Goal: Task Accomplishment & Management: Complete application form

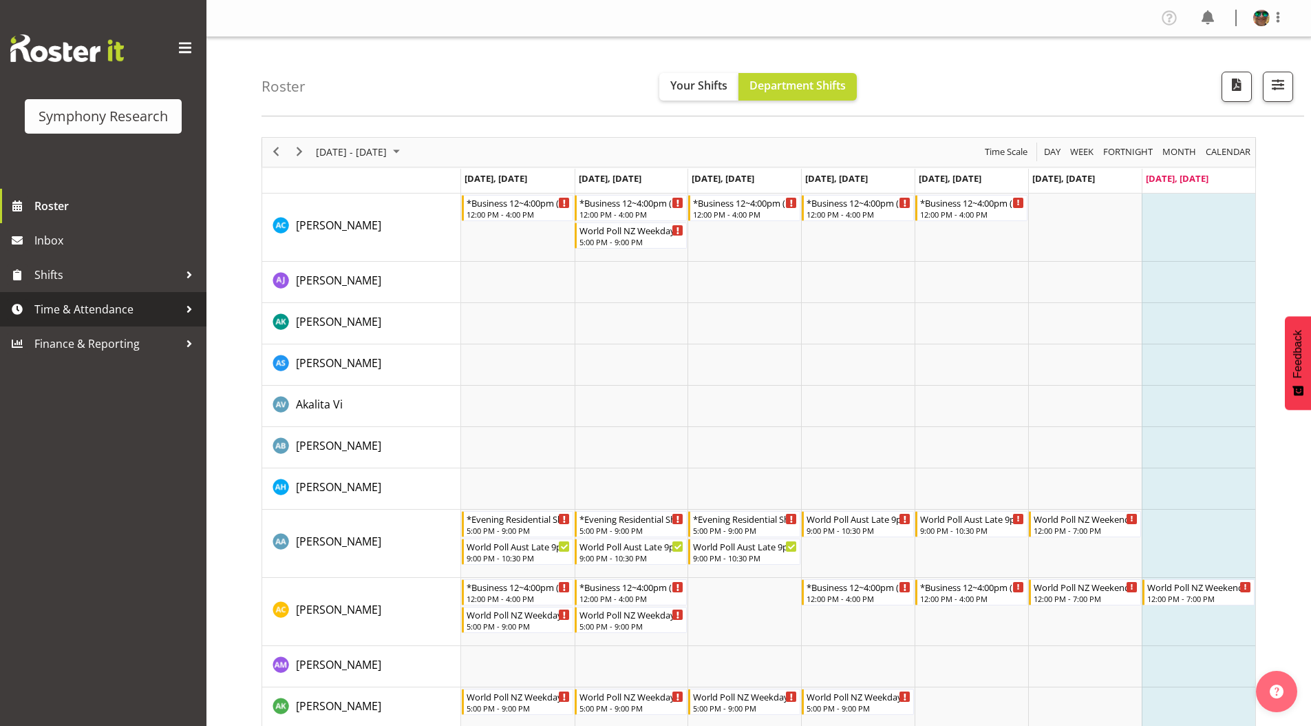
click at [76, 311] on span "Time & Attendance" at bounding box center [106, 309] width 145 height 21
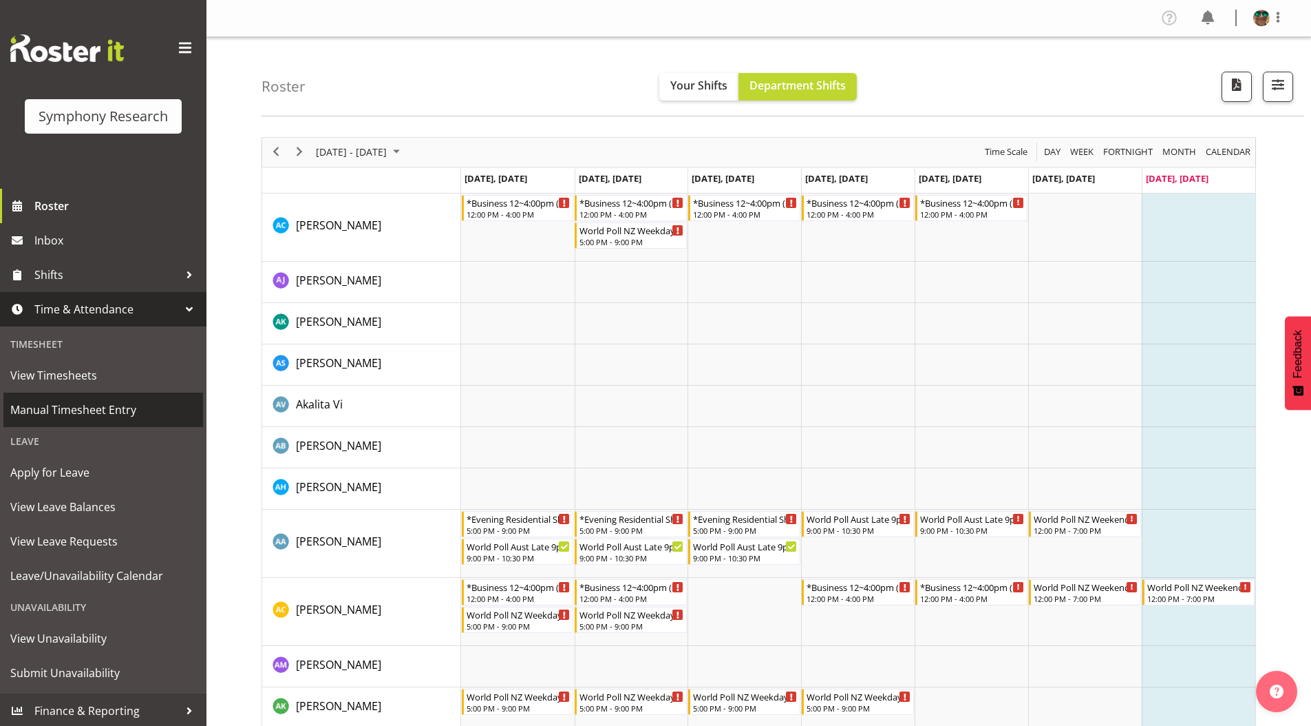
click at [54, 414] on span "Manual Timesheet Entry" at bounding box center [103, 409] width 186 height 21
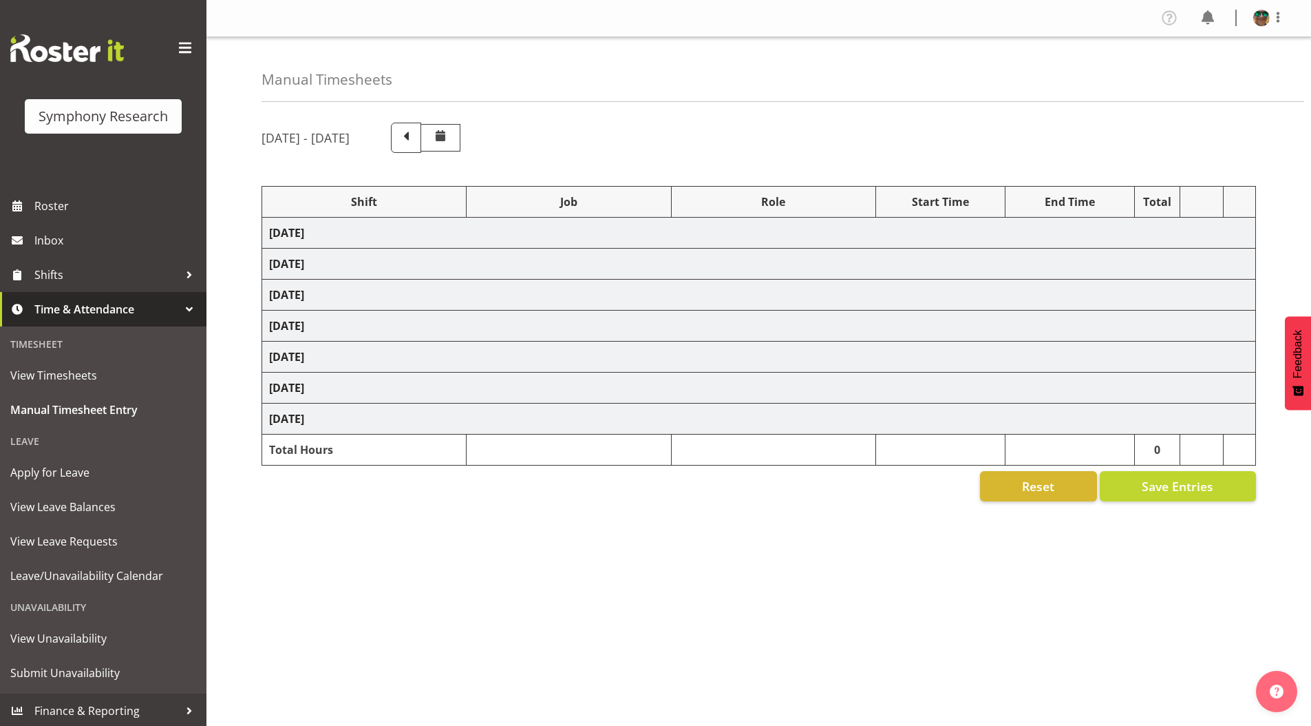
select select "1607"
select select "10633"
select select "297"
select select "4583"
select select "743"
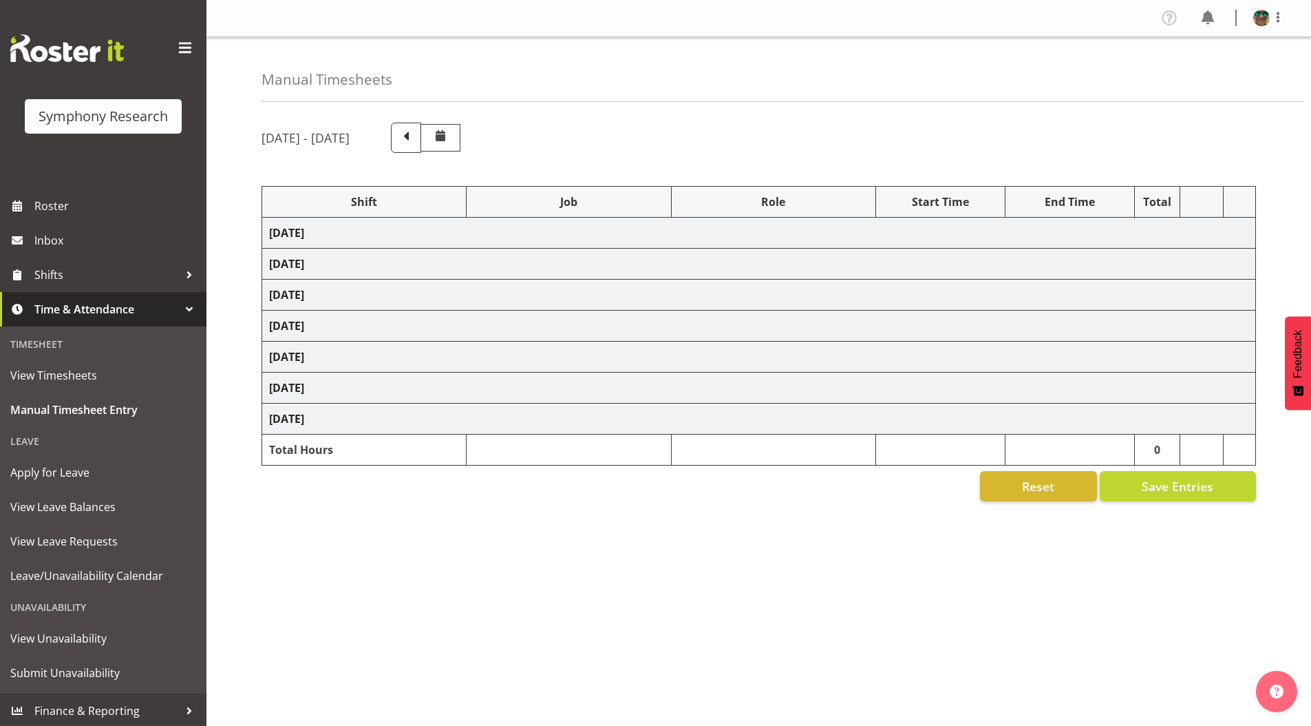
select select "4583"
select select "10242"
select select "4583"
select select "10242"
select select "4583"
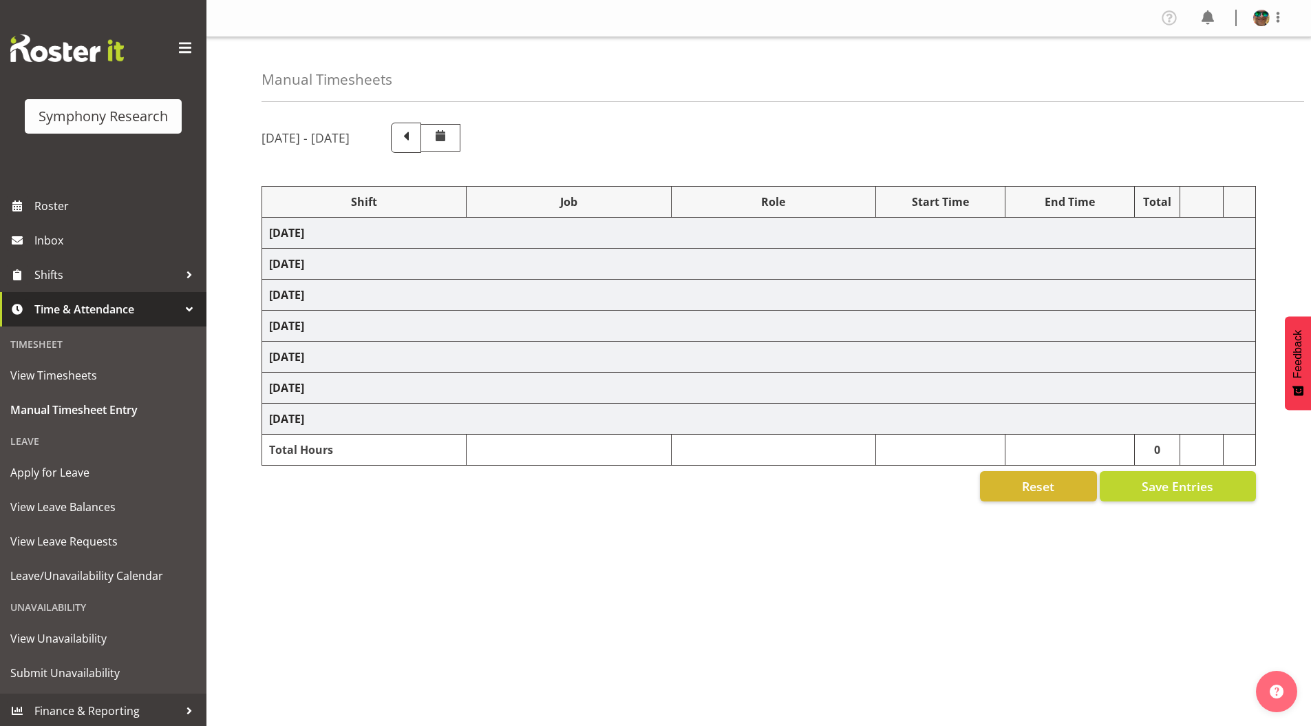
select select "10632"
select select "4583"
select select "10631"
select select "4583"
select select "10633"
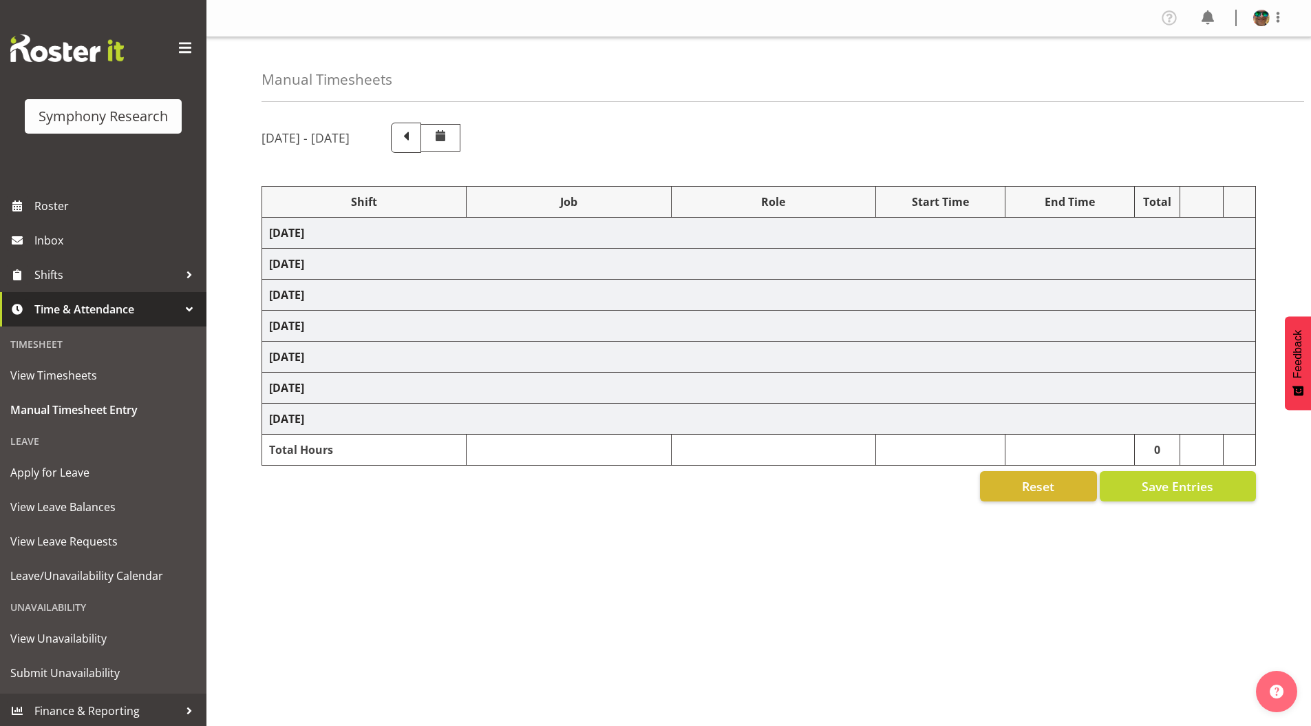
select select "4583"
select select "10587"
select select "4583"
select select "10242"
select select "4583"
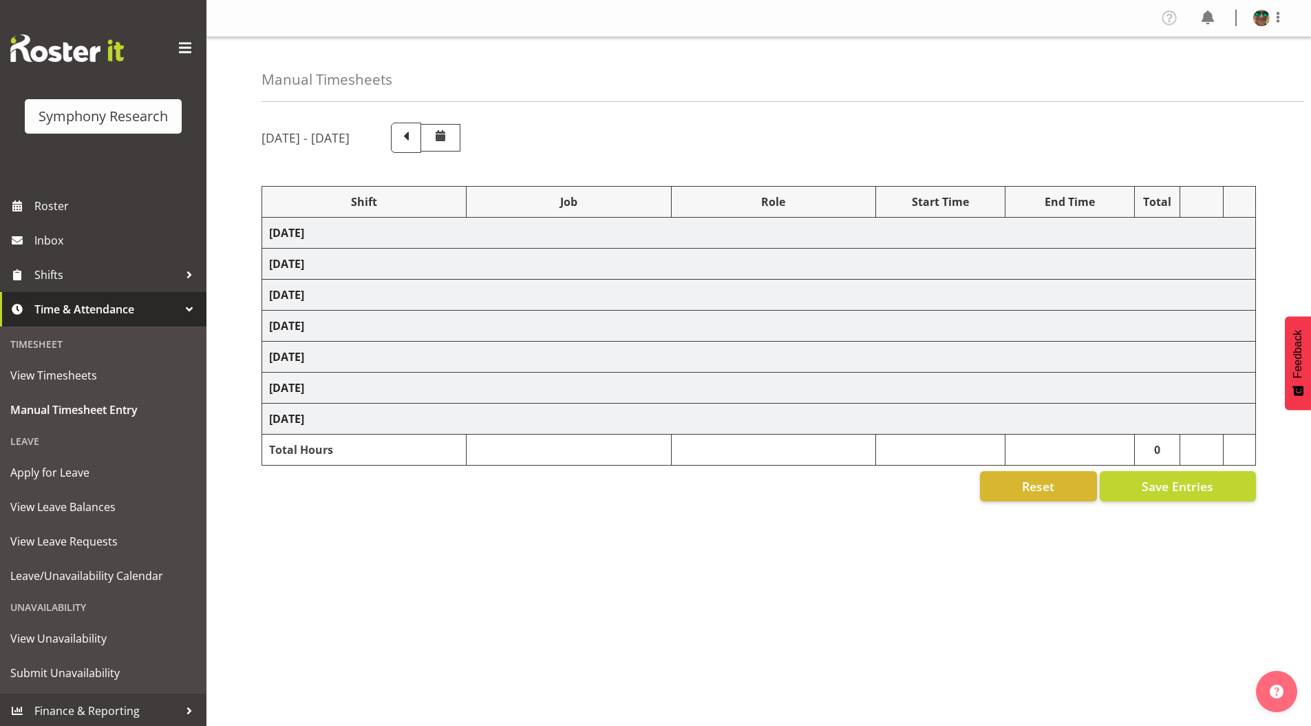
select select "10242"
select select "4583"
select select "9426"
select select "4583"
select select "10632"
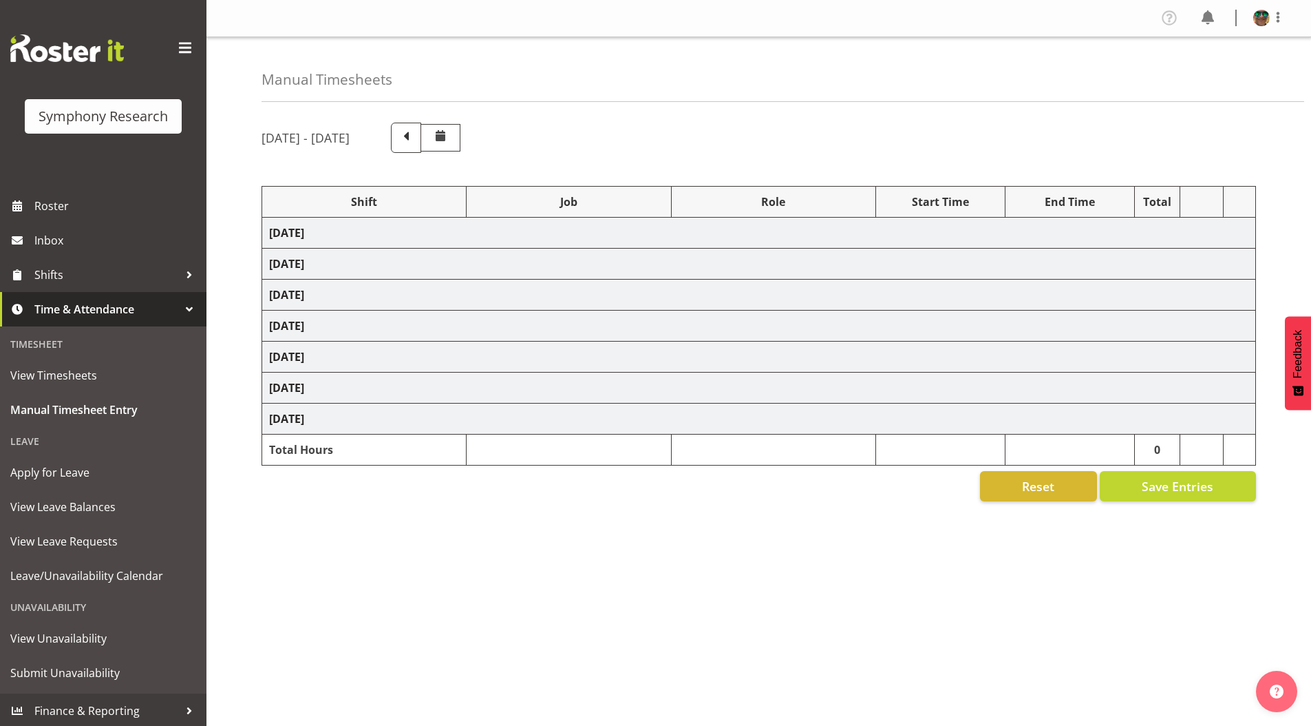
select select "4583"
select select "10631"
select select "4583"
select select "10633"
select select "4583"
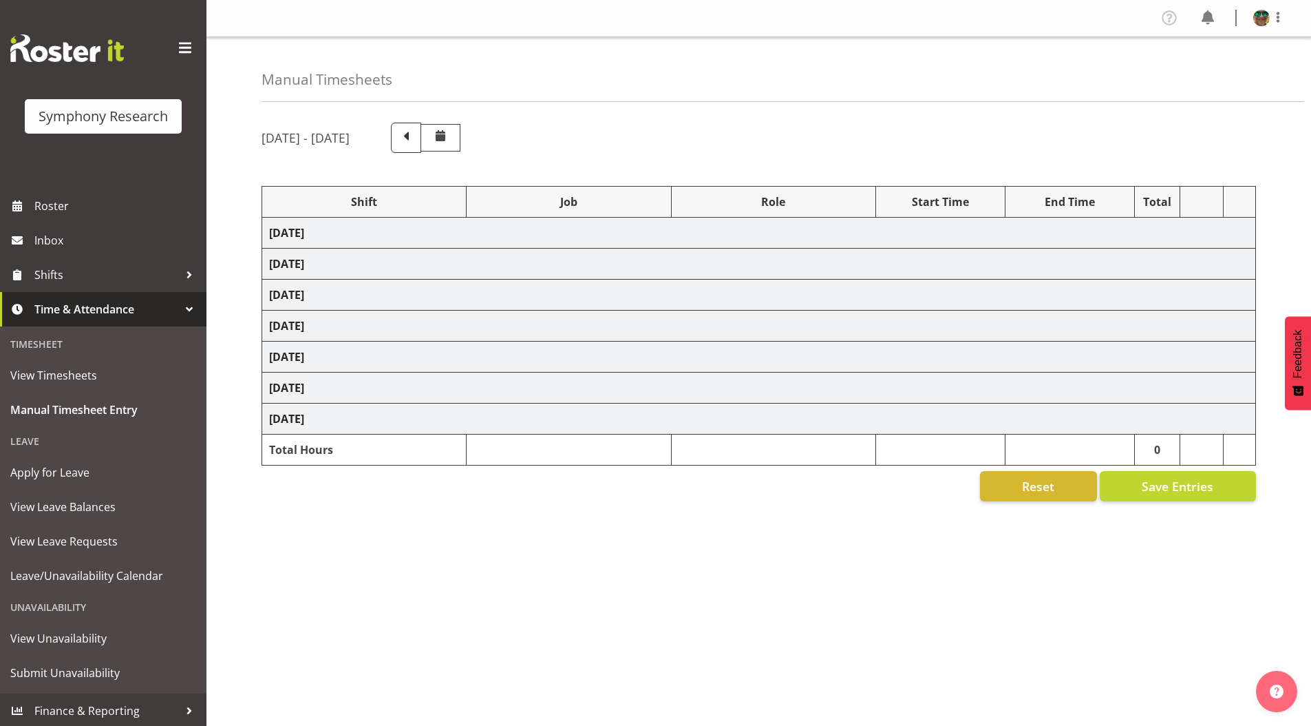
select select "10587"
select select "4583"
select select "743"
select select "4583"
select select "10242"
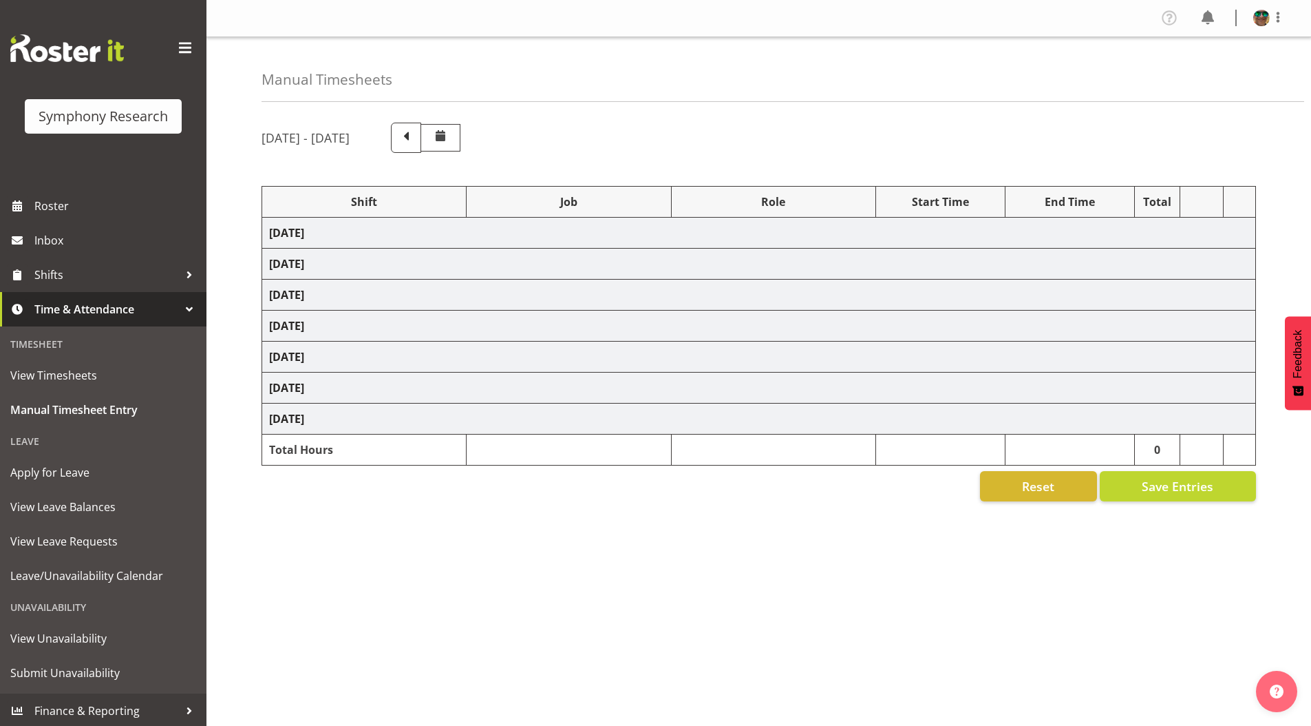
select select "4583"
select select "10242"
select select "4583"
select select "9426"
select select "4583"
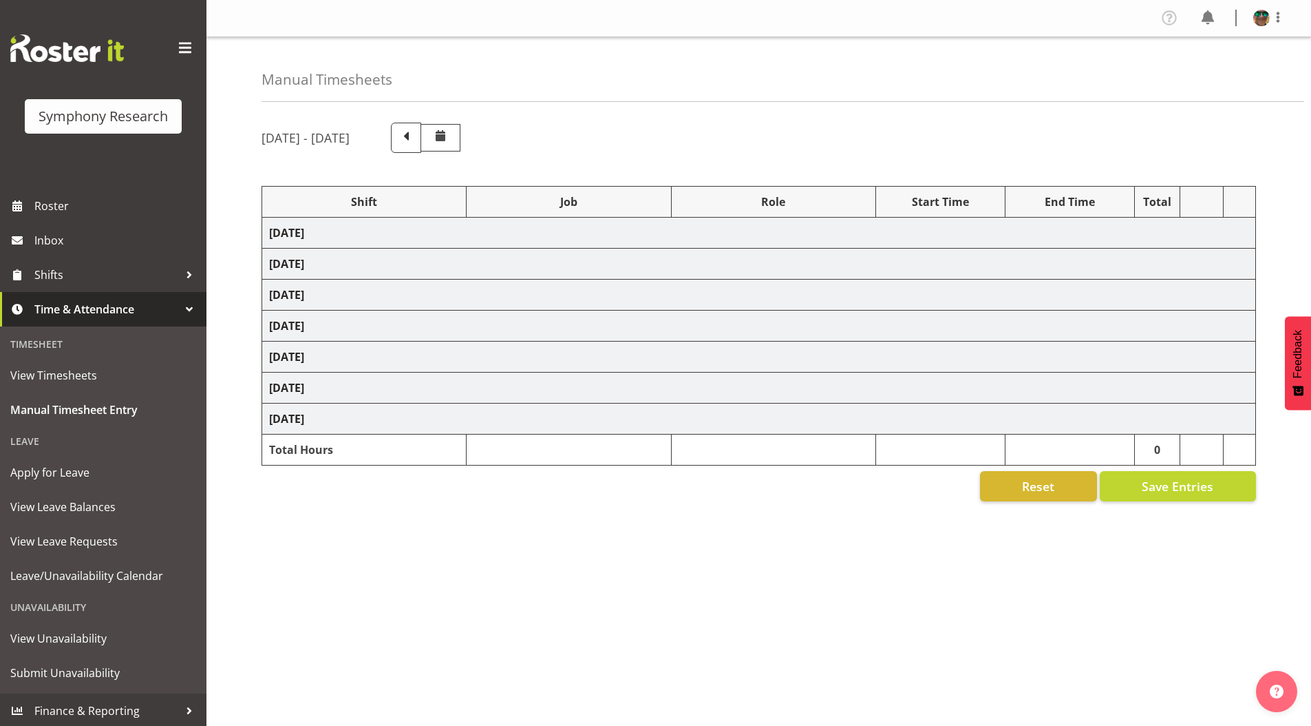
select select "10632"
select select "4583"
select select "10631"
select select "4583"
select select "10633"
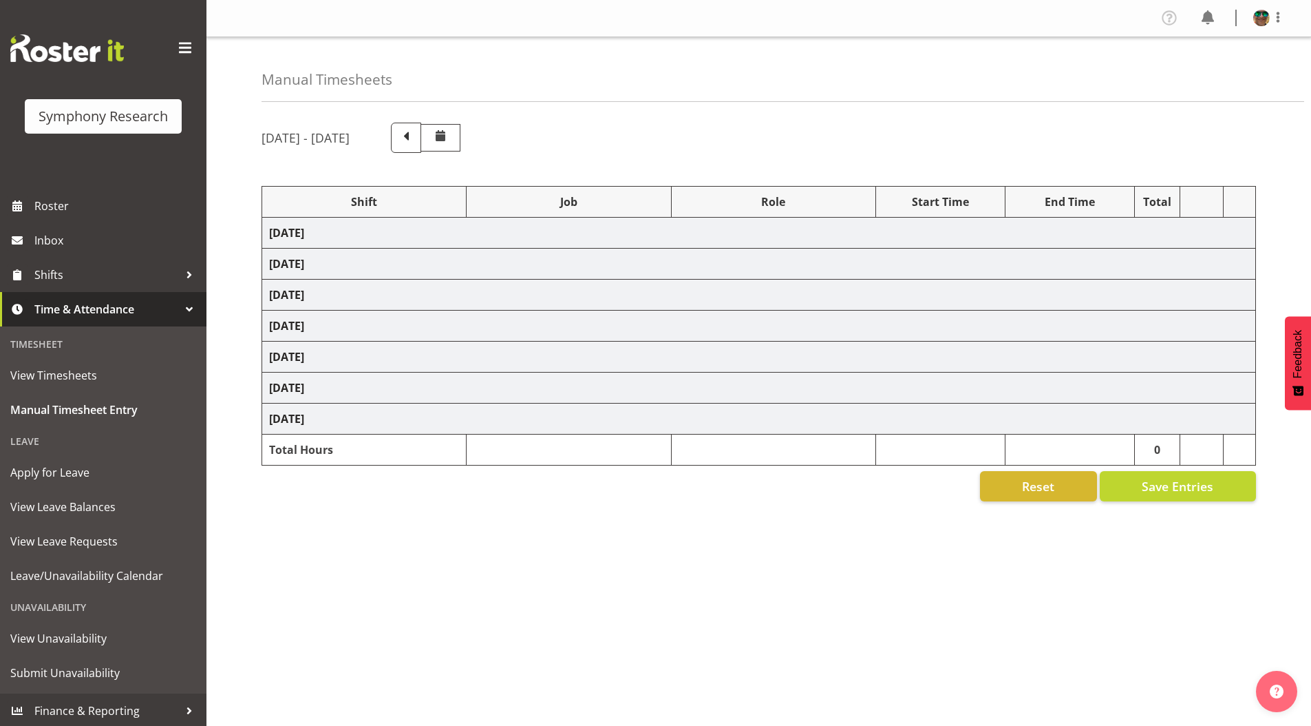
select select "4583"
select select "10575"
select select "4583"
select select "10587"
select select "4583"
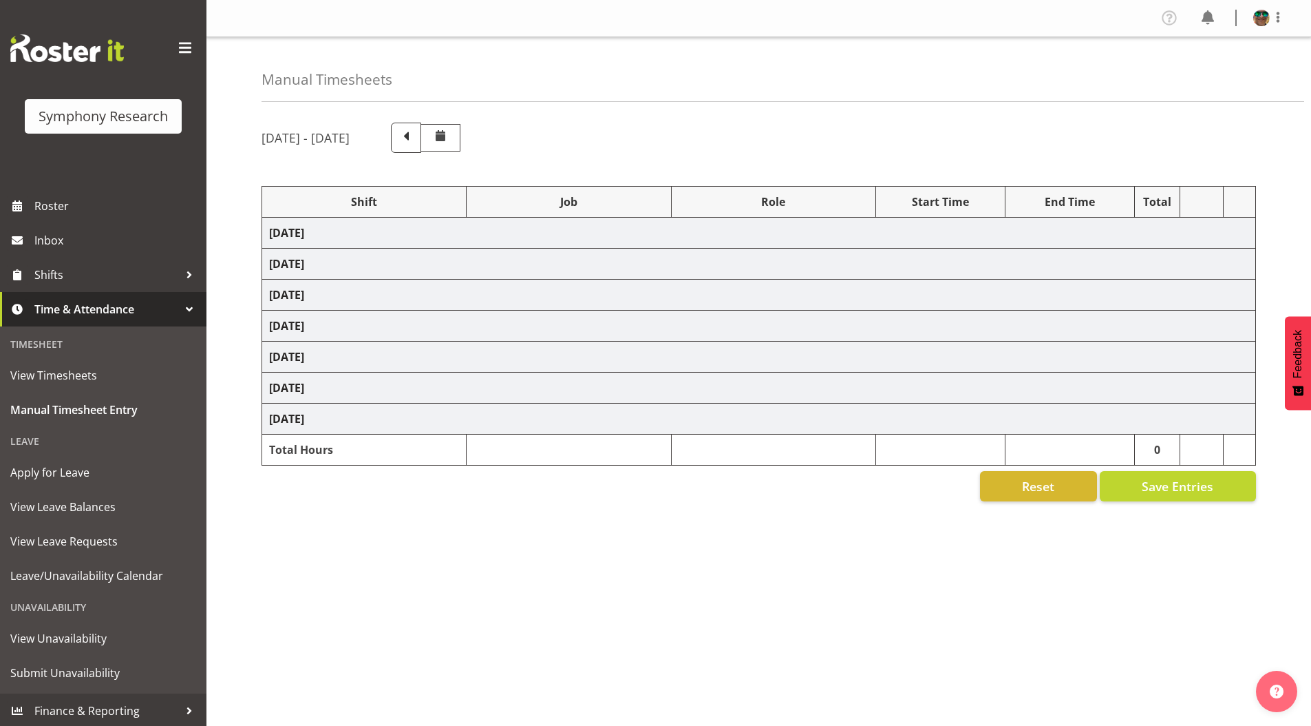
select select "10242"
select select "4583"
select select "10242"
select select "4583"
select select "9426"
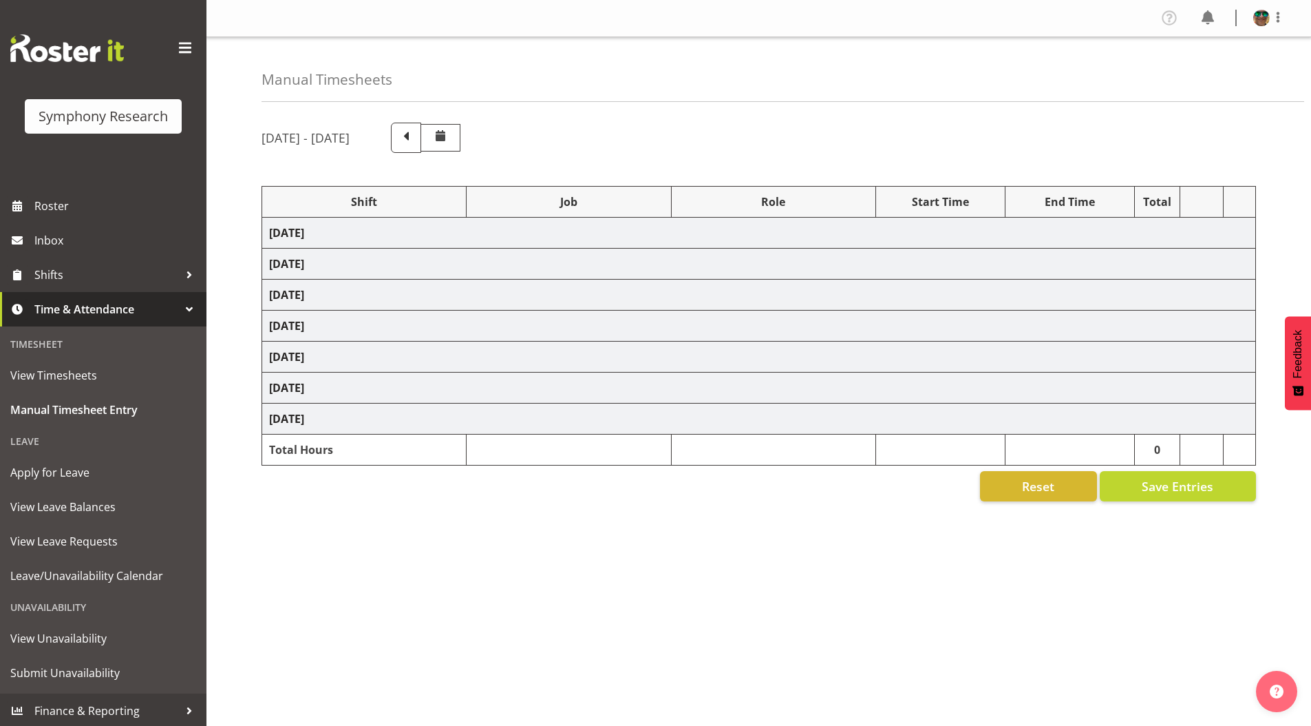
select select "4583"
select select "10632"
select select "4583"
select select "10631"
select select "4583"
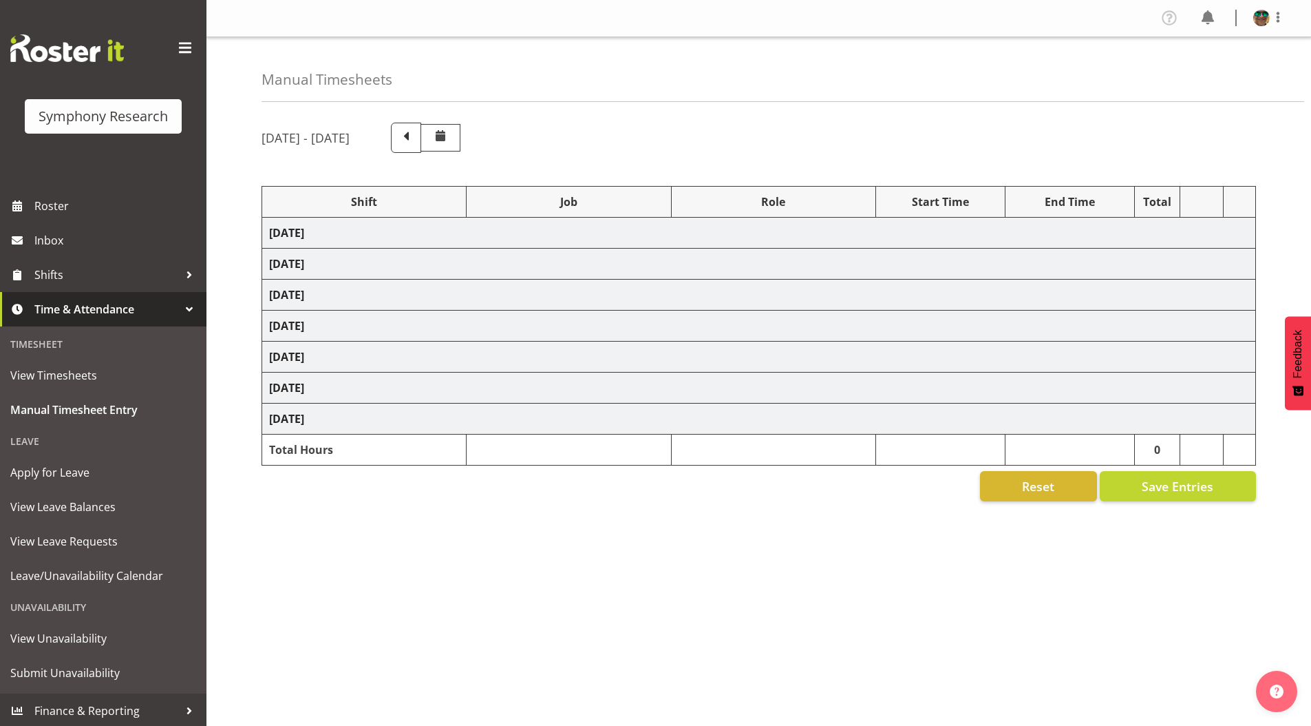
select select "10633"
select select "4583"
select select "10575"
select select "4583"
select select "10587"
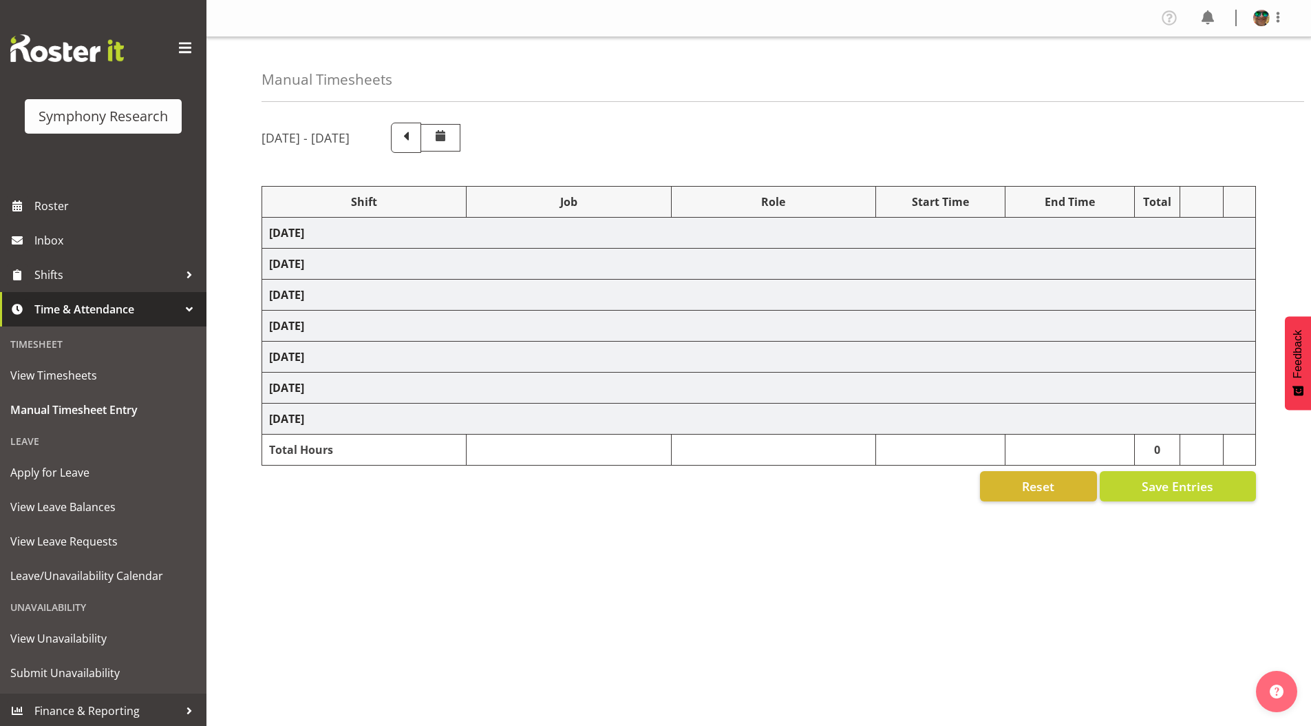
select select "19170"
select select "10242"
select select "19170"
select select "10242"
select select "19170"
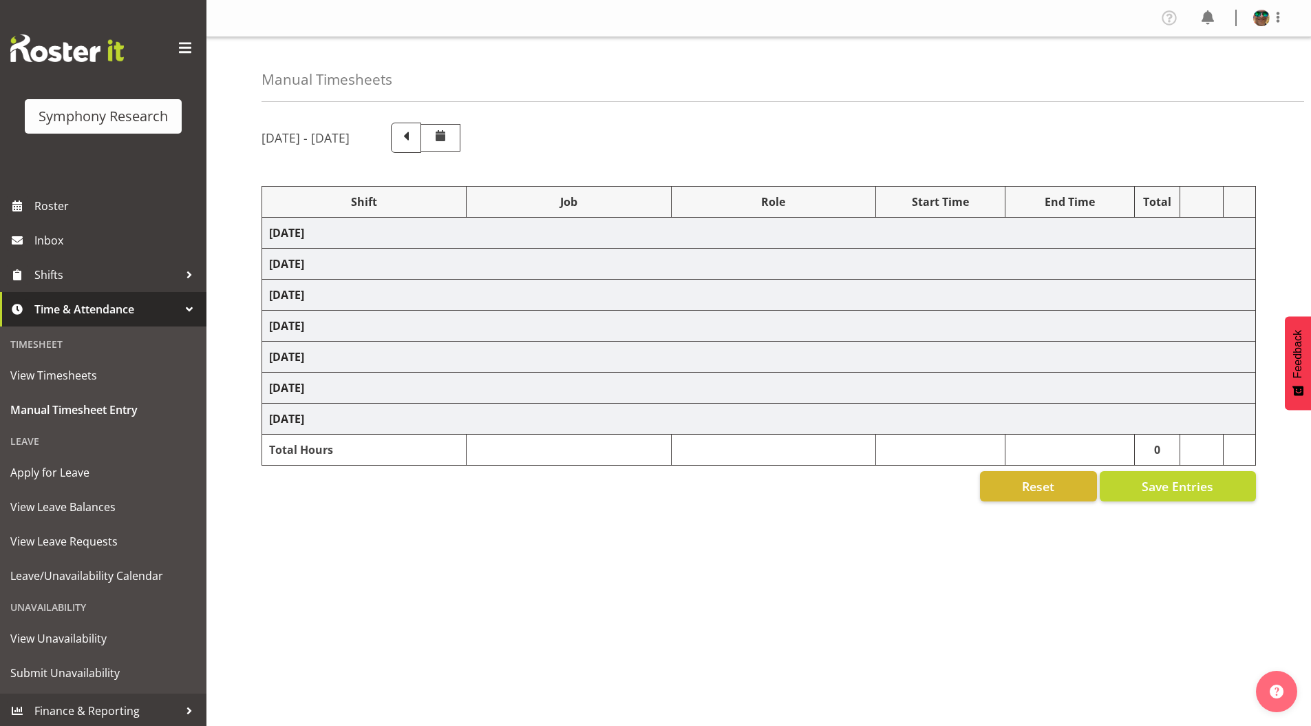
select select "9426"
select select "19170"
select select "10632"
select select "19170"
select select "10631"
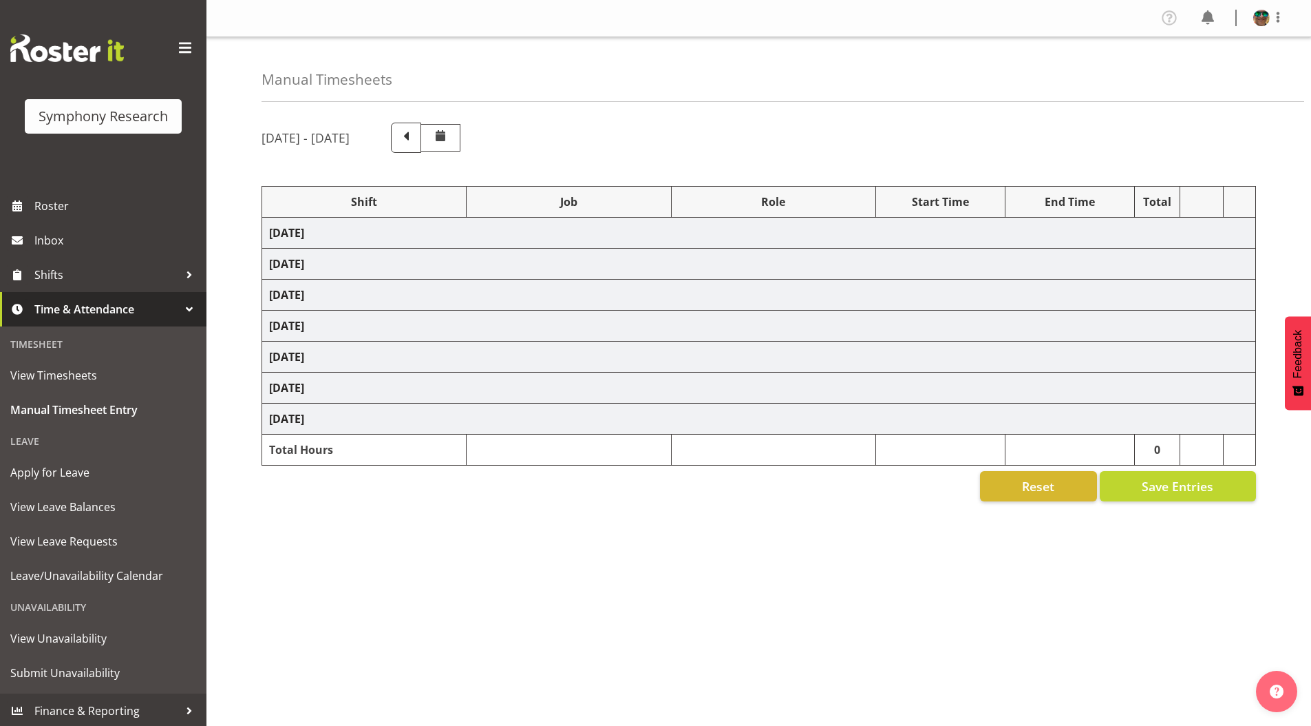
select select "19170"
select select "10633"
select select "19170"
select select "10575"
select select "19170"
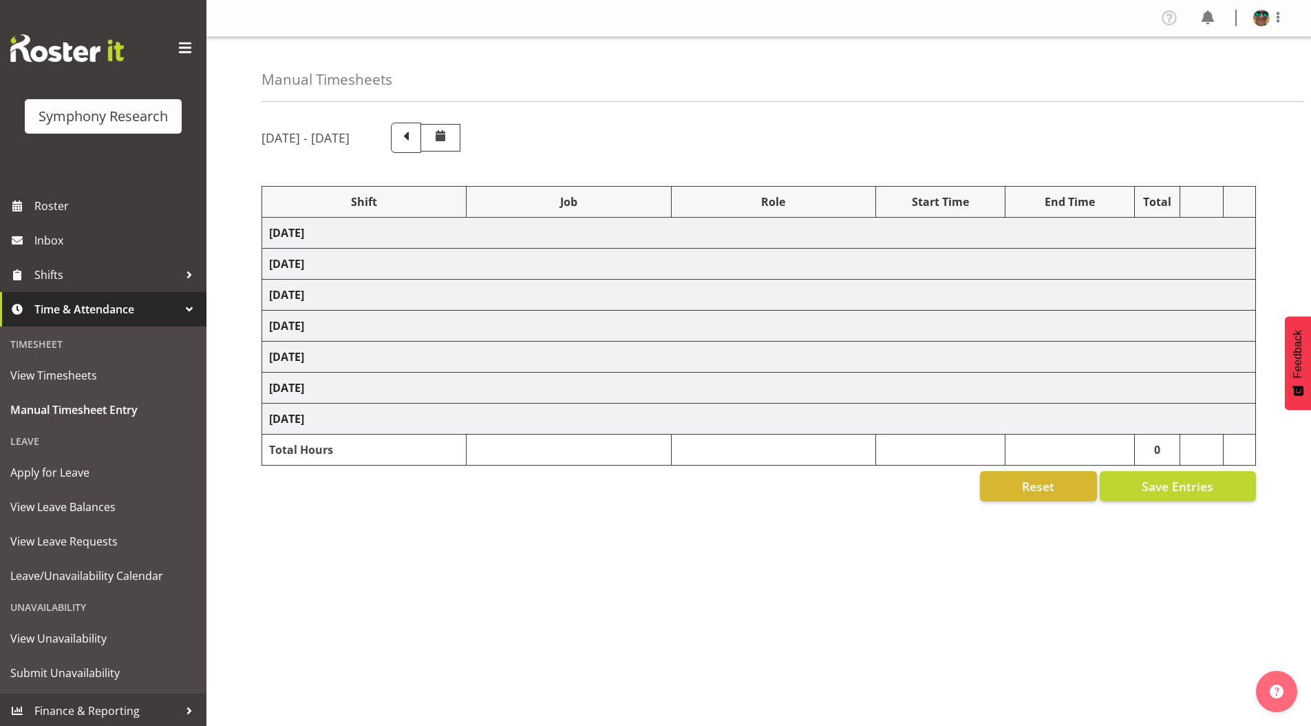
select select "10587"
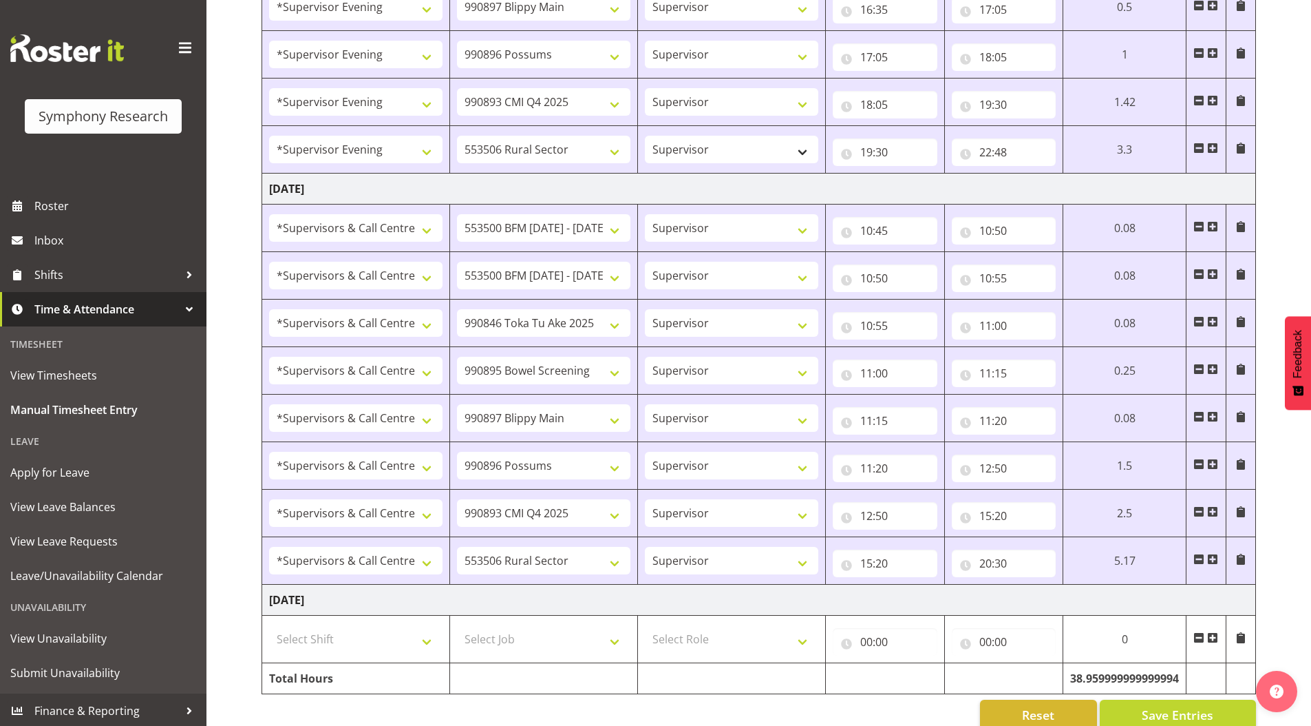
scroll to position [1791, 0]
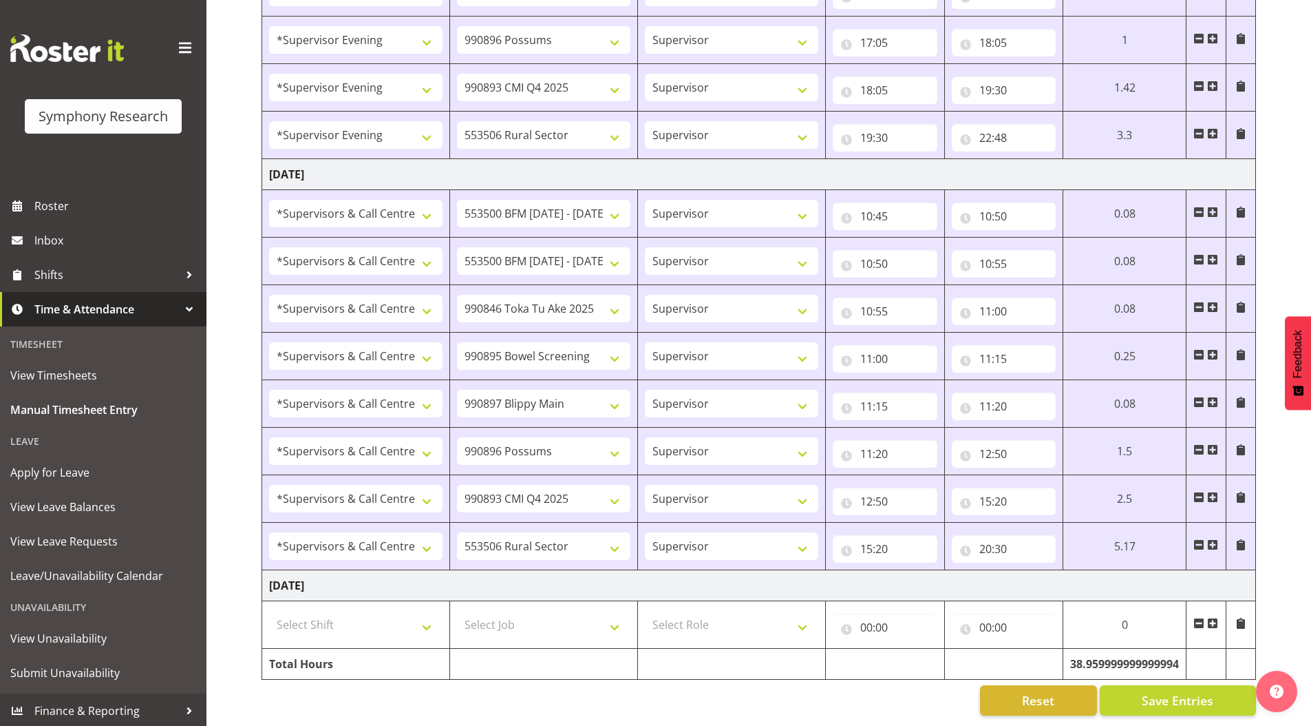
click at [1211, 617] on span at bounding box center [1212, 622] width 11 height 11
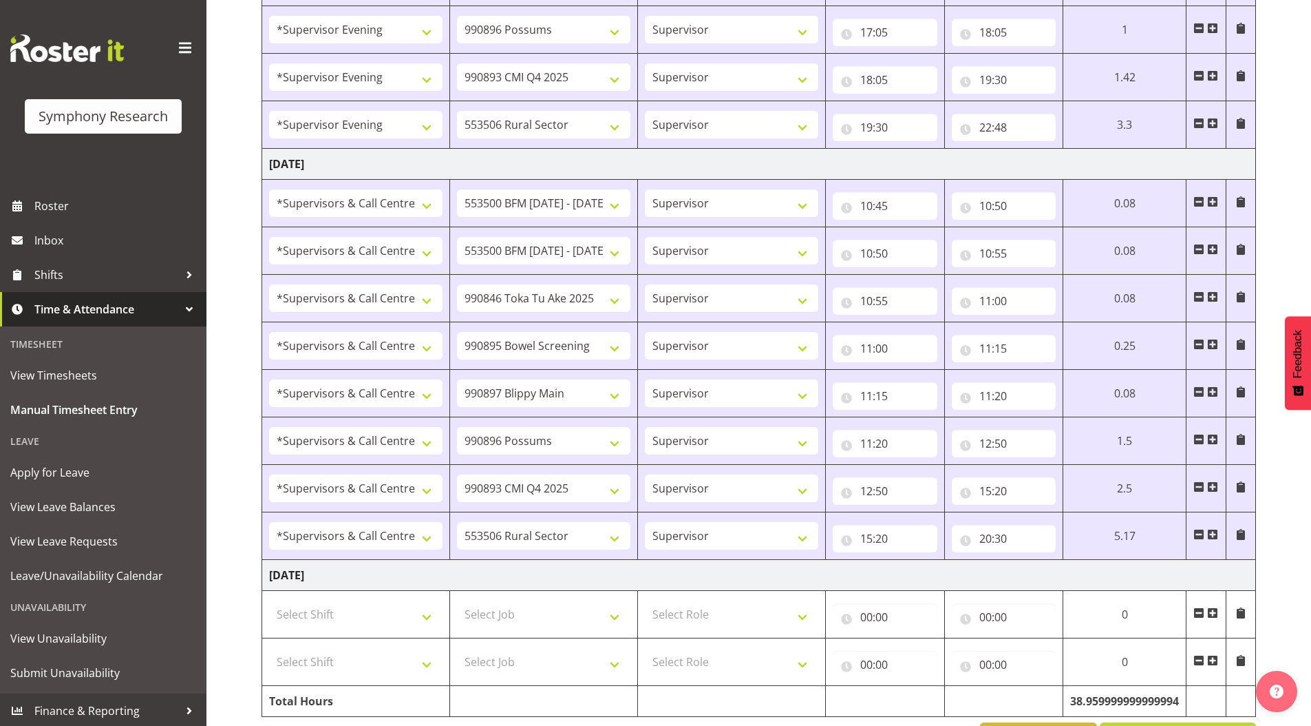
click at [1210, 659] on span at bounding box center [1212, 660] width 11 height 11
click at [1212, 708] on span at bounding box center [1212, 707] width 11 height 11
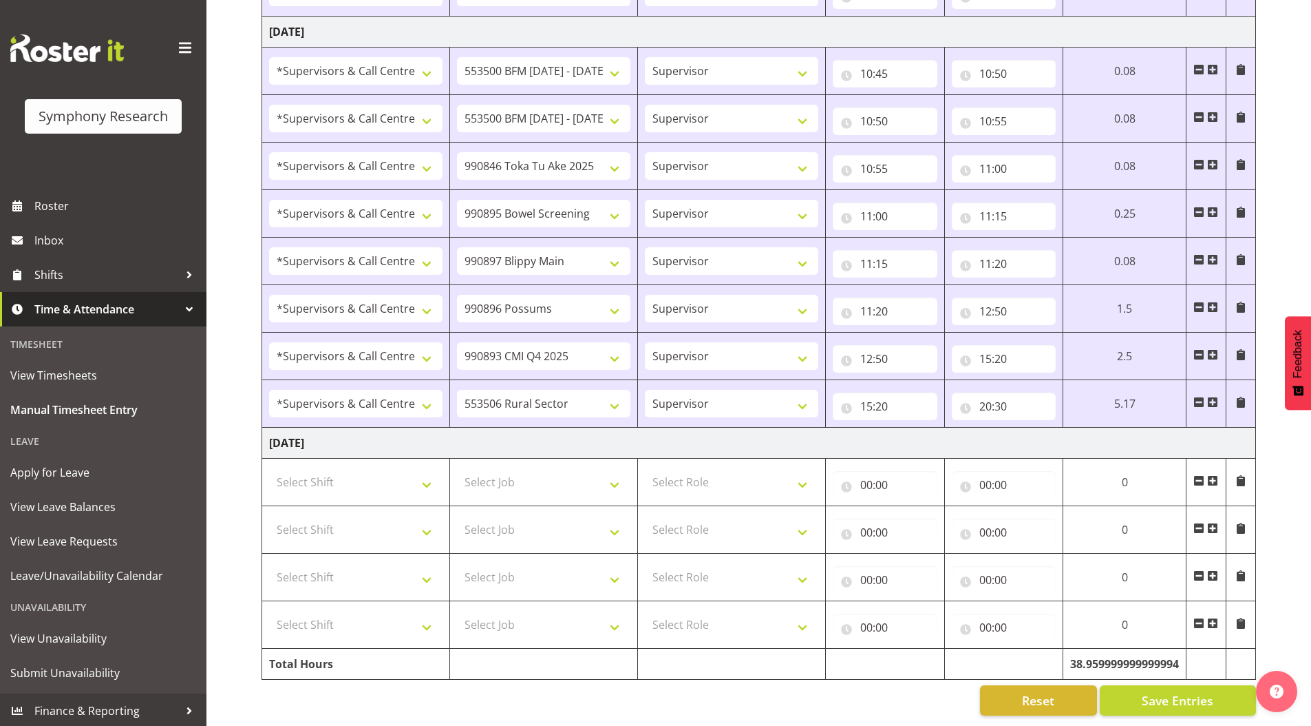
scroll to position [1934, 0]
click at [1212, 617] on span at bounding box center [1212, 622] width 11 height 11
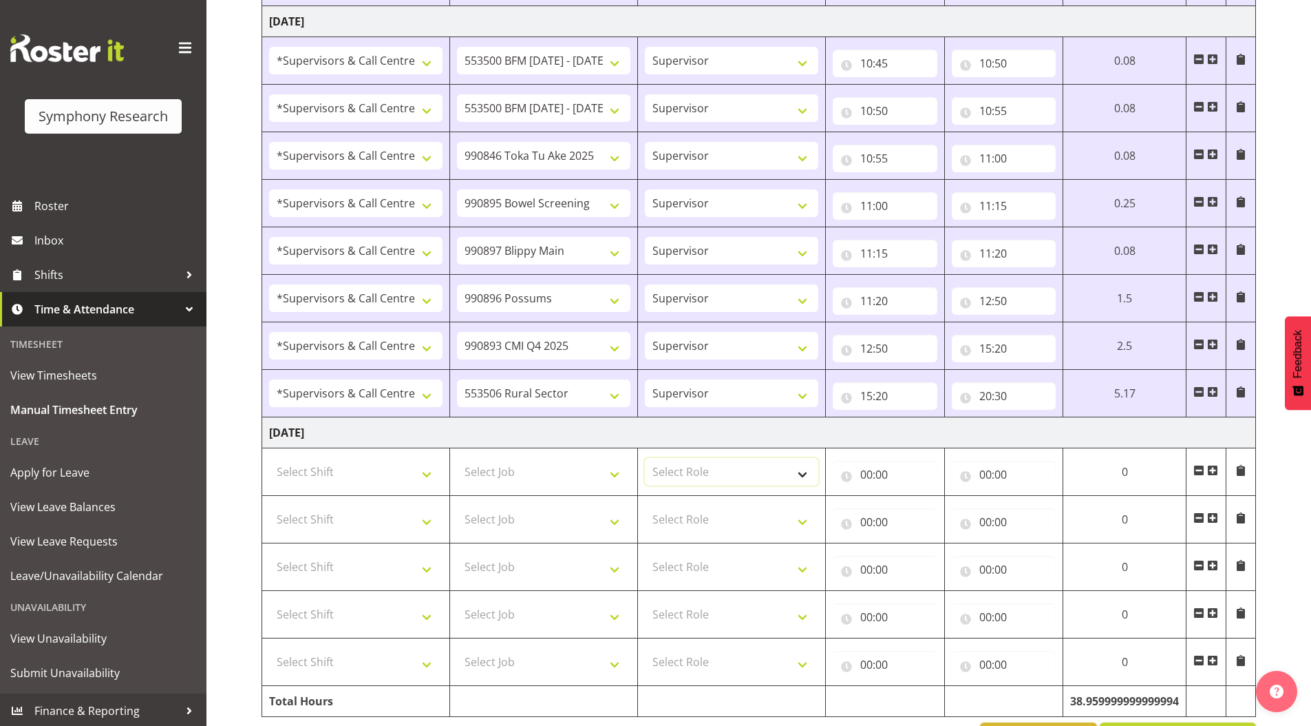
click at [682, 473] on select "Select Role Supervisor Briefing Interviewing" at bounding box center [731, 472] width 173 height 28
select select "45"
click at [645, 458] on select "Select Role Supervisor Briefing Interviewing" at bounding box center [731, 472] width 173 height 28
drag, startPoint x: 689, startPoint y: 516, endPoint x: 689, endPoint y: 530, distance: 13.8
click at [689, 516] on select "Select Role Supervisor Briefing Interviewing" at bounding box center [731, 519] width 173 height 28
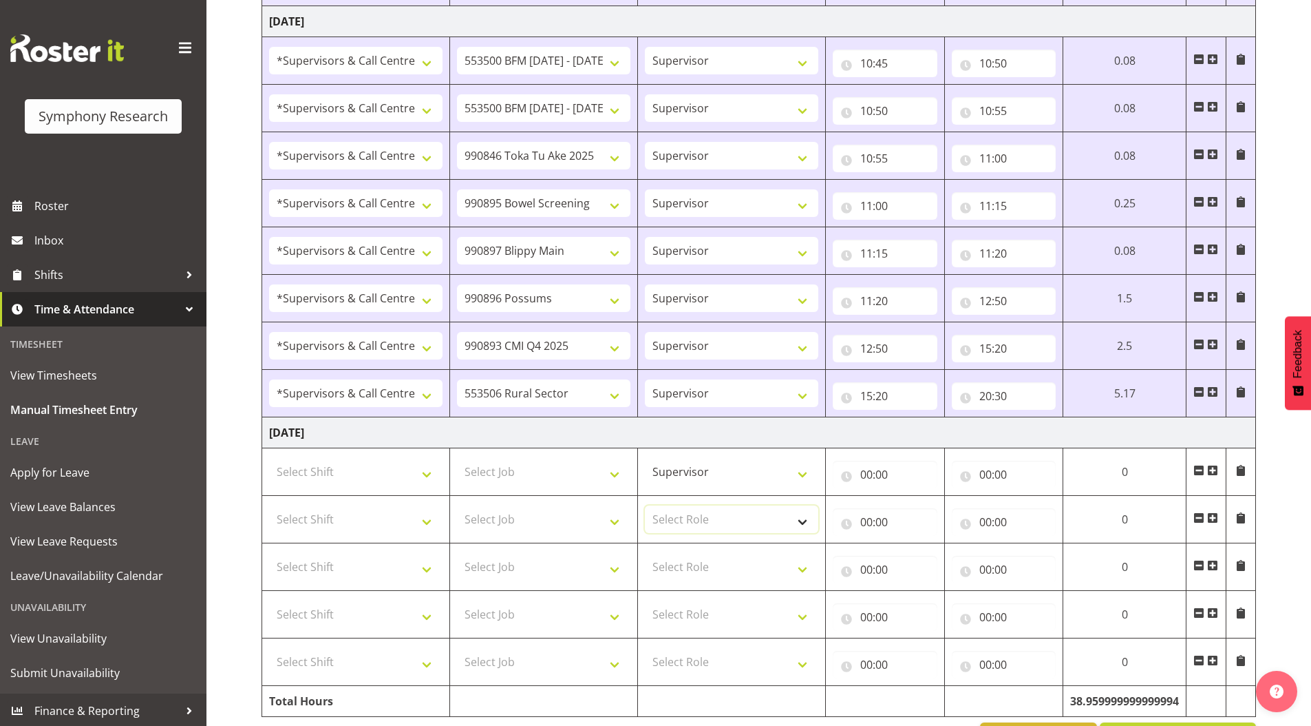
select select "45"
click at [645, 505] on select "Select Role Supervisor Briefing Interviewing" at bounding box center [731, 519] width 173 height 28
click at [686, 567] on select "Select Role Supervisor Briefing Interviewing" at bounding box center [731, 567] width 173 height 28
select select "45"
click at [645, 553] on select "Select Role Supervisor Briefing Interviewing" at bounding box center [731, 567] width 173 height 28
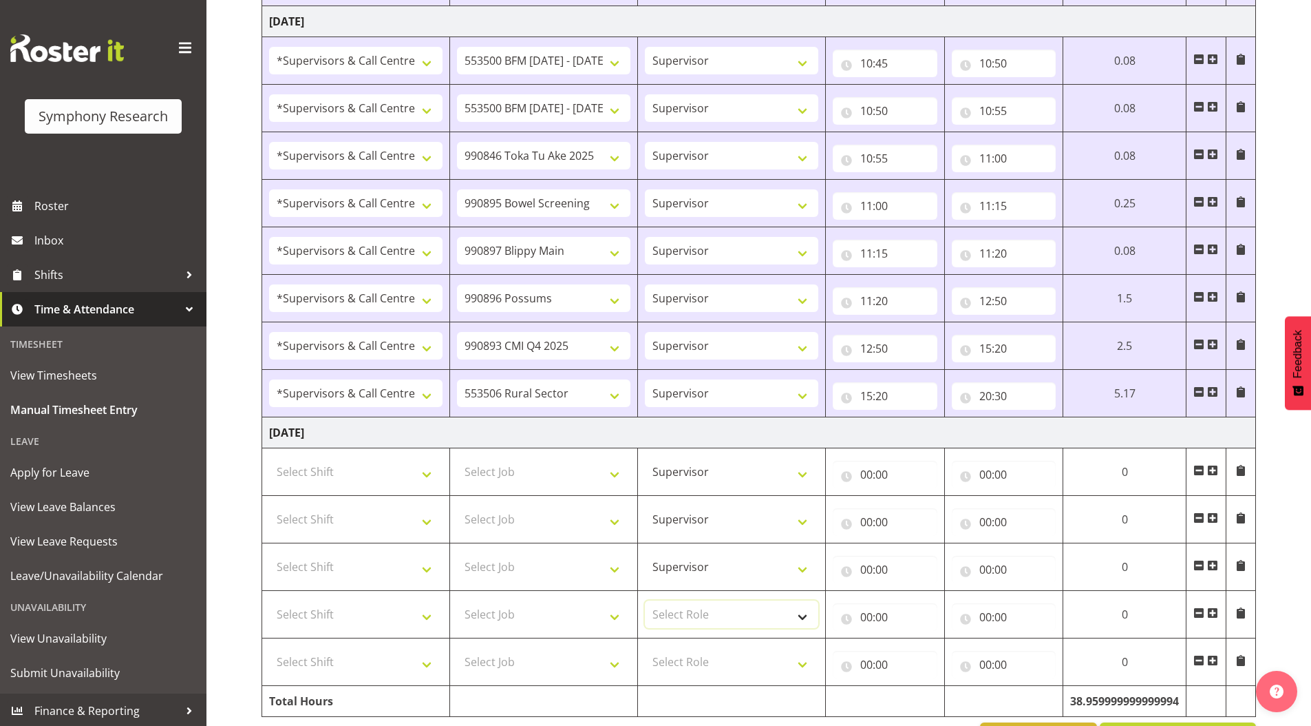
drag, startPoint x: 685, startPoint y: 609, endPoint x: 686, endPoint y: 619, distance: 10.3
click at [685, 609] on select "Select Role Supervisor Briefing Interviewing" at bounding box center [731, 614] width 173 height 28
select select "45"
click at [645, 600] on select "Select Role Supervisor Briefing Interviewing" at bounding box center [731, 614] width 173 height 28
click at [686, 663] on select "Select Role Supervisor Briefing Interviewing" at bounding box center [731, 662] width 173 height 28
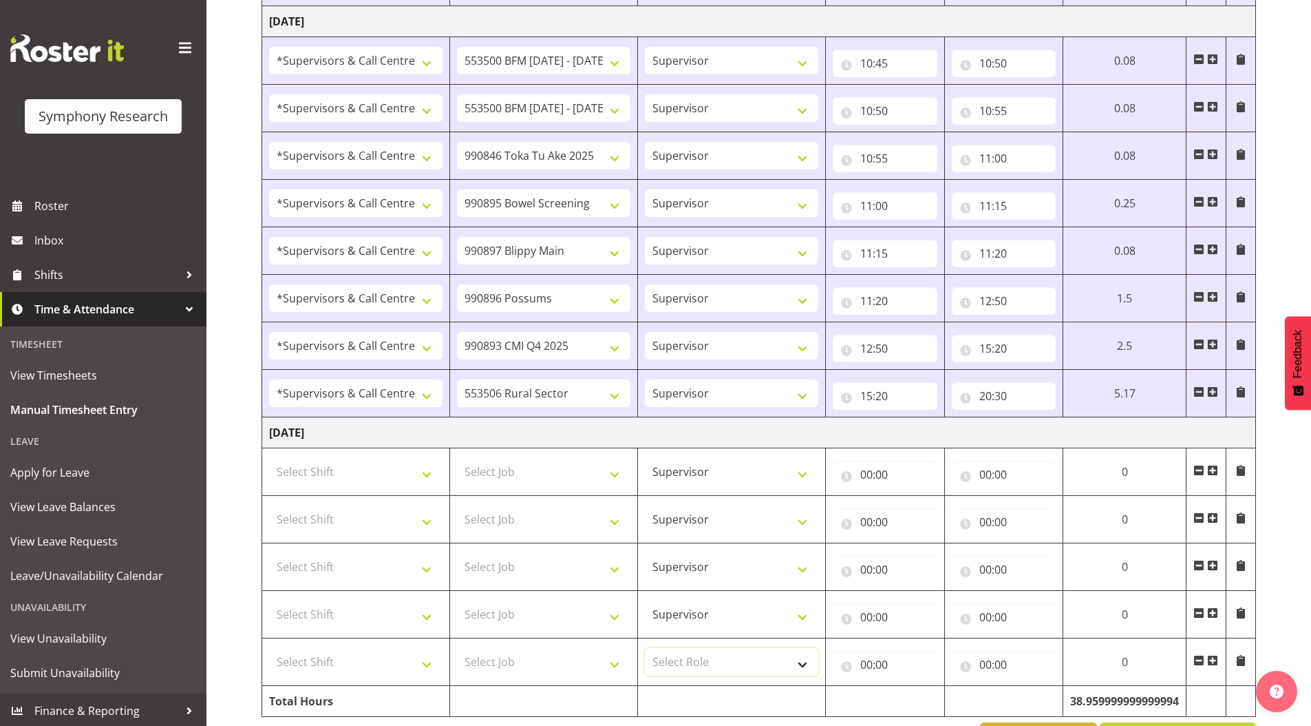
select select "45"
click at [645, 648] on select "Select Role Supervisor Briefing Interviewing" at bounding box center [731, 662] width 173 height 28
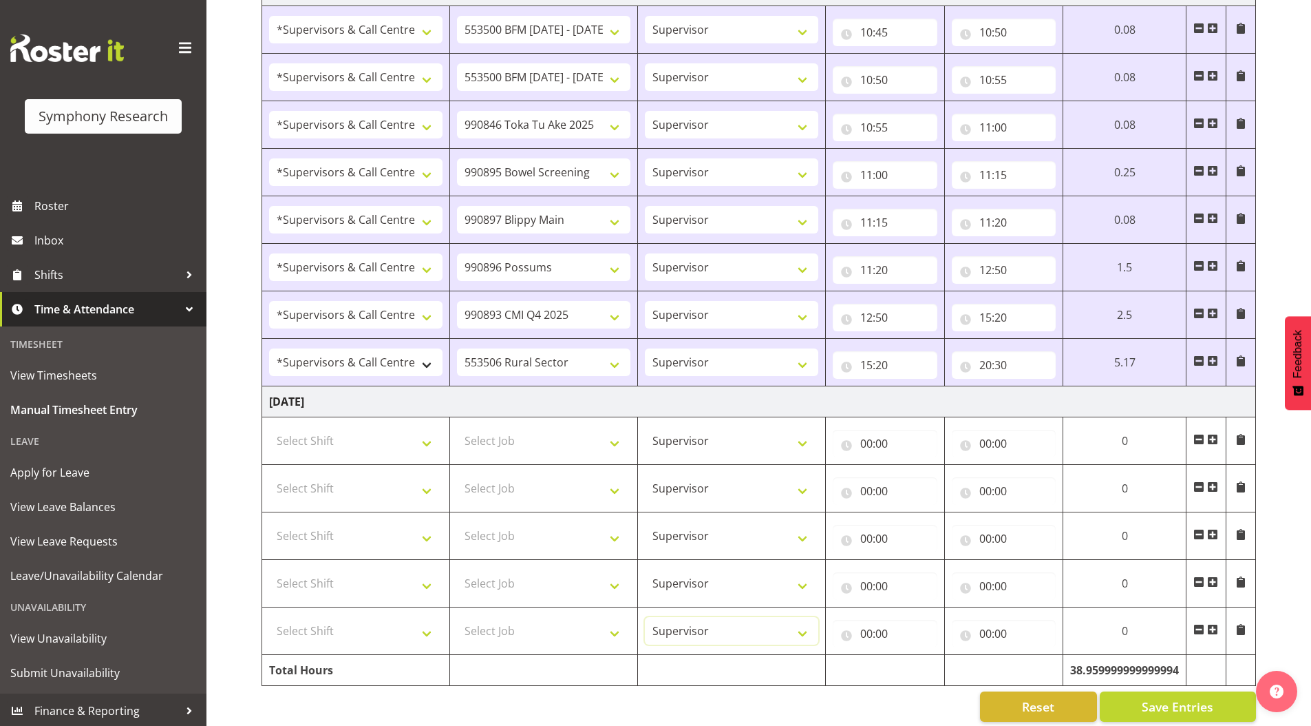
scroll to position [1981, 0]
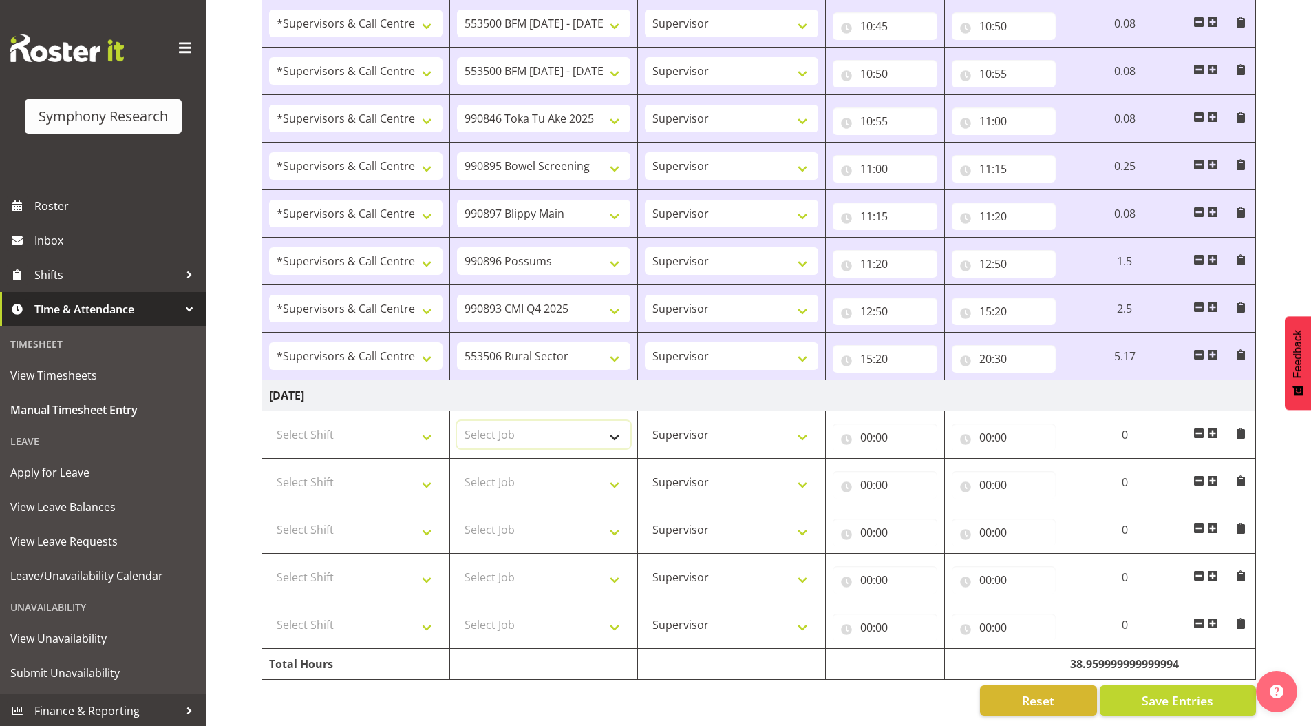
click at [493, 421] on select "Select Job 550060 IF Admin 553492 World Poll Aus Wave 2 Main 2025 553493 World …" at bounding box center [543, 435] width 173 height 28
select select "9426"
click at [457, 421] on select "Select Job 550060 IF Admin 553492 World Poll Aus Wave 2 Main 2025 553493 World …" at bounding box center [543, 435] width 173 height 28
click at [498, 473] on select "Select Job 550060 IF Admin 553492 World Poll Aus Wave 2 Main 2025 553493 World …" at bounding box center [543, 482] width 173 height 28
select select "10631"
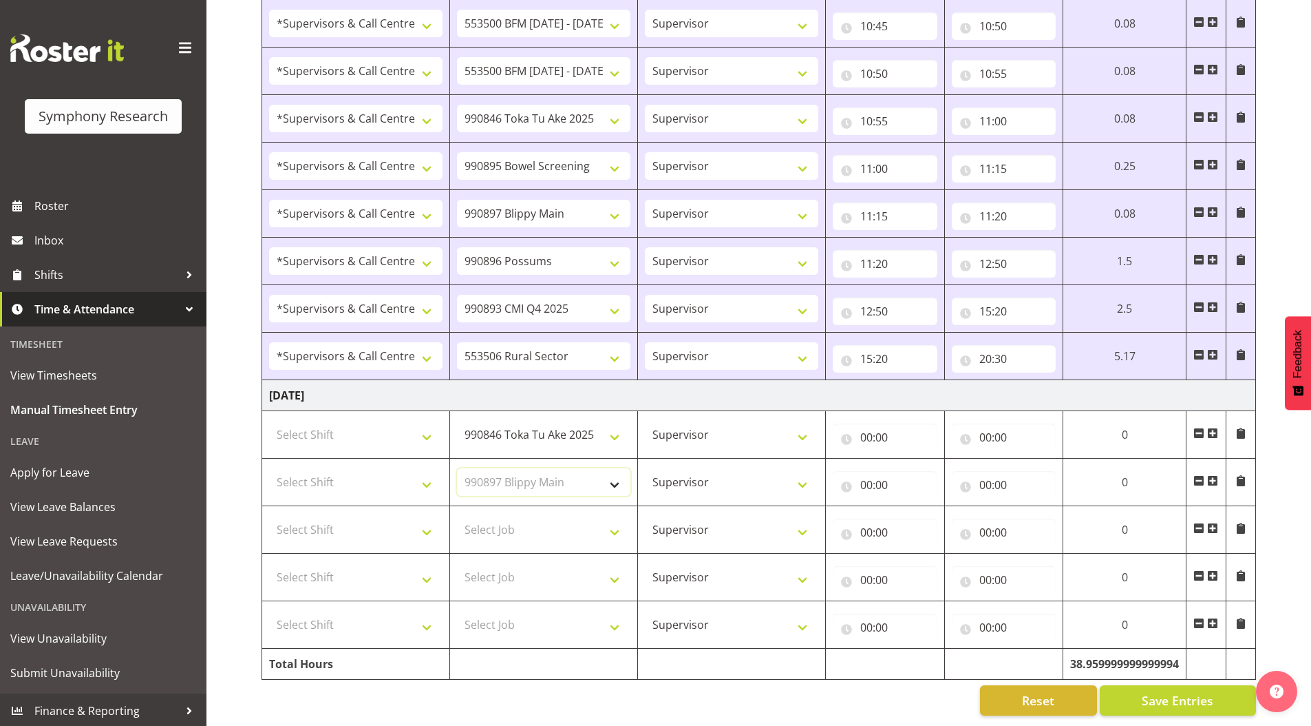
click at [457, 468] on select "Select Job 550060 IF Admin 553492 World Poll Aus Wave 2 Main 2025 553493 World …" at bounding box center [543, 482] width 173 height 28
click at [513, 528] on select "Select Job 550060 IF Admin 553492 World Poll Aus Wave 2 Main 2025 553493 World …" at bounding box center [543, 530] width 173 height 28
select select "10633"
click at [457, 516] on select "Select Job 550060 IF Admin 553492 World Poll Aus Wave 2 Main 2025 553493 World …" at bounding box center [543, 530] width 173 height 28
click at [534, 563] on select "Select Job 550060 IF Admin 553492 World Poll Aus Wave 2 Main 2025 553493 World …" at bounding box center [543, 577] width 173 height 28
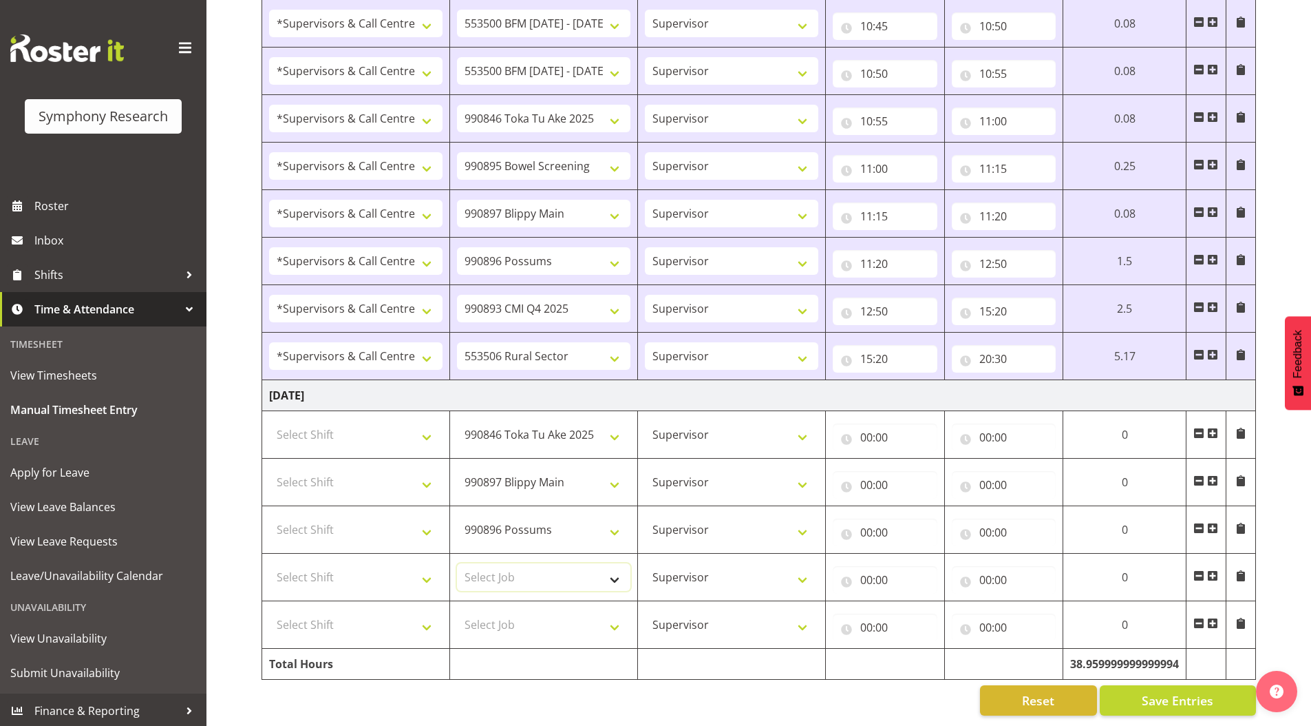
select select "10575"
click at [457, 563] on select "Select Job 550060 IF Admin 553492 World Poll Aus Wave 2 Main 2025 553493 World …" at bounding box center [543, 577] width 173 height 28
drag, startPoint x: 516, startPoint y: 607, endPoint x: 515, endPoint y: 600, distance: 6.9
click at [516, 611] on select "Select Job 550060 IF Admin 553492 World Poll Aus Wave 2 Main 2025 553493 World …" at bounding box center [543, 625] width 173 height 28
select select "10587"
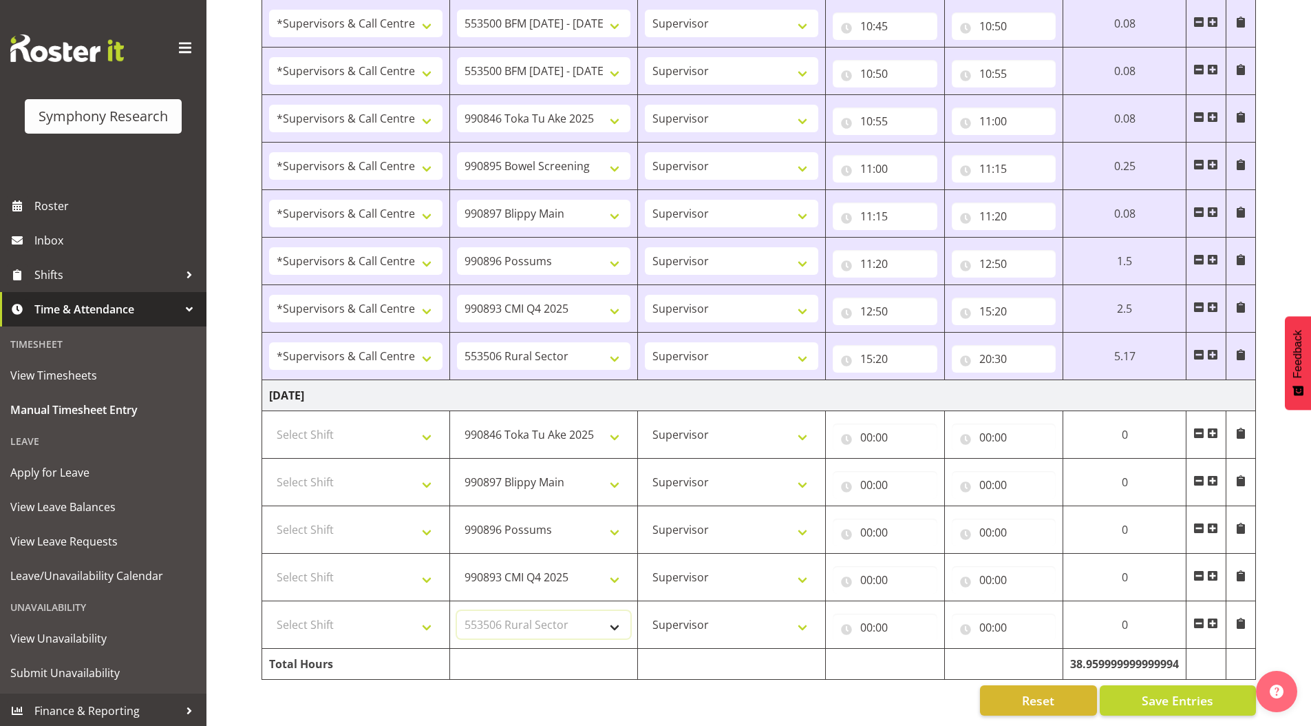
click at [457, 611] on select "Select Job 550060 IF Admin 553492 World Poll Aus Wave 2 Main 2025 553493 World …" at bounding box center [543, 625] width 173 height 28
click at [354, 426] on select "Select Shift !!Weekend Residential (Roster IT Shift Label) *Business 9/10am ~ 4…" at bounding box center [355, 435] width 173 height 28
select select "19170"
click at [269, 421] on select "Select Shift !!Weekend Residential (Roster IT Shift Label) *Business 9/10am ~ 4…" at bounding box center [355, 435] width 173 height 28
click at [316, 468] on select "Select Shift !!Weekend Residential (Roster IT Shift Label) *Business 9/10am ~ 4…" at bounding box center [355, 482] width 173 height 28
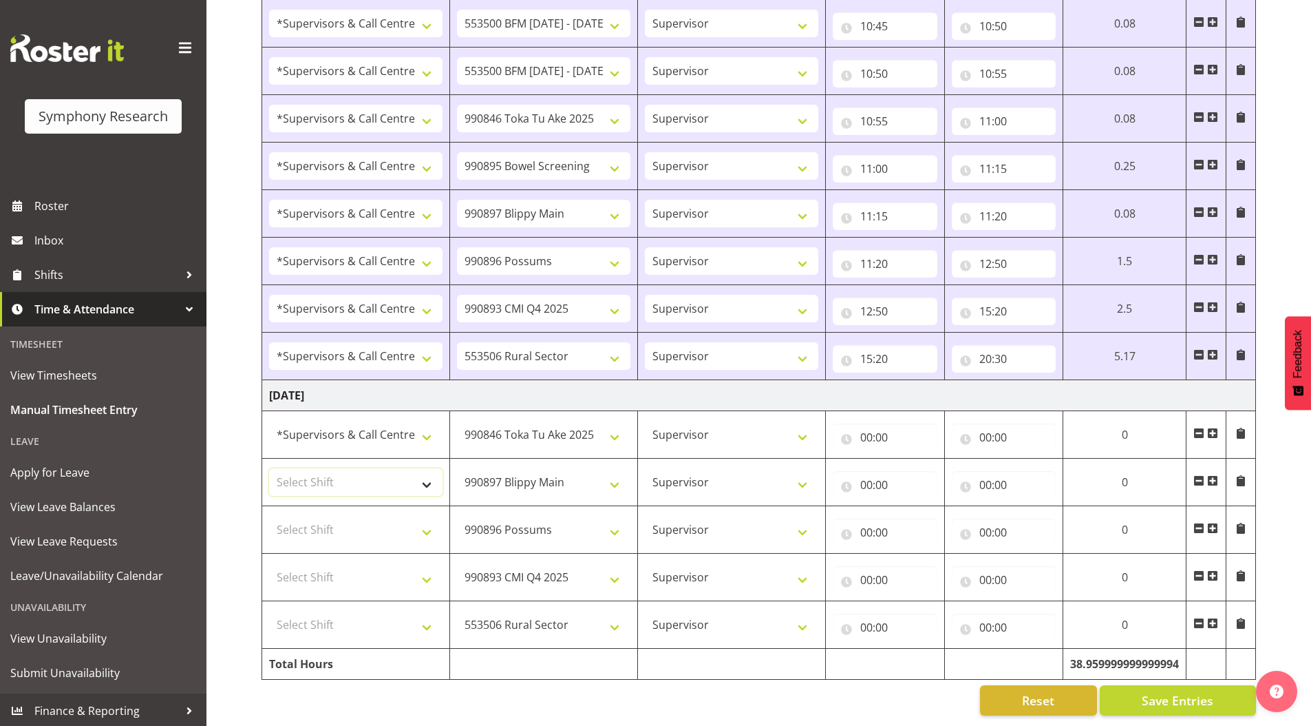
select select "19170"
click at [269, 468] on select "Select Shift !!Weekend Residential (Roster IT Shift Label) *Business 9/10am ~ 4…" at bounding box center [355, 482] width 173 height 28
drag, startPoint x: 320, startPoint y: 525, endPoint x: 321, endPoint y: 507, distance: 18.0
click at [320, 525] on select "Select Shift !!Weekend Residential (Roster IT Shift Label) *Business 9/10am ~ 4…" at bounding box center [355, 530] width 173 height 28
select select "19170"
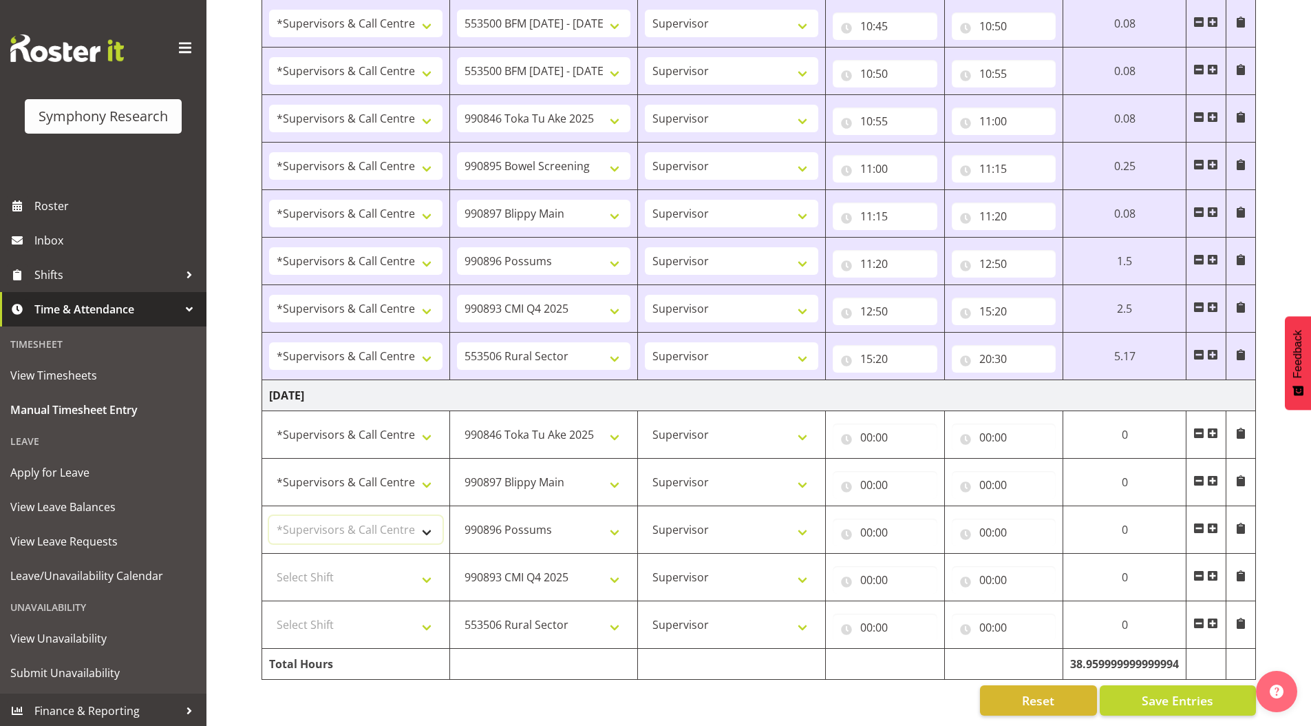
click at [269, 516] on select "Select Shift !!Weekend Residential (Roster IT Shift Label) *Business 9/10am ~ 4…" at bounding box center [355, 530] width 173 height 28
click at [332, 566] on select "Select Shift !!Weekend Residential (Roster IT Shift Label) *Business 9/10am ~ 4…" at bounding box center [355, 577] width 173 height 28
select select "19170"
click at [269, 563] on select "Select Shift !!Weekend Residential (Roster IT Shift Label) *Business 9/10am ~ 4…" at bounding box center [355, 577] width 173 height 28
click at [344, 614] on select "Select Shift !!Weekend Residential (Roster IT Shift Label) *Business 9/10am ~ 4…" at bounding box center [355, 625] width 173 height 28
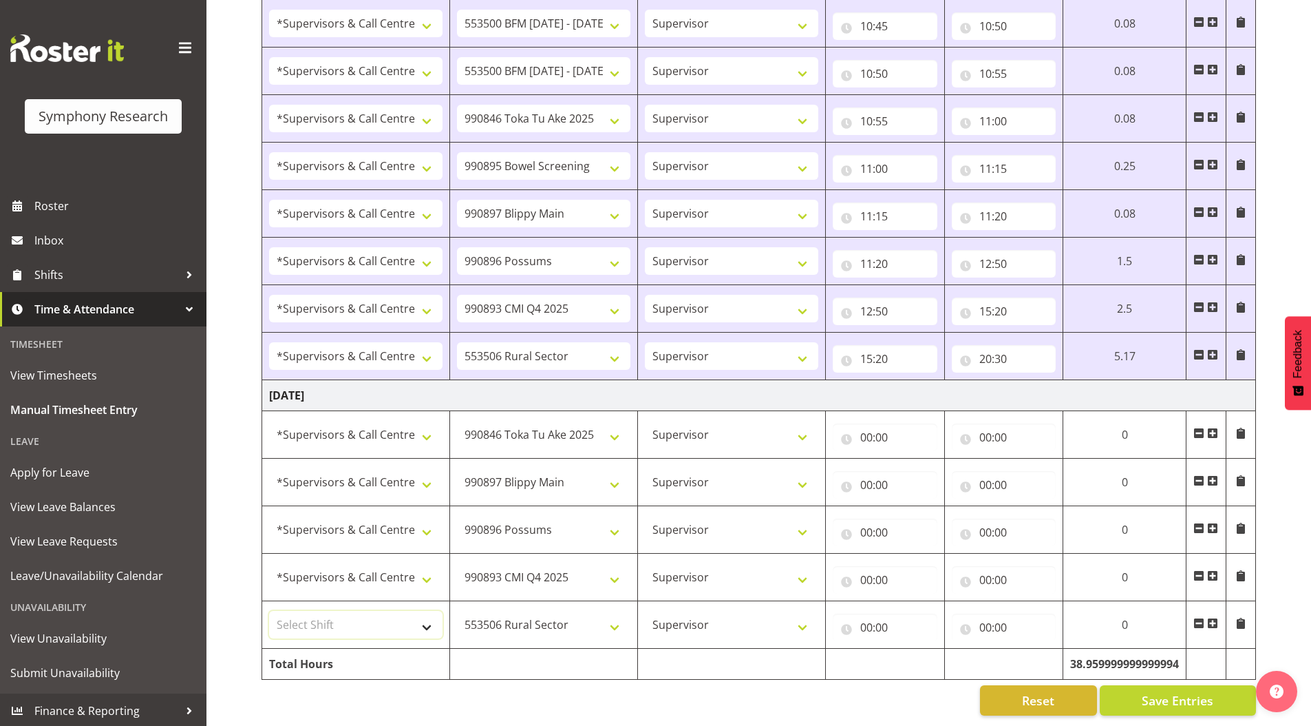
select select "19170"
click at [269, 611] on select "Select Shift !!Weekend Residential (Roster IT Shift Label) *Business 9/10am ~ 4…" at bounding box center [355, 625] width 173 height 28
click at [863, 424] on input "00:00" at bounding box center [885, 437] width 105 height 28
click at [927, 461] on select "00 01 02 03 04 05 06 07 08 09 10 11 12 13 14 15 16 17 18 19 20 21 22 23" at bounding box center [926, 473] width 31 height 28
select select "10"
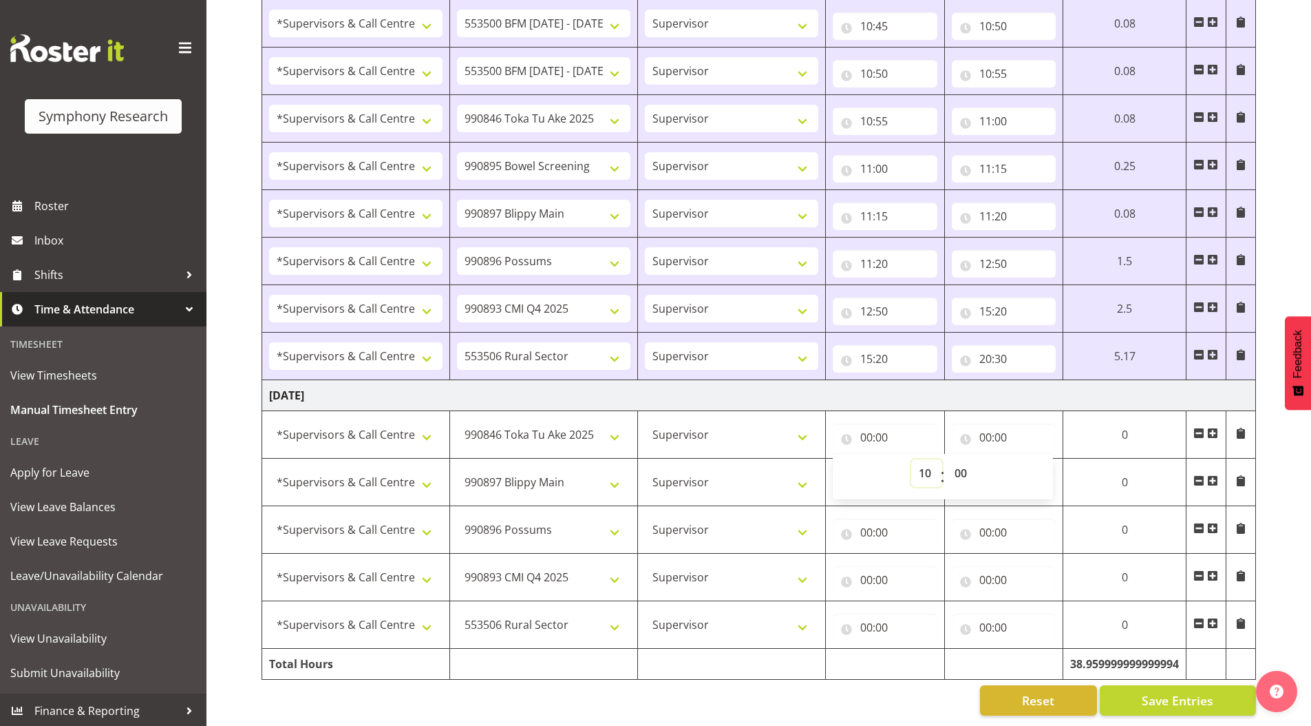
click at [911, 459] on select "00 01 02 03 04 05 06 07 08 09 10 11 12 13 14 15 16 17 18 19 20 21 22 23" at bounding box center [926, 473] width 31 height 28
type input "10:00"
drag, startPoint x: 959, startPoint y: 459, endPoint x: 956, endPoint y: 450, distance: 9.4
click at [959, 459] on select "00 01 02 03 04 05 06 07 08 09 10 11 12 13 14 15 16 17 18 19 20 21 22 23 24 25 2…" at bounding box center [962, 473] width 31 height 28
select select "45"
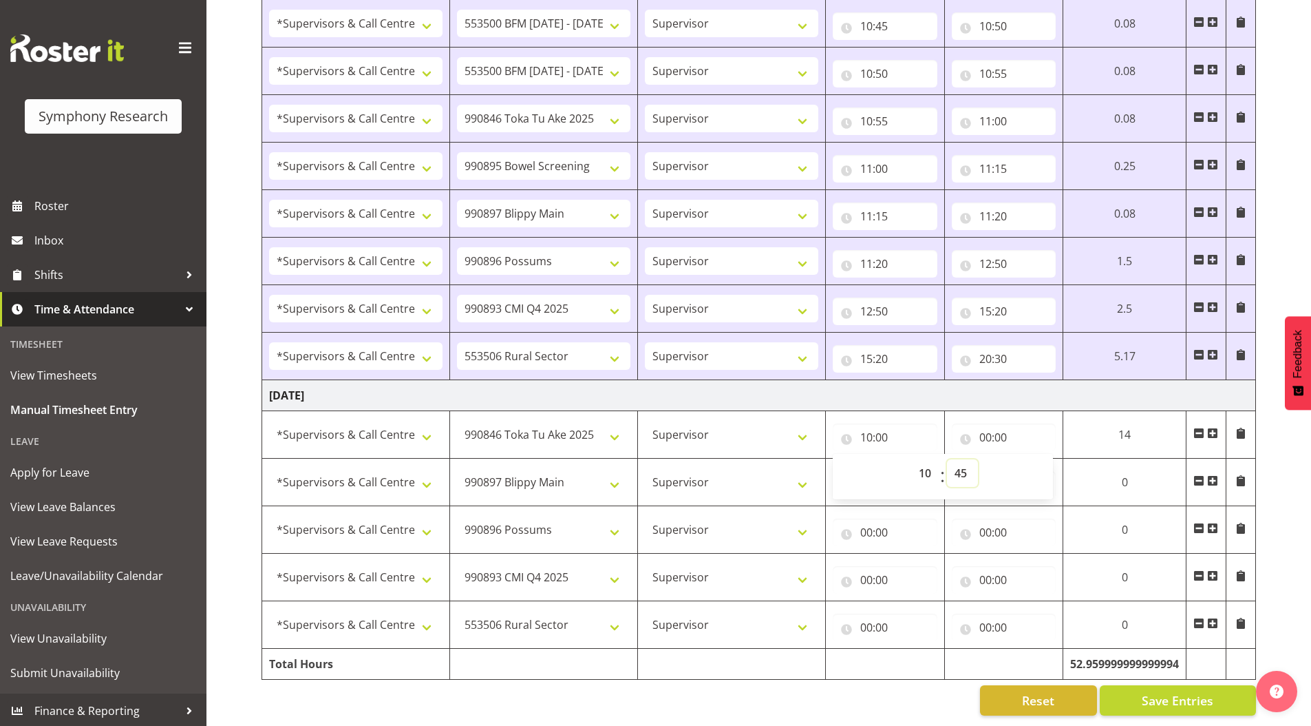
click at [947, 459] on select "00 01 02 03 04 05 06 07 08 09 10 11 12 13 14 15 16 17 18 19 20 21 22 23 24 25 2…" at bounding box center [962, 473] width 31 height 28
type input "10:45"
click at [986, 431] on input "00:00" at bounding box center [1004, 437] width 105 height 28
click at [1039, 461] on select "00 01 02 03 04 05 06 07 08 09 10 11 12 13 14 15 16 17 18 19 20 21 22 23" at bounding box center [1046, 473] width 31 height 28
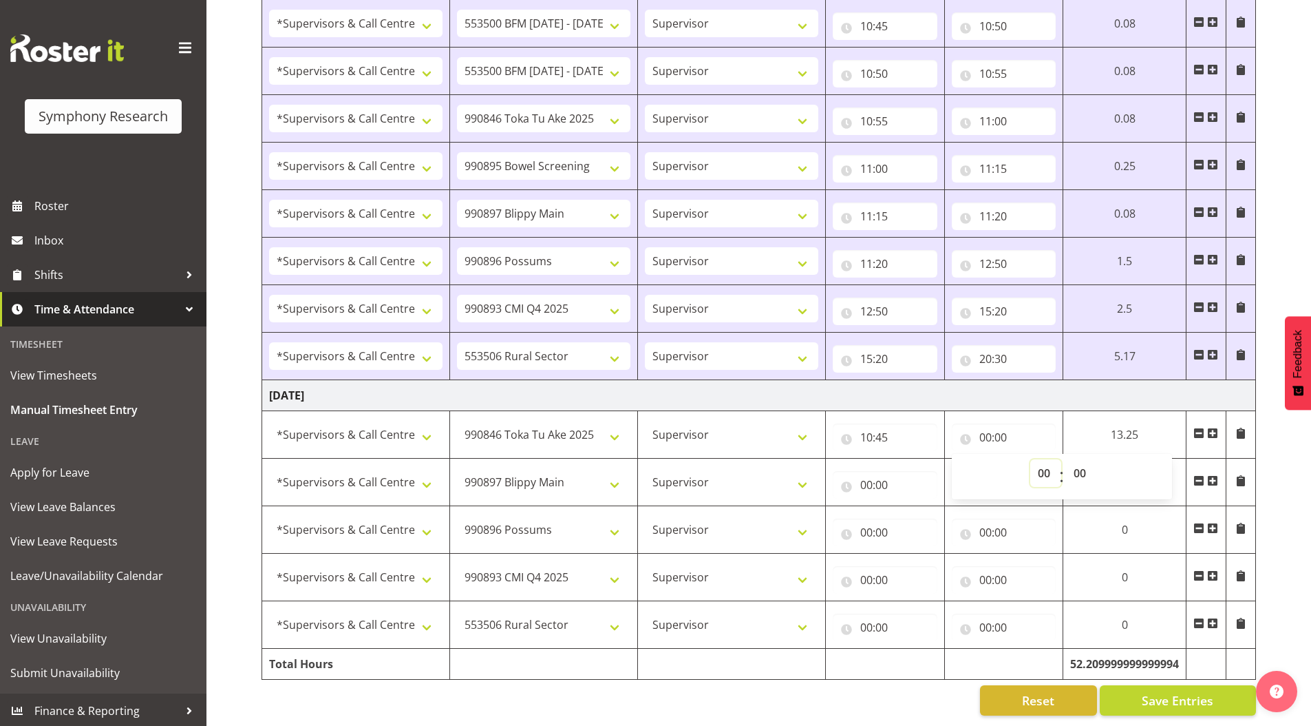
select select "11"
click at [1031, 459] on select "00 01 02 03 04 05 06 07 08 09 10 11 12 13 14 15 16 17 18 19 20 21 22 23" at bounding box center [1046, 473] width 31 height 28
type input "11:00"
click at [864, 476] on input "00:00" at bounding box center [885, 485] width 105 height 28
click at [923, 512] on select "00 01 02 03 04 05 06 07 08 09 10 11 12 13 14 15 16 17 18 19 20 21 22 23" at bounding box center [926, 521] width 31 height 28
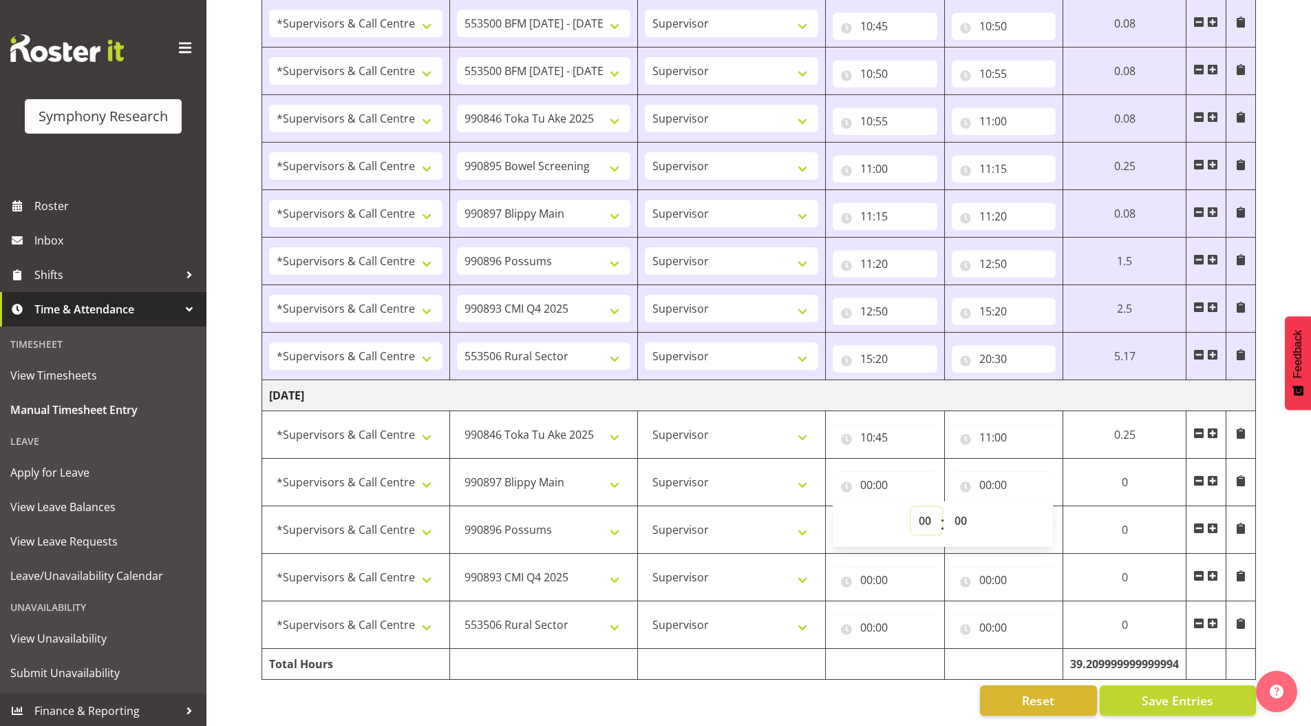
select select "11"
click at [911, 507] on select "00 01 02 03 04 05 06 07 08 09 10 11 12 13 14 15 16 17 18 19 20 21 22 23" at bounding box center [926, 521] width 31 height 28
type input "11:00"
click at [985, 471] on input "00:00" at bounding box center [1004, 485] width 105 height 28
drag, startPoint x: 1040, startPoint y: 511, endPoint x: 1039, endPoint y: 500, distance: 11.1
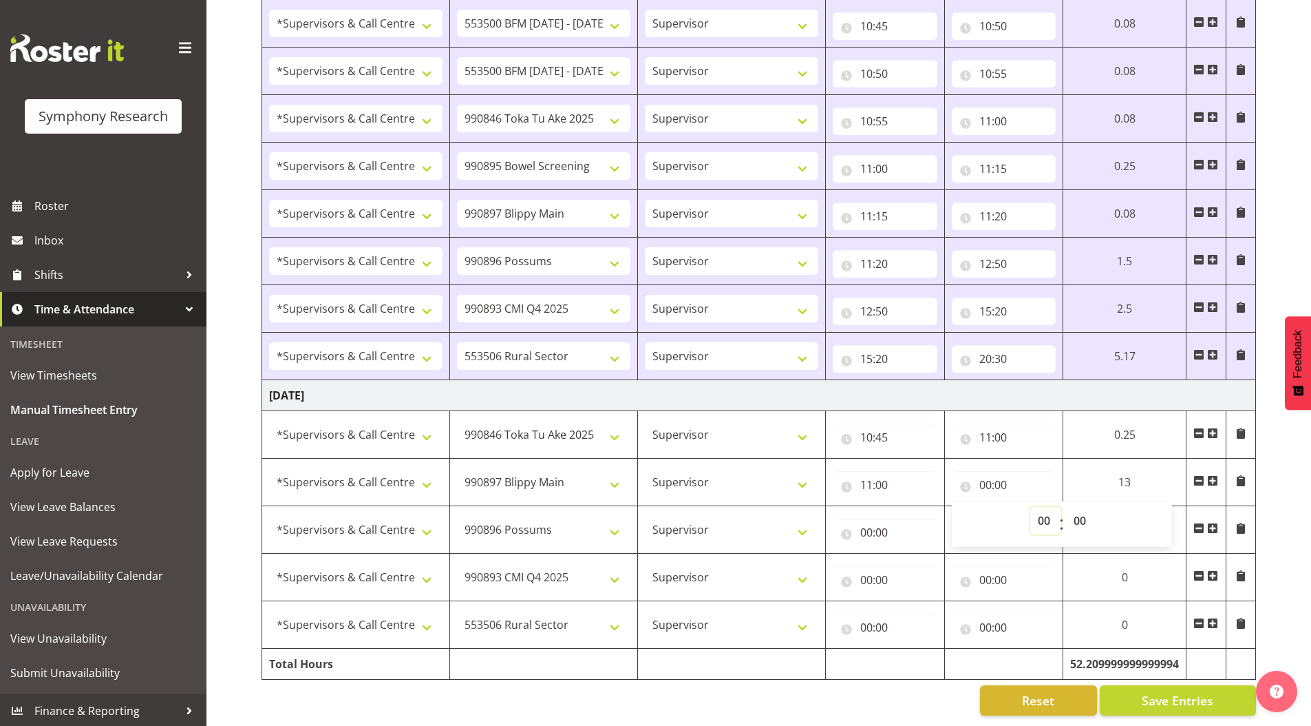
click at [1040, 511] on select "00 01 02 03 04 05 06 07 08 09 10 11 12 13 14 15 16 17 18 19 20 21 22 23" at bounding box center [1046, 521] width 31 height 28
select select "11"
click at [1031, 507] on select "00 01 02 03 04 05 06 07 08 09 10 11 12 13 14 15 16 17 18 19 20 21 22 23" at bounding box center [1046, 521] width 31 height 28
type input "11:00"
click at [1077, 511] on select "00 01 02 03 04 05 06 07 08 09 10 11 12 13 14 15 16 17 18 19 20 21 22 23 24 25 2…" at bounding box center [1081, 521] width 31 height 28
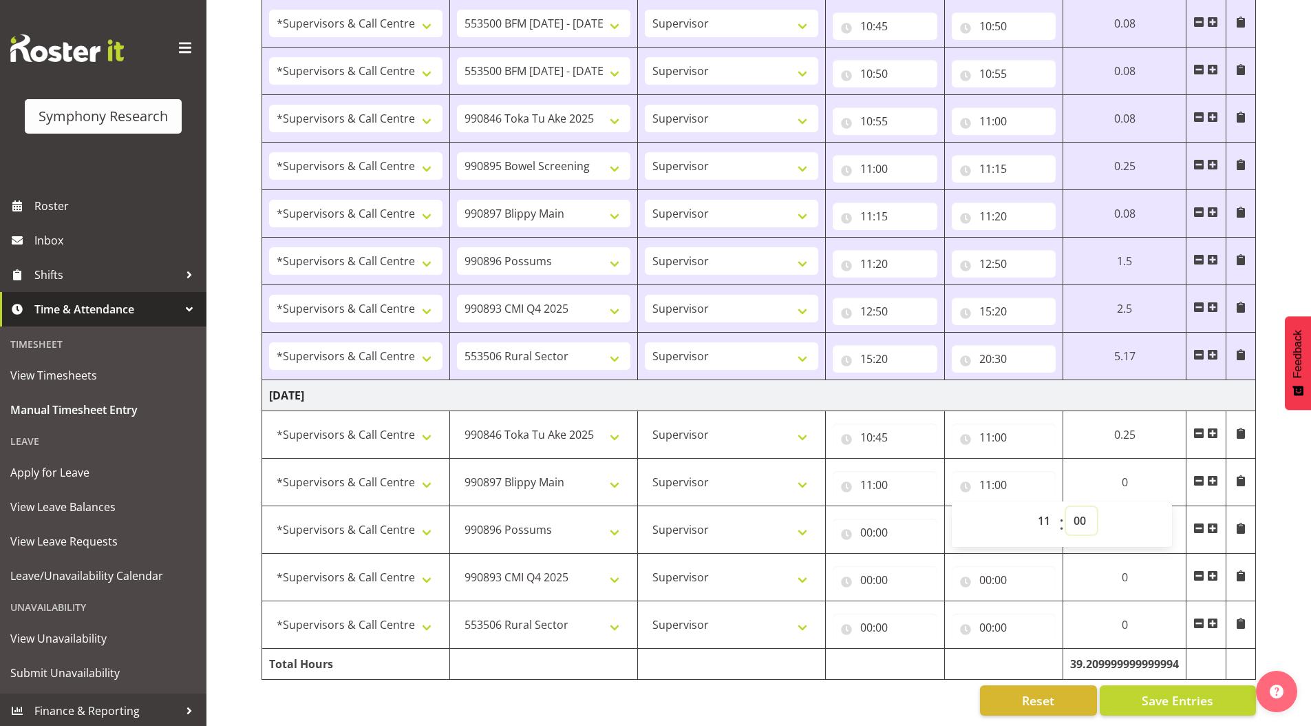
select select "10"
click at [1066, 507] on select "00 01 02 03 04 05 06 07 08 09 10 11 12 13 14 15 16 17 18 19 20 21 22 23 24 25 2…" at bounding box center [1081, 521] width 31 height 28
type input "11:10"
click at [861, 523] on input "00:00" at bounding box center [885, 532] width 105 height 28
drag, startPoint x: 925, startPoint y: 558, endPoint x: 923, endPoint y: 547, distance: 11.9
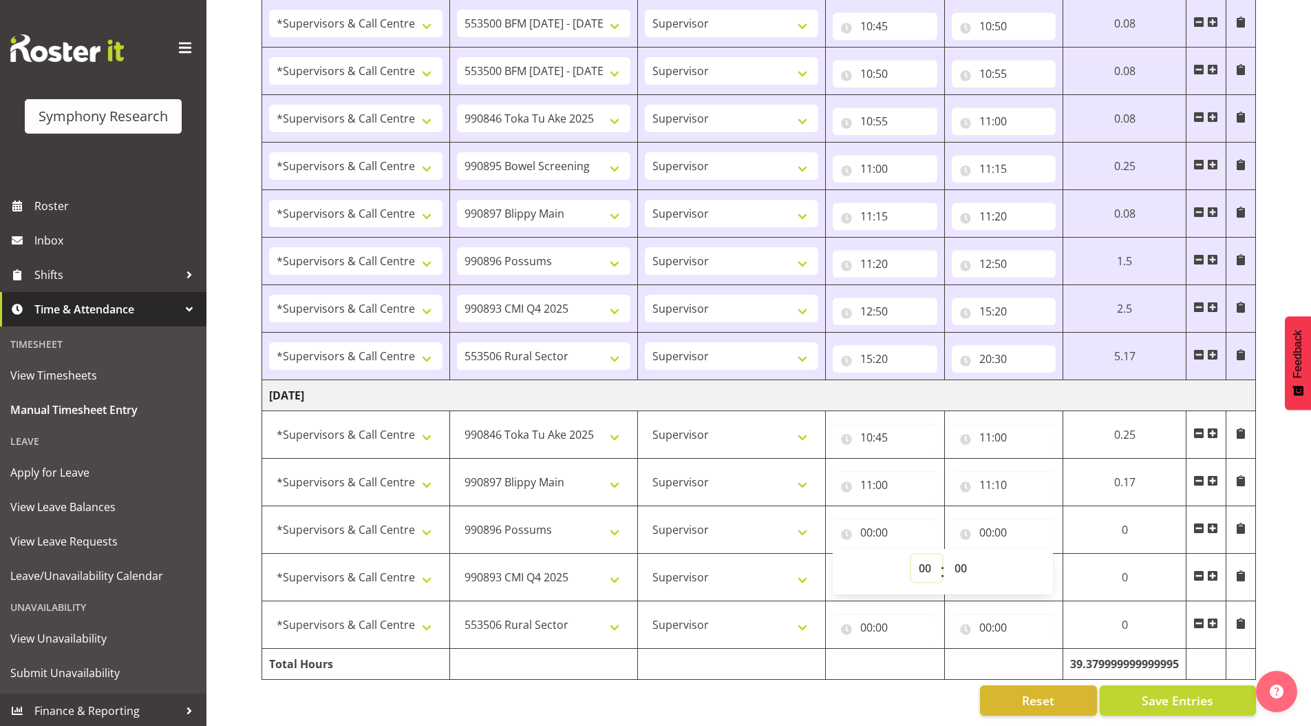
click at [925, 558] on select "00 01 02 03 04 05 06 07 08 09 10 11 12 13 14 15 16 17 18 19 20 21 22 23" at bounding box center [926, 568] width 31 height 28
select select "11"
click at [911, 554] on select "00 01 02 03 04 05 06 07 08 09 10 11 12 13 14 15 16 17 18 19 20 21 22 23" at bounding box center [926, 568] width 31 height 28
type input "11:00"
click at [962, 561] on select "00 01 02 03 04 05 06 07 08 09 10 11 12 13 14 15 16 17 18 19 20 21 22 23 24 25 2…" at bounding box center [962, 568] width 31 height 28
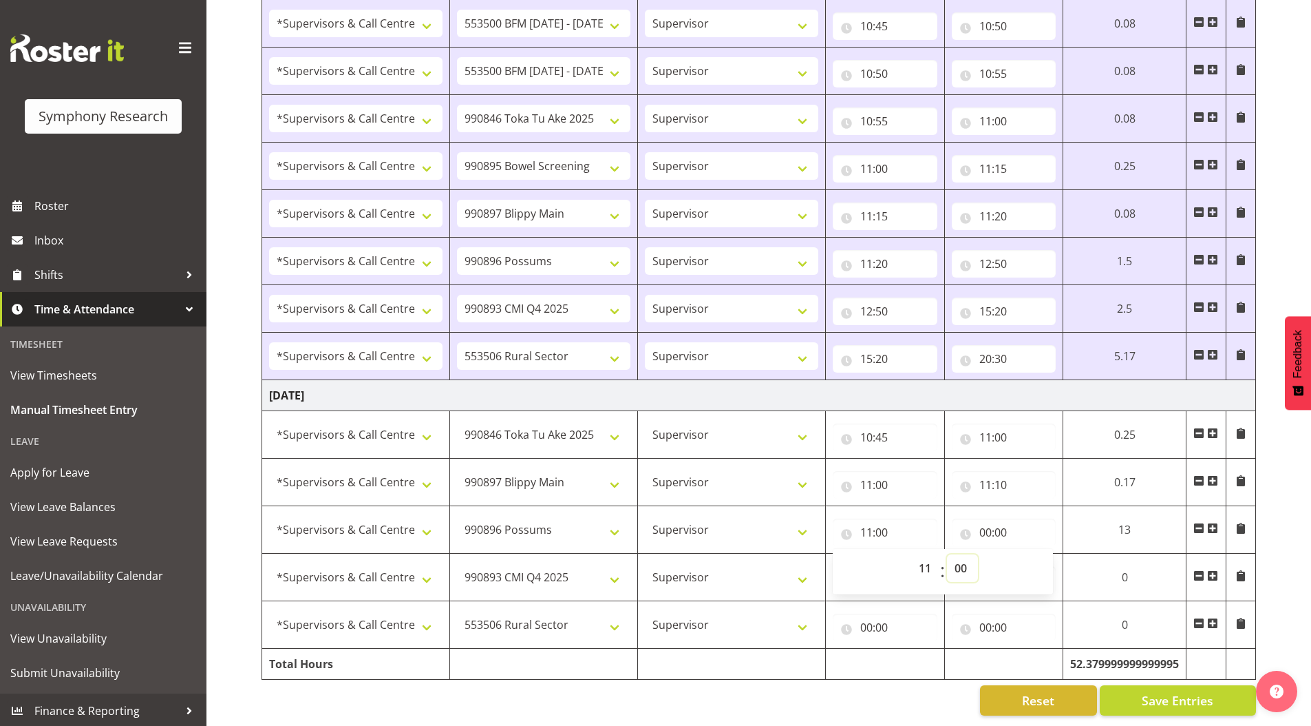
select select "10"
click at [947, 554] on select "00 01 02 03 04 05 06 07 08 09 10 11 12 13 14 15 16 17 18 19 20 21 22 23 24 25 2…" at bounding box center [962, 568] width 31 height 28
type input "11:10"
click at [984, 523] on input "00:00" at bounding box center [1004, 532] width 105 height 28
click at [1042, 560] on select "00 01 02 03 04 05 06 07 08 09 10 11 12 13 14 15 16 17 18 19 20 21 22 23" at bounding box center [1046, 568] width 31 height 28
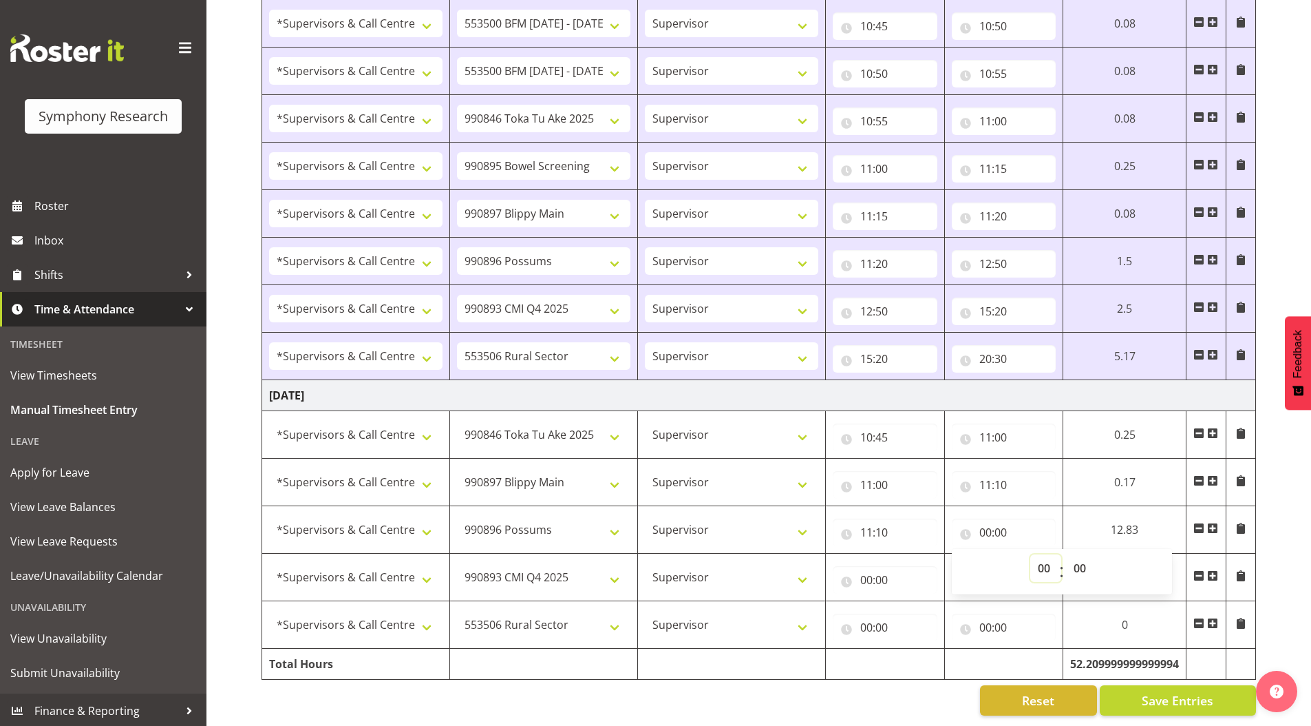
select select "11"
click at [1031, 554] on select "00 01 02 03 04 05 06 07 08 09 10 11 12 13 14 15 16 17 18 19 20 21 22 23" at bounding box center [1046, 568] width 31 height 28
type input "11:00"
drag, startPoint x: 1076, startPoint y: 557, endPoint x: 1075, endPoint y: 547, distance: 10.4
click at [1076, 557] on select "00 01 02 03 04 05 06 07 08 09 10 11 12 13 14 15 16 17 18 19 20 21 22 23 24 25 2…" at bounding box center [1081, 568] width 31 height 28
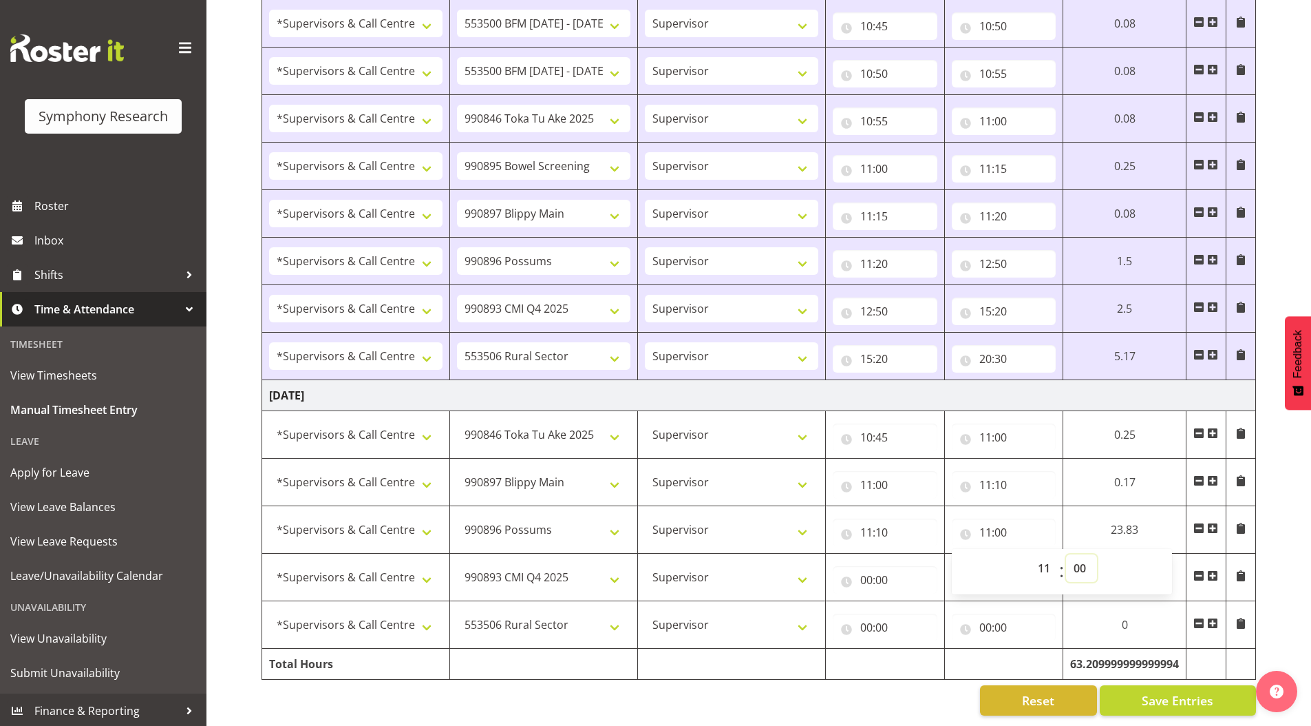
select select "20"
click at [1097, 554] on select "00 01 02 03 04 05 06 07 08 09 10 11 12 13 14 15 16 17 18 19 20 21 22 23 24 25 2…" at bounding box center [1081, 568] width 31 height 28
type input "11:20"
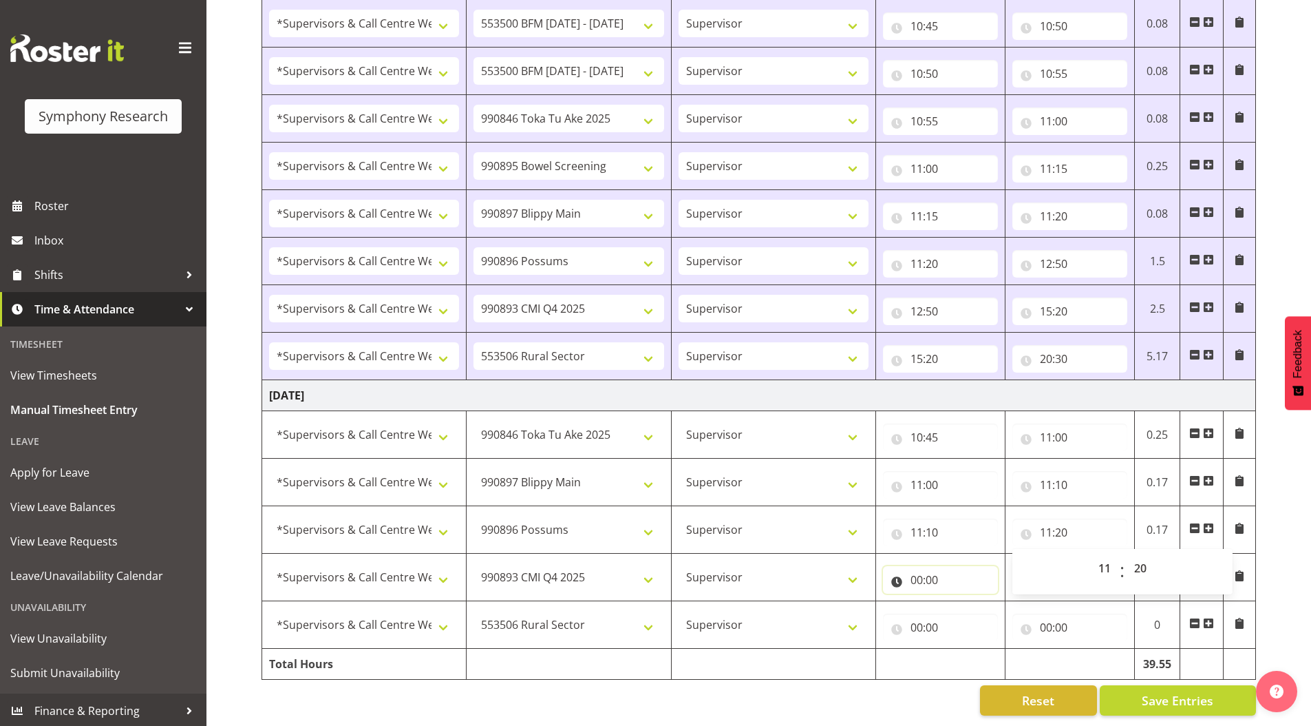
click at [915, 569] on input "00:00" at bounding box center [940, 580] width 115 height 28
click at [969, 607] on select "00 01 02 03 04 05 06 07 08 09 10 11 12 13 14 15 16 17 18 19 20 21 22 23" at bounding box center [977, 616] width 31 height 28
select select "11"
click at [962, 602] on select "00 01 02 03 04 05 06 07 08 09 10 11 12 13 14 15 16 17 18 19 20 21 22 23" at bounding box center [977, 616] width 31 height 28
type input "11:00"
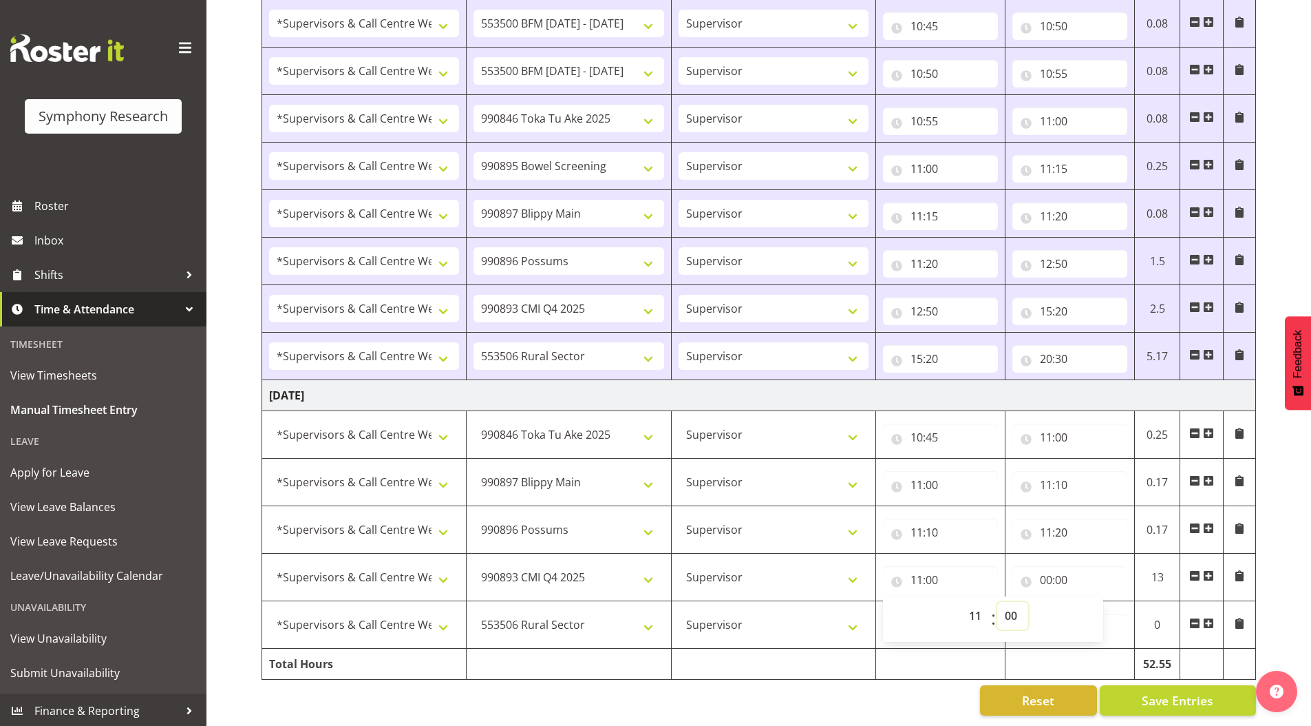
click at [1009, 605] on select "00 01 02 03 04 05 06 07 08 09 10 11 12 13 14 15 16 17 18 19 20 21 22 23 24 25 2…" at bounding box center [1012, 616] width 31 height 28
select select "20"
click at [997, 602] on select "00 01 02 03 04 05 06 07 08 09 10 11 12 13 14 15 16 17 18 19 20 21 22 23 24 25 2…" at bounding box center [1012, 616] width 31 height 28
type input "11:20"
click at [1048, 570] on input "00:00" at bounding box center [1070, 580] width 115 height 28
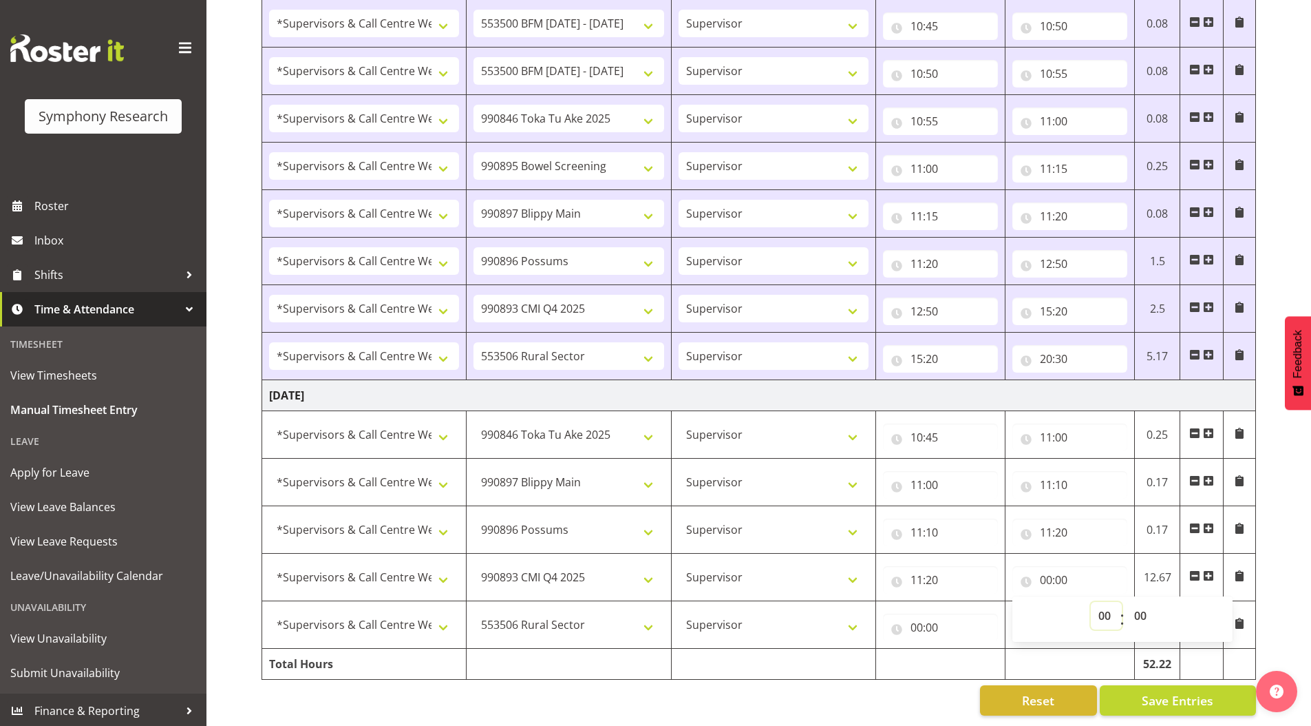
drag, startPoint x: 1102, startPoint y: 607, endPoint x: 1102, endPoint y: 598, distance: 9.6
click at [1102, 607] on select "00 01 02 03 04 05 06 07 08 09 10 11 12 13 14 15 16 17 18 19 20 21 22 23" at bounding box center [1106, 616] width 31 height 28
select select "14"
click at [1091, 602] on select "00 01 02 03 04 05 06 07 08 09 10 11 12 13 14 15 16 17 18 19 20 21 22 23" at bounding box center [1106, 616] width 31 height 28
type input "14:00"
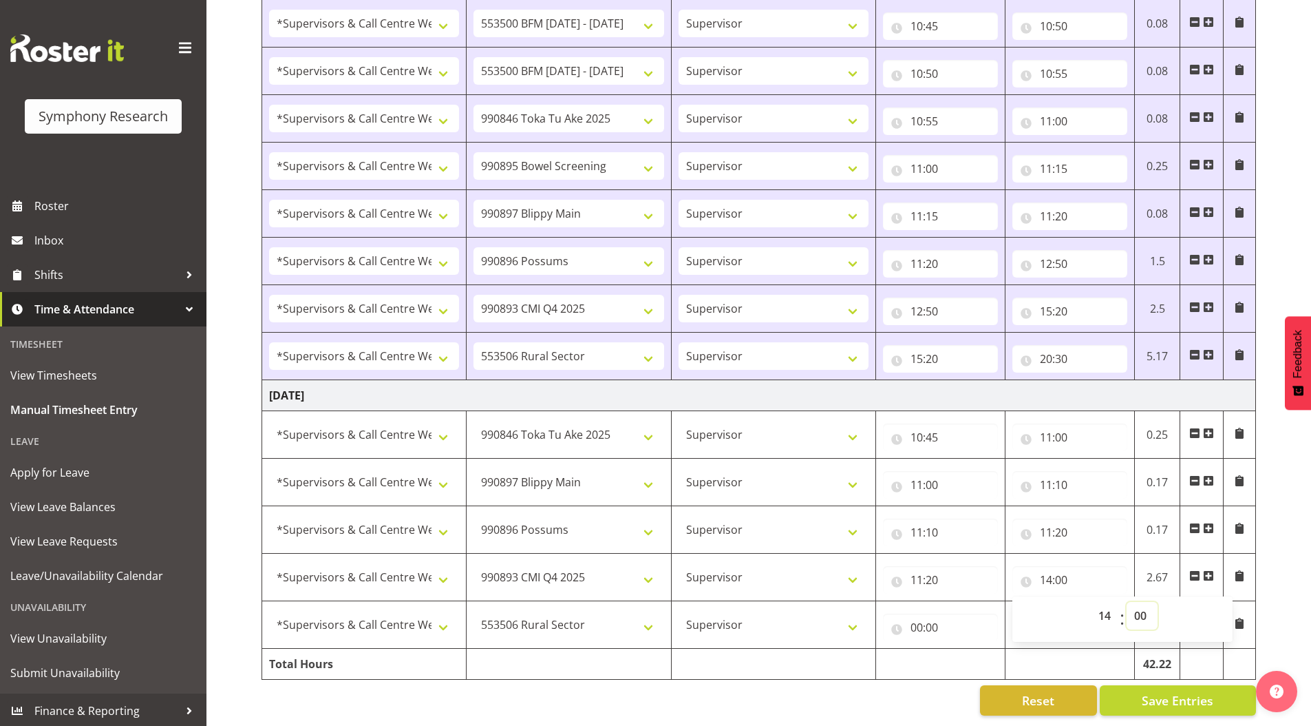
drag, startPoint x: 1137, startPoint y: 606, endPoint x: 1137, endPoint y: 592, distance: 13.8
click at [1137, 606] on select "00 01 02 03 04 05 06 07 08 09 10 11 12 13 14 15 16 17 18 19 20 21 22 23 24 25 2…" at bounding box center [1142, 616] width 31 height 28
select select "20"
click at [1127, 602] on select "00 01 02 03 04 05 06 07 08 09 10 11 12 13 14 15 16 17 18 19 20 21 22 23 24 25 2…" at bounding box center [1142, 616] width 31 height 28
type input "14:20"
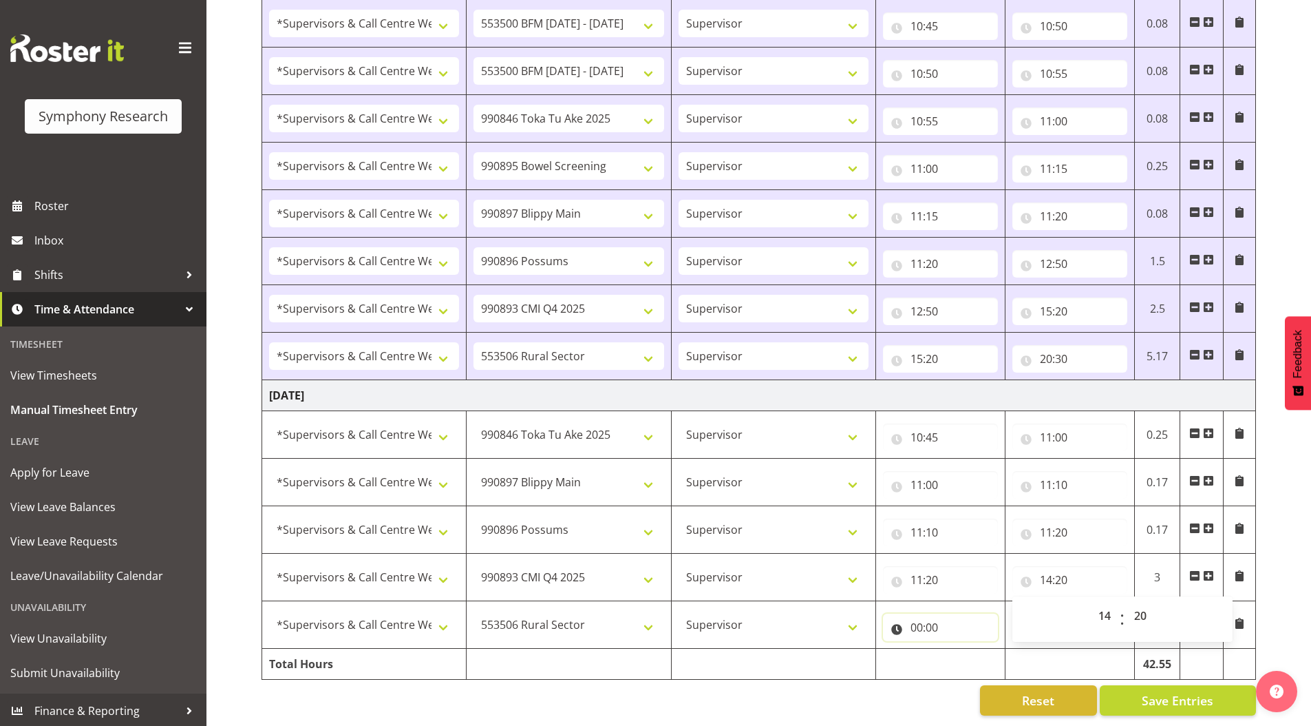
click at [918, 614] on input "00:00" at bounding box center [940, 627] width 115 height 28
click at [976, 654] on select "00 01 02 03 04 05 06 07 08 09 10 11 12 13 14 15 16 17 18 19 20 21 22 23" at bounding box center [977, 663] width 31 height 28
select select "14"
click at [962, 649] on select "00 01 02 03 04 05 06 07 08 09 10 11 12 13 14 15 16 17 18 19 20 21 22 23" at bounding box center [977, 663] width 31 height 28
type input "14:00"
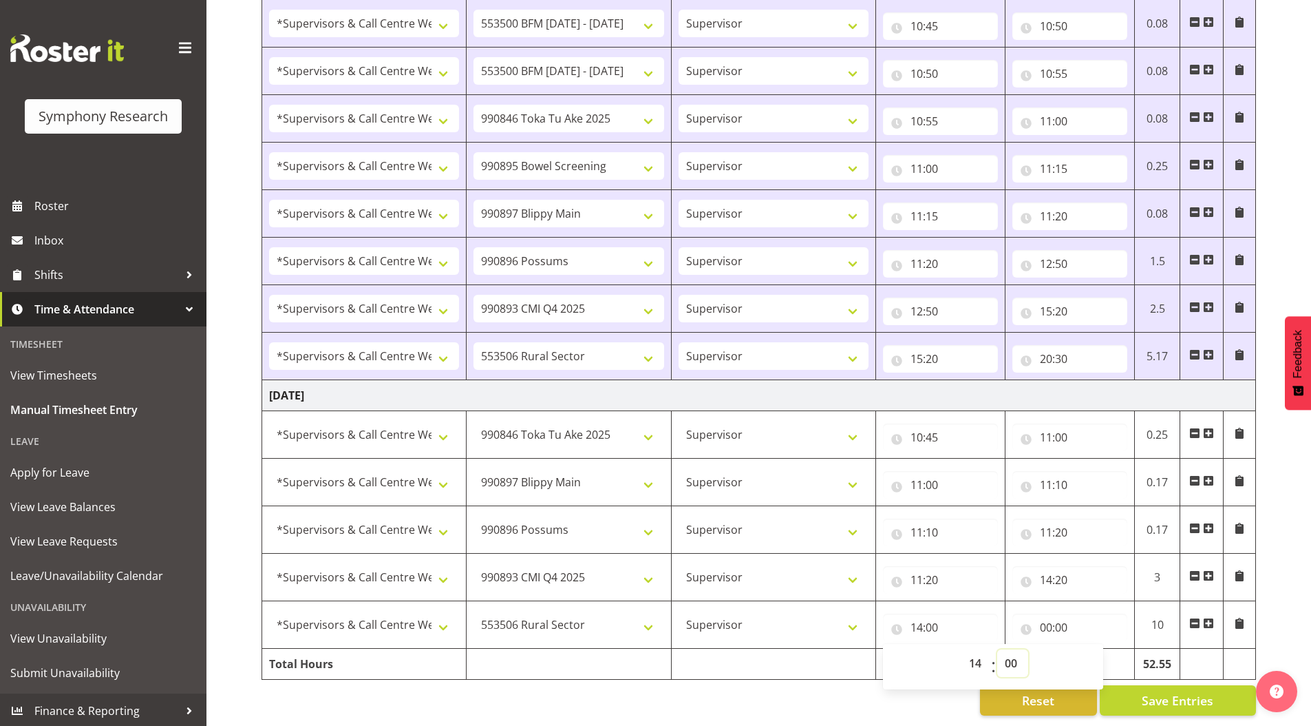
drag, startPoint x: 1011, startPoint y: 651, endPoint x: 1012, endPoint y: 639, distance: 12.4
click at [1011, 651] on select "00 01 02 03 04 05 06 07 08 09 10 11 12 13 14 15 16 17 18 19 20 21 22 23 24 25 2…" at bounding box center [1012, 663] width 31 height 28
select select "20"
click at [997, 649] on select "00 01 02 03 04 05 06 07 08 09 10 11 12 13 14 15 16 17 18 19 20 21 22 23 24 25 2…" at bounding box center [1012, 663] width 31 height 28
type input "14:20"
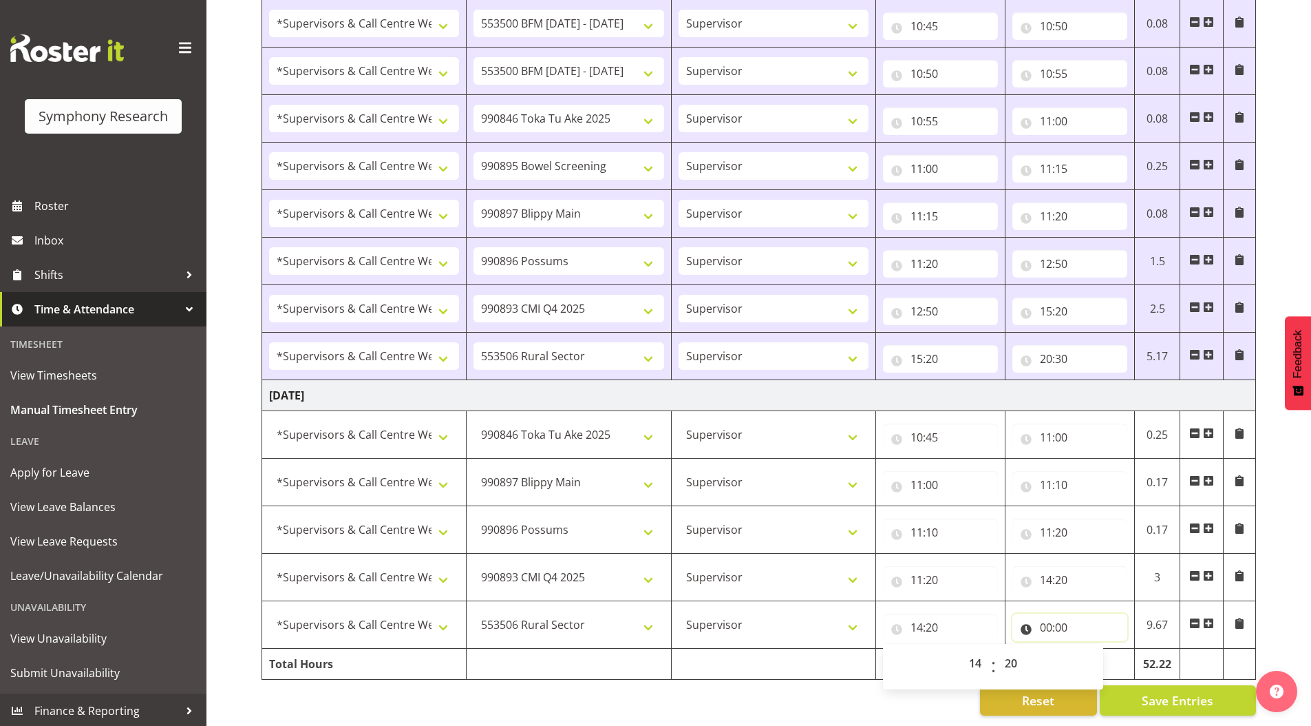
click at [1046, 617] on input "00:00" at bounding box center [1070, 627] width 115 height 28
click at [1096, 653] on select "00 01 02 03 04 05 06 07 08 09 10 11 12 13 14 15 16 17 18 19 20 21 22 23" at bounding box center [1106, 663] width 31 height 28
select select "20"
click at [1091, 649] on select "00 01 02 03 04 05 06 07 08 09 10 11 12 13 14 15 16 17 18 19 20 21 22 23" at bounding box center [1106, 663] width 31 height 28
type input "20:00"
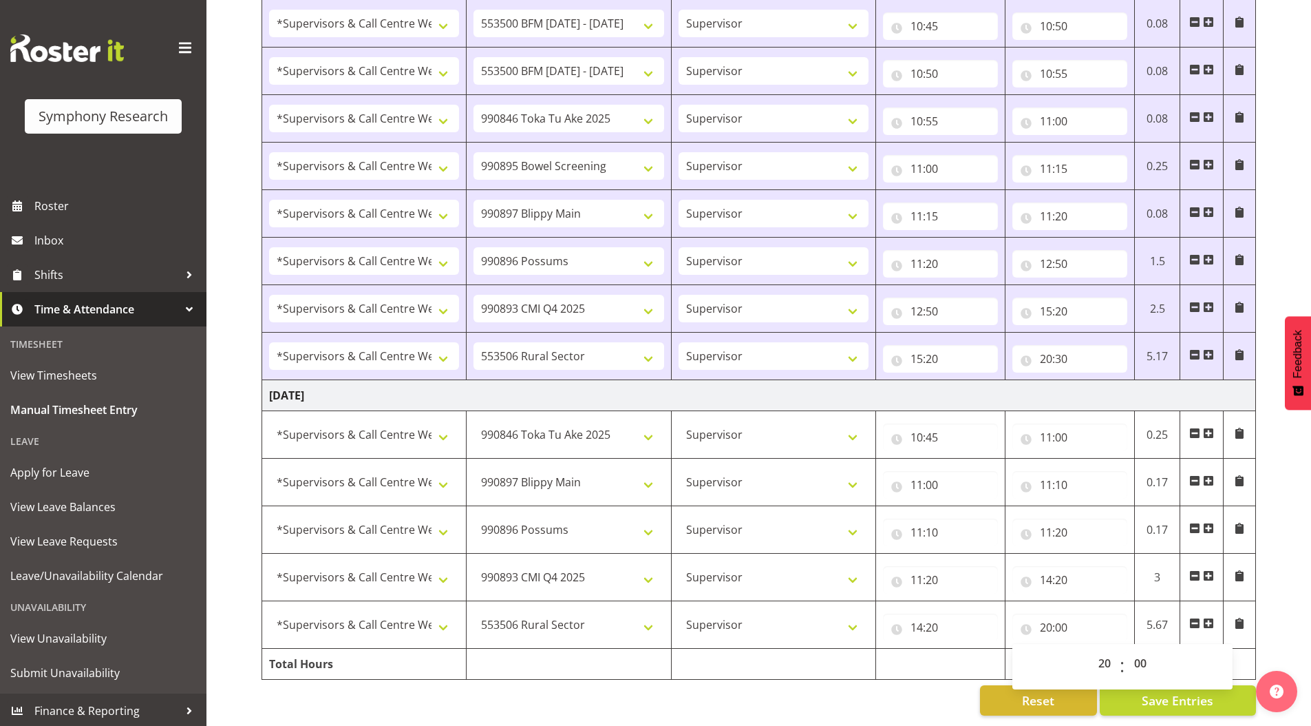
click at [1155, 691] on span "Save Entries" at bounding box center [1178, 700] width 72 height 18
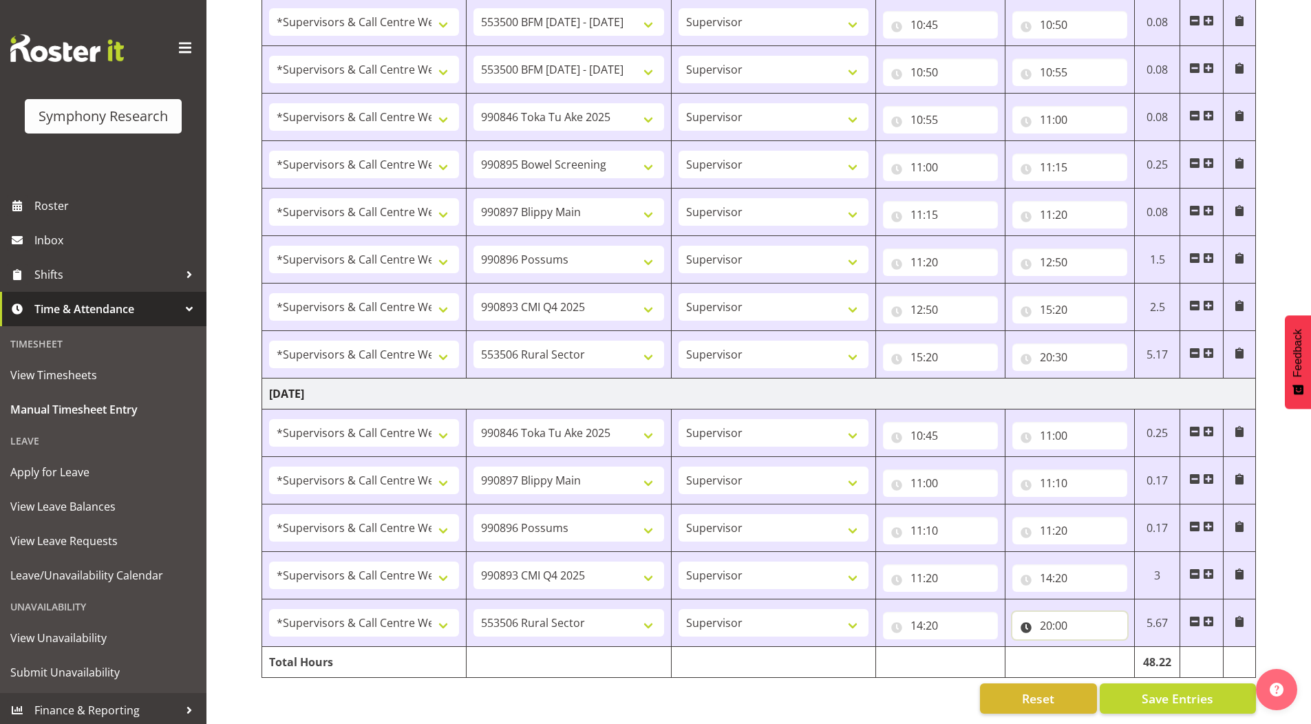
click at [1065, 615] on input "20:00" at bounding box center [1070, 626] width 115 height 28
click at [1145, 655] on select "00 01 02 03 04 05 06 07 08 09 10 11 12 13 14 15 16 17 18 19 20 21 22 23 24 25 2…" at bounding box center [1142, 662] width 31 height 28
select select "15"
click at [1127, 648] on select "00 01 02 03 04 05 06 07 08 09 10 11 12 13 14 15 16 17 18 19 20 21 22 23 24 25 2…" at bounding box center [1142, 662] width 31 height 28
type input "20:15"
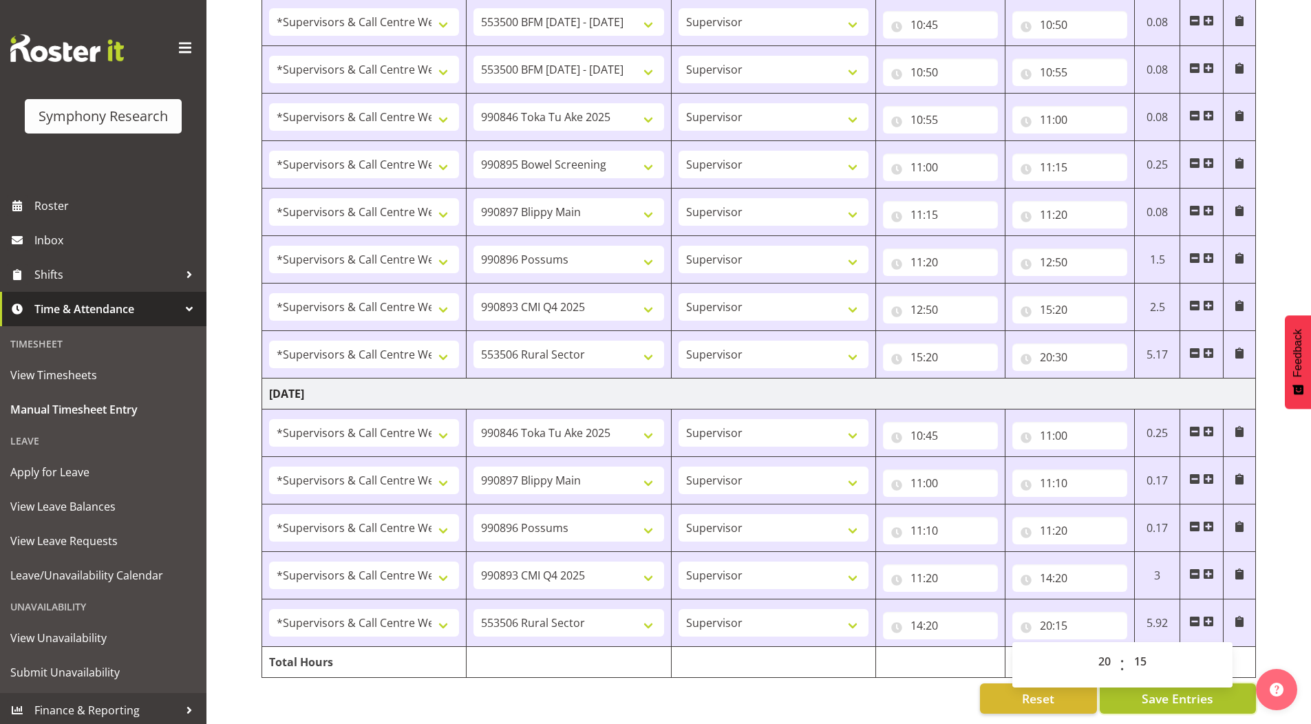
click at [1147, 690] on span "Save Entries" at bounding box center [1178, 699] width 72 height 18
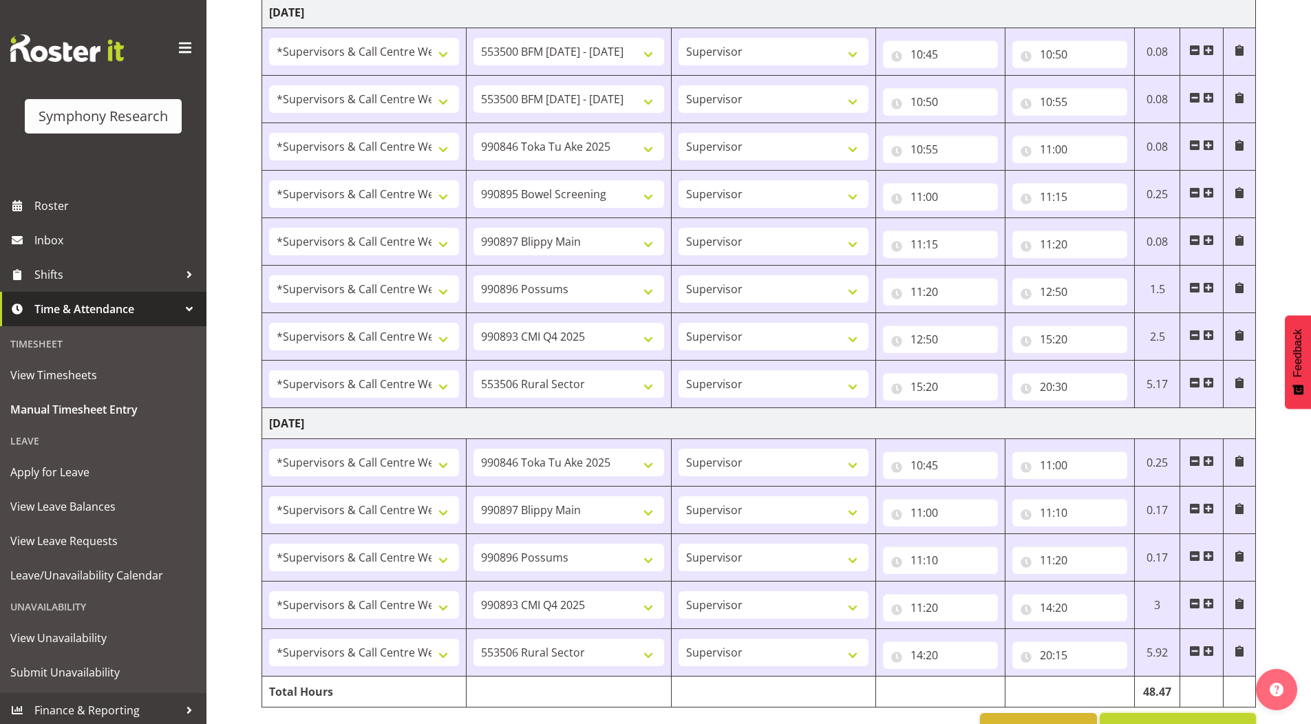
scroll to position [1983, 0]
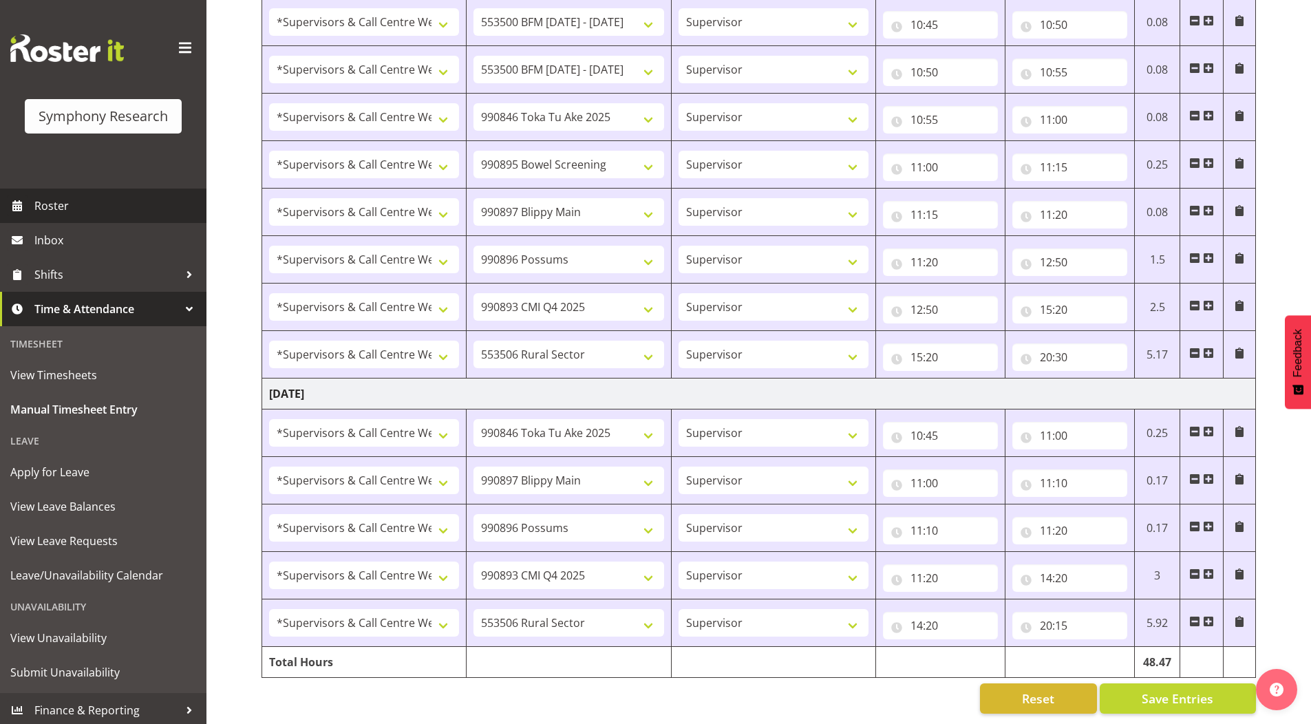
click at [47, 205] on span "Roster" at bounding box center [116, 206] width 165 height 21
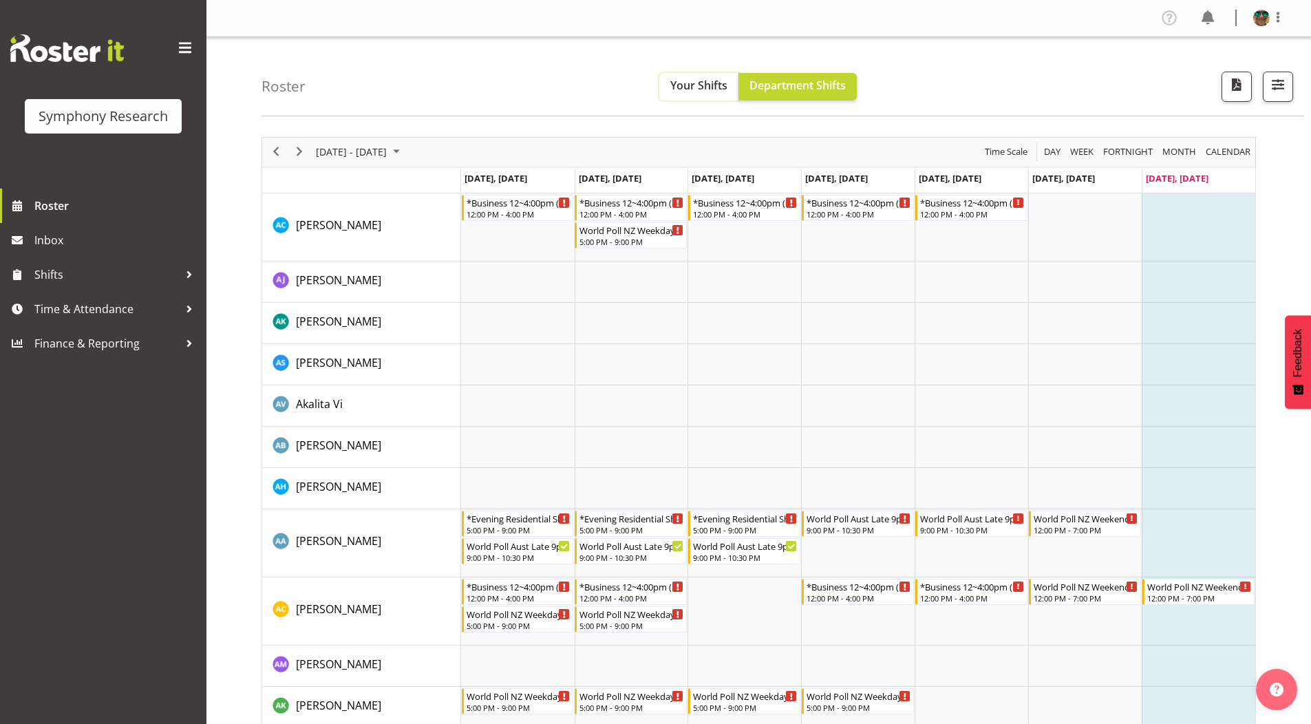
click at [703, 83] on span "Your Shifts" at bounding box center [698, 85] width 57 height 15
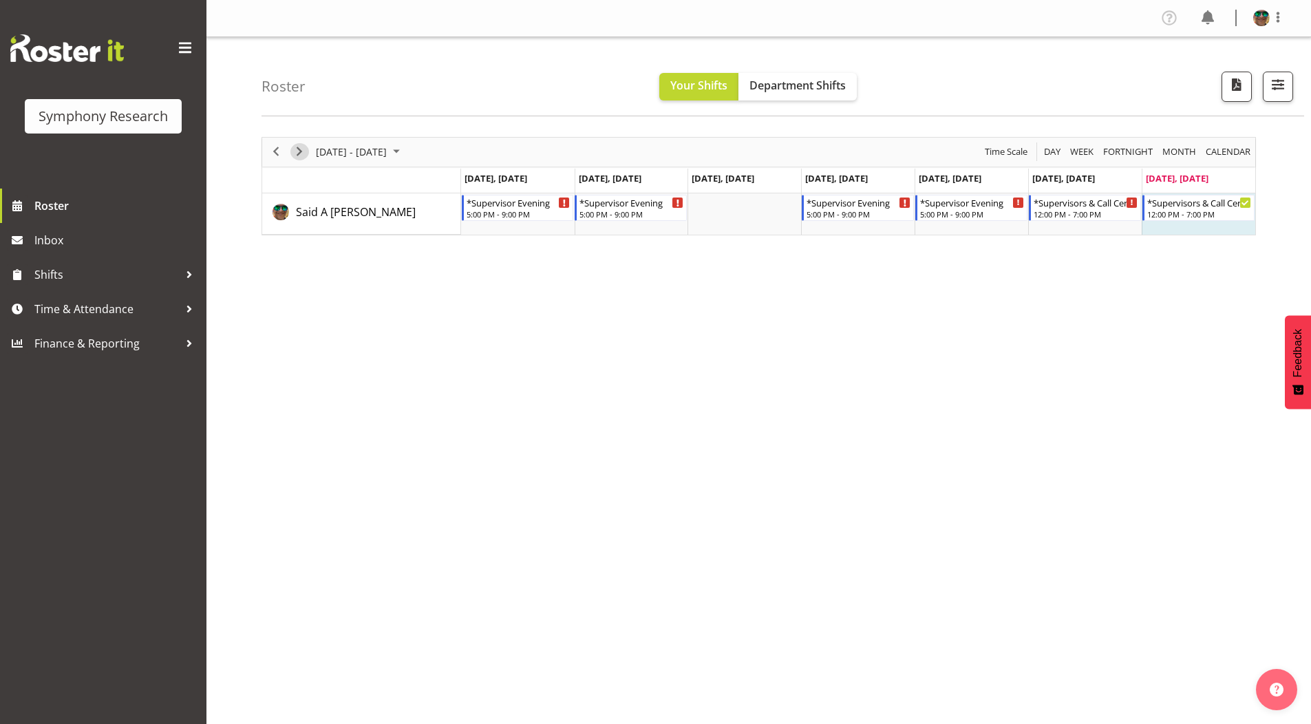
click at [302, 149] on span "Next" at bounding box center [299, 151] width 17 height 17
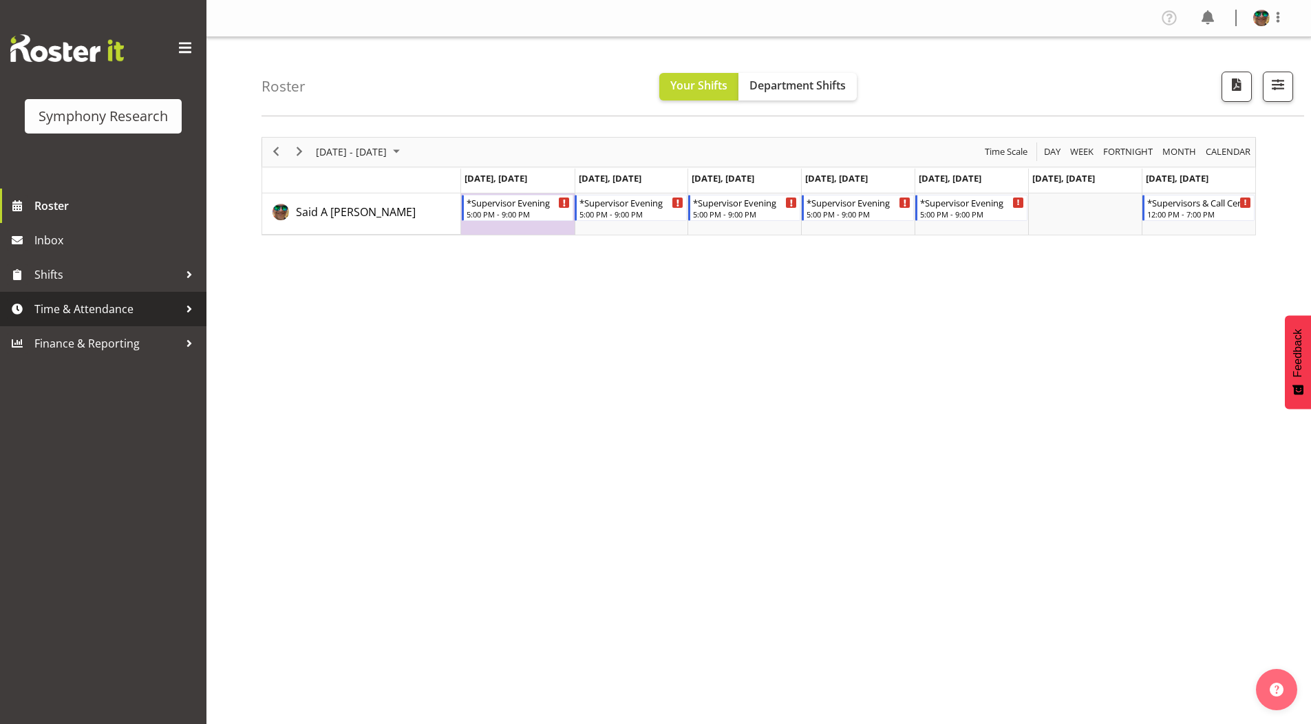
click at [65, 308] on span "Time & Attendance" at bounding box center [106, 309] width 145 height 21
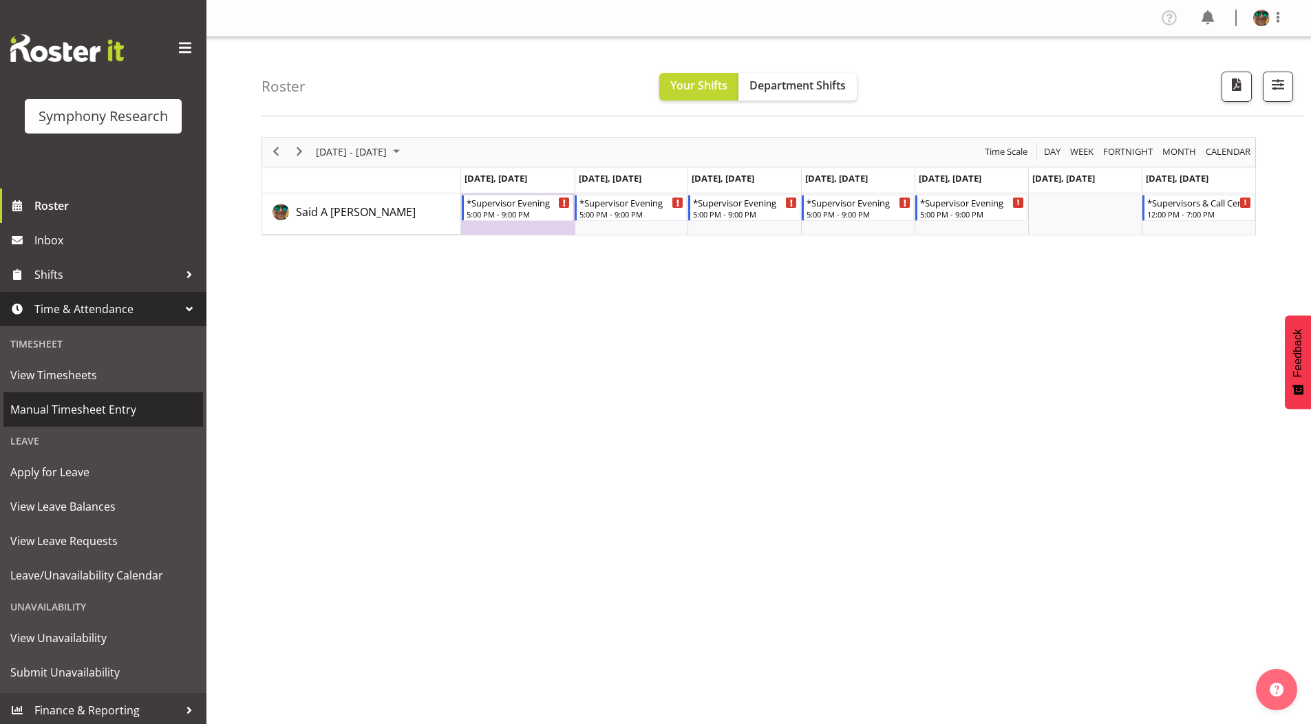
click at [71, 411] on span "Manual Timesheet Entry" at bounding box center [103, 409] width 186 height 21
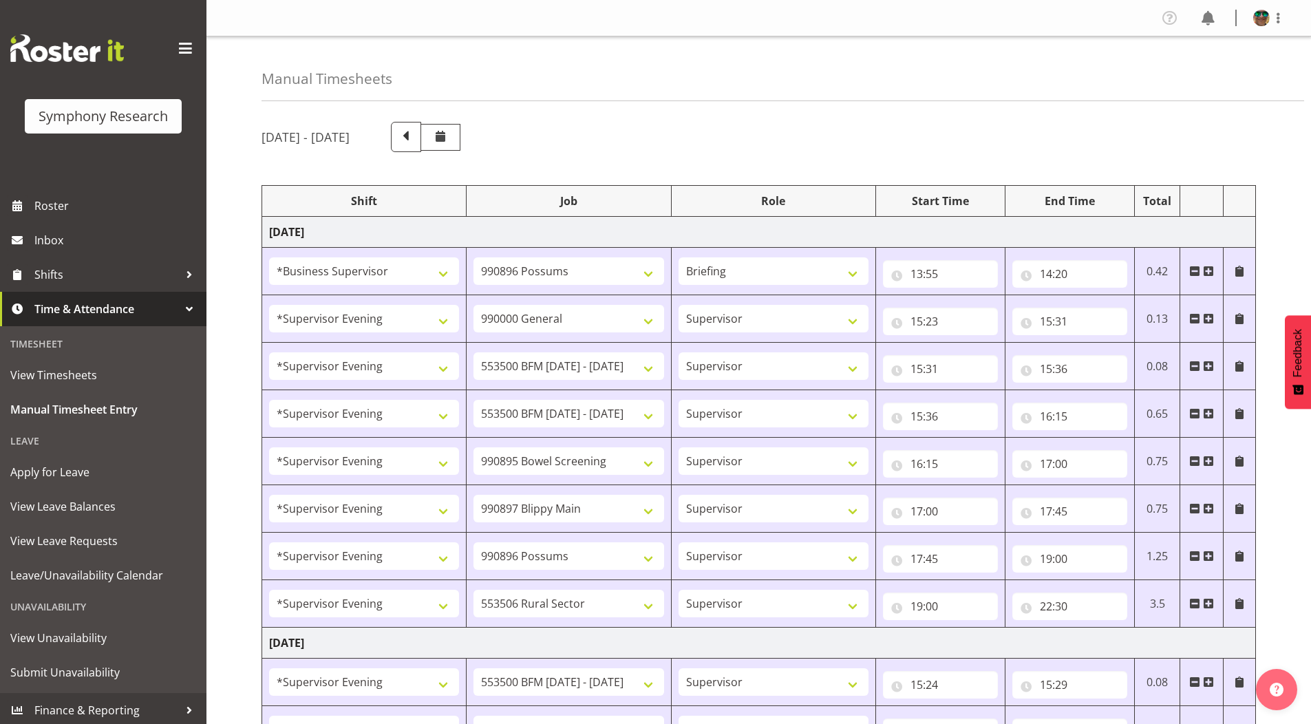
select select "1607"
select select "10633"
select select "297"
select select "4583"
select select "743"
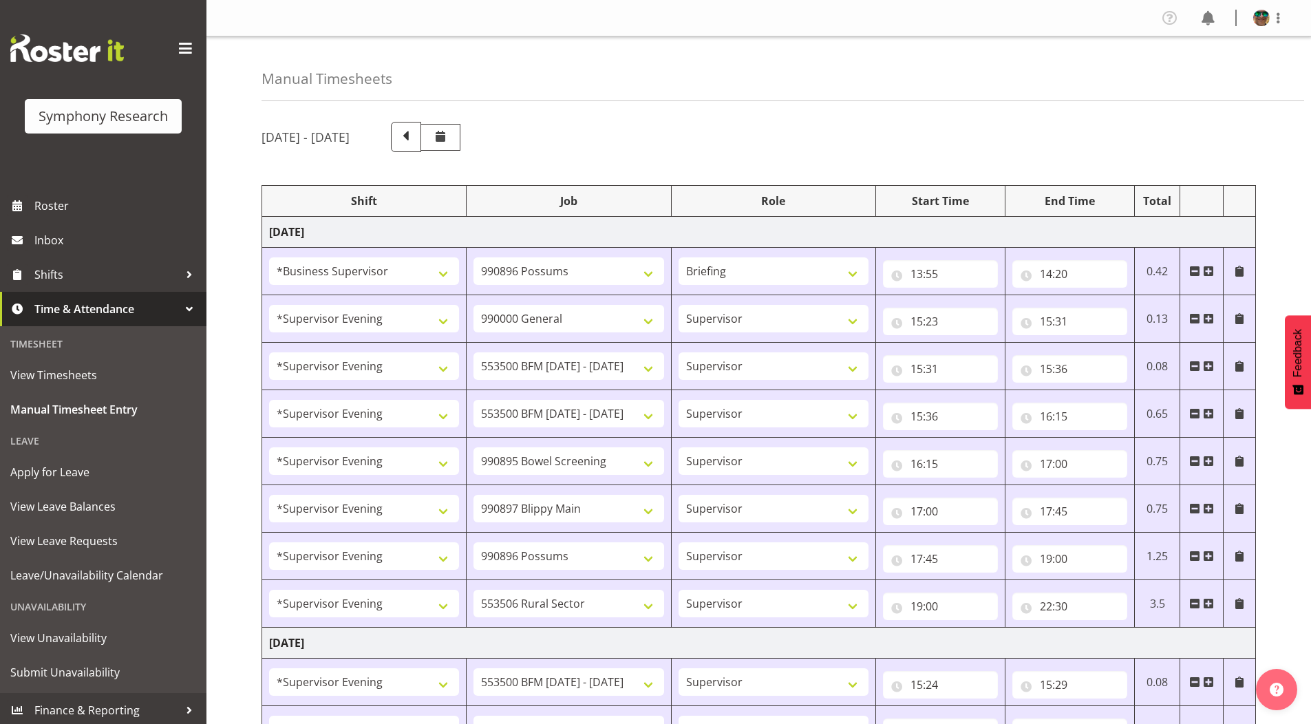
select select "4583"
select select "10242"
select select "4583"
select select "10242"
select select "4583"
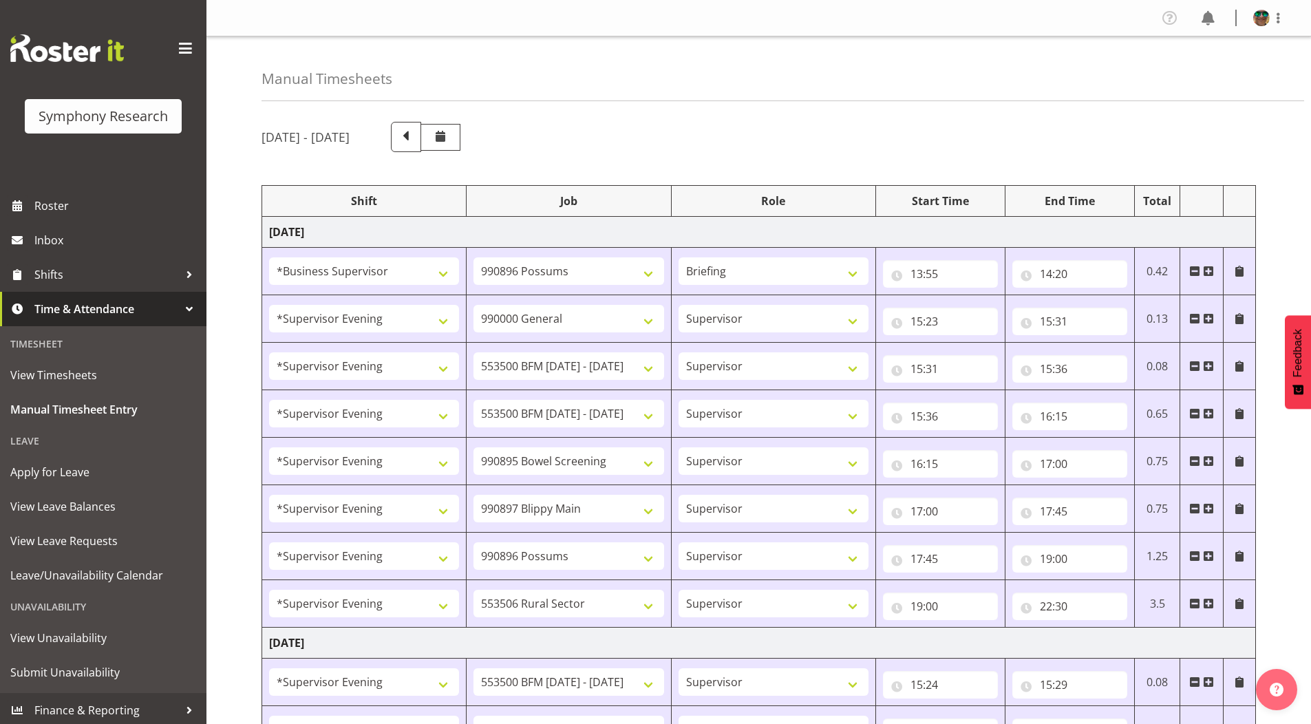
select select "10632"
select select "4583"
select select "10631"
select select "4583"
select select "10633"
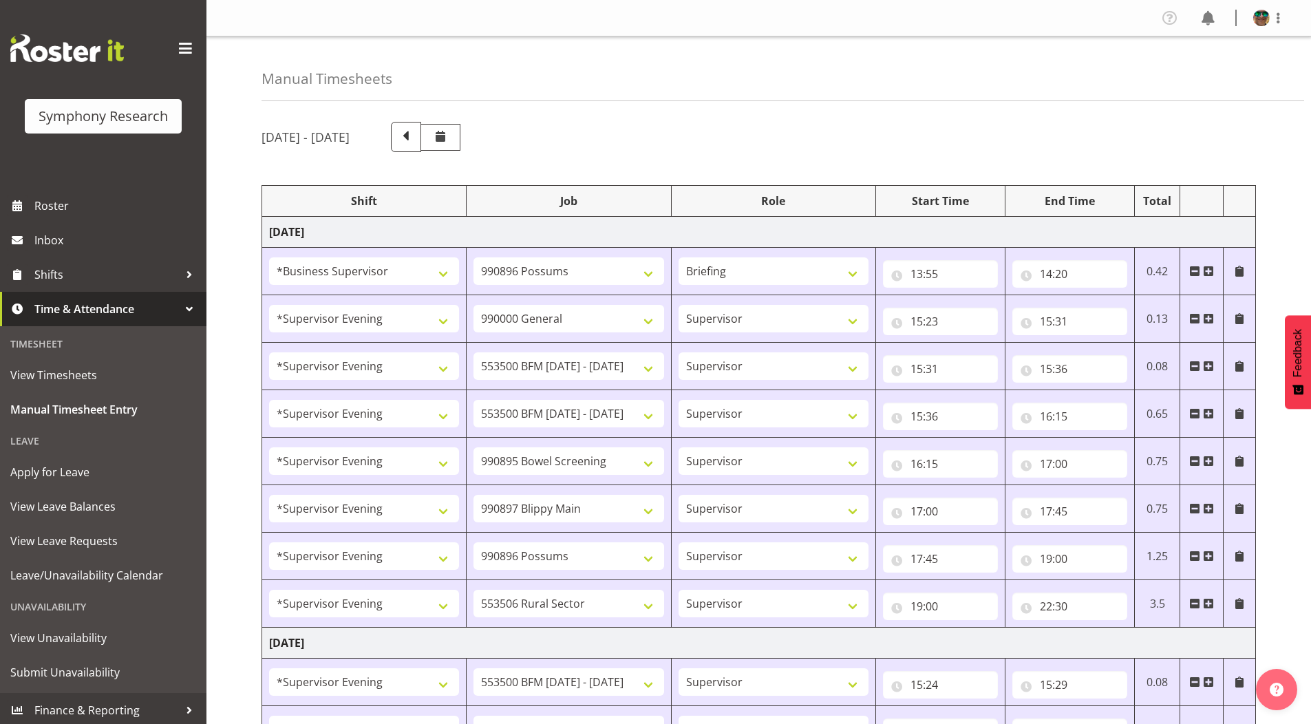
select select "4583"
select select "10587"
select select "4583"
select select "10242"
select select "4583"
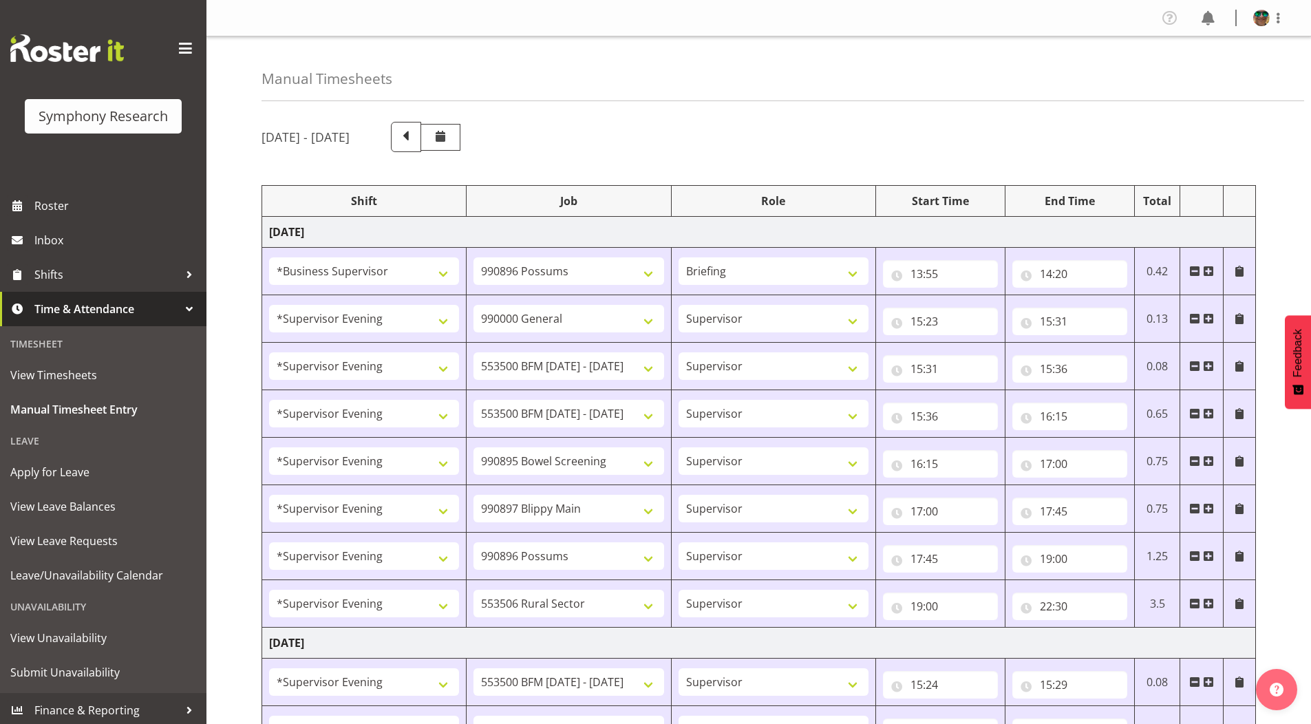
select select "10242"
select select "4583"
select select "9426"
select select "4583"
select select "10632"
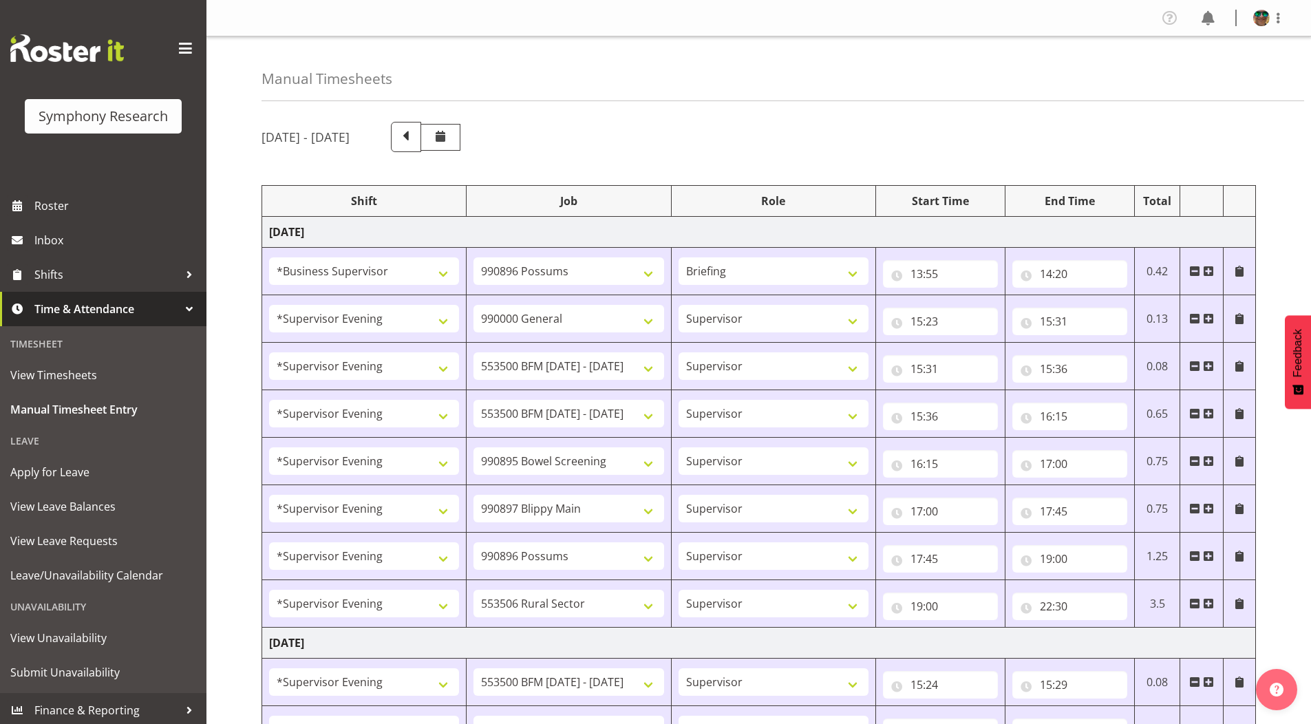
select select "4583"
select select "10631"
select select "4583"
select select "10633"
select select "4583"
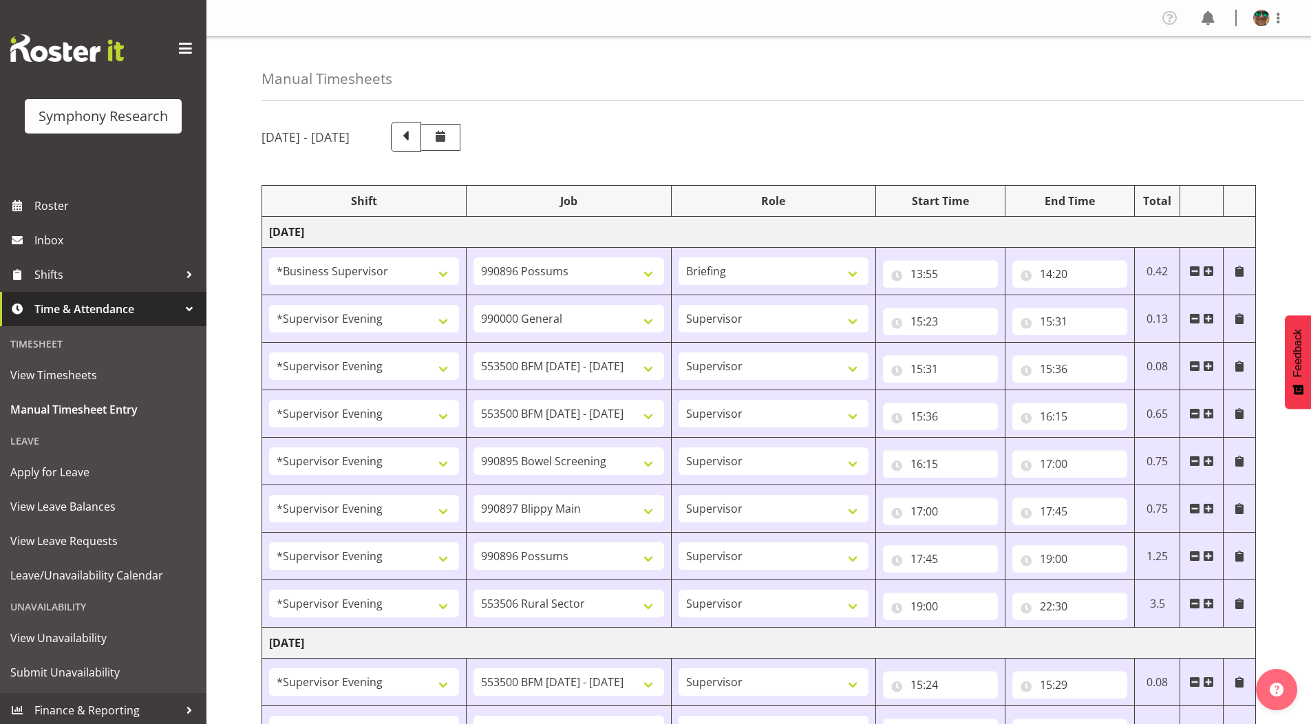
select select "10587"
select select "4583"
select select "743"
select select "4583"
select select "10242"
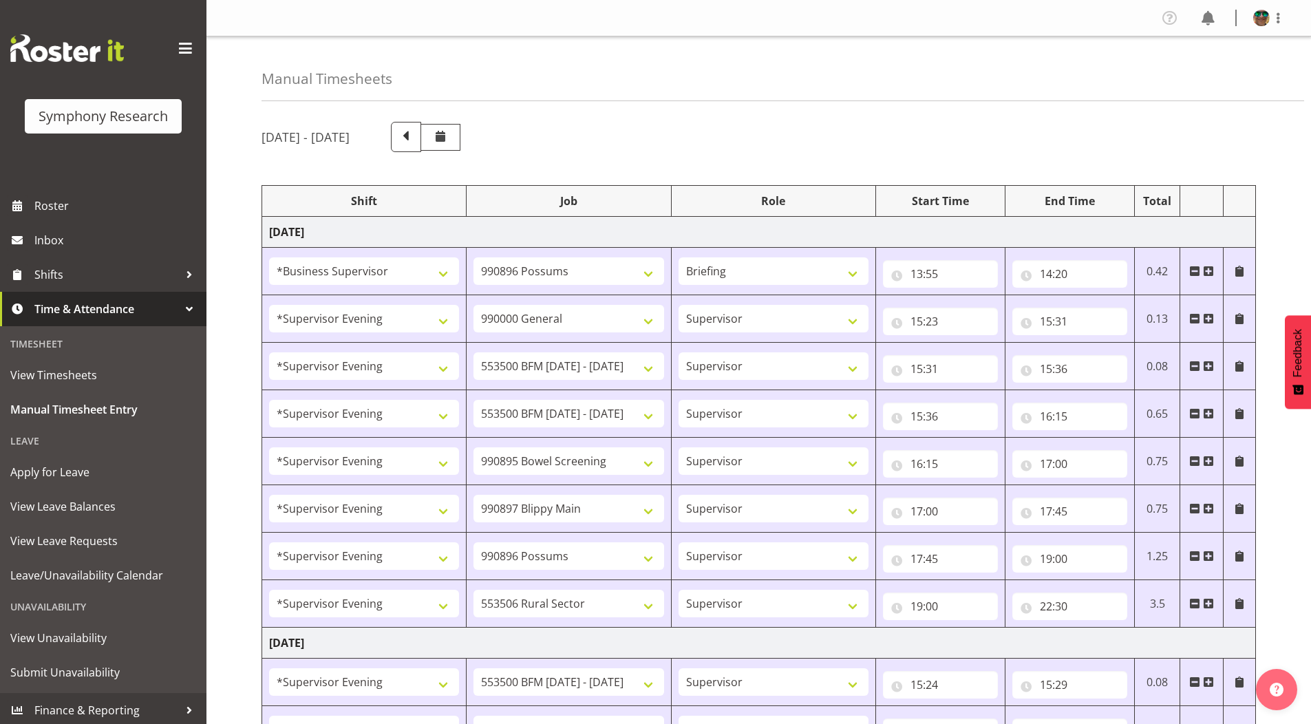
select select "4583"
select select "10242"
select select "4583"
select select "9426"
select select "4583"
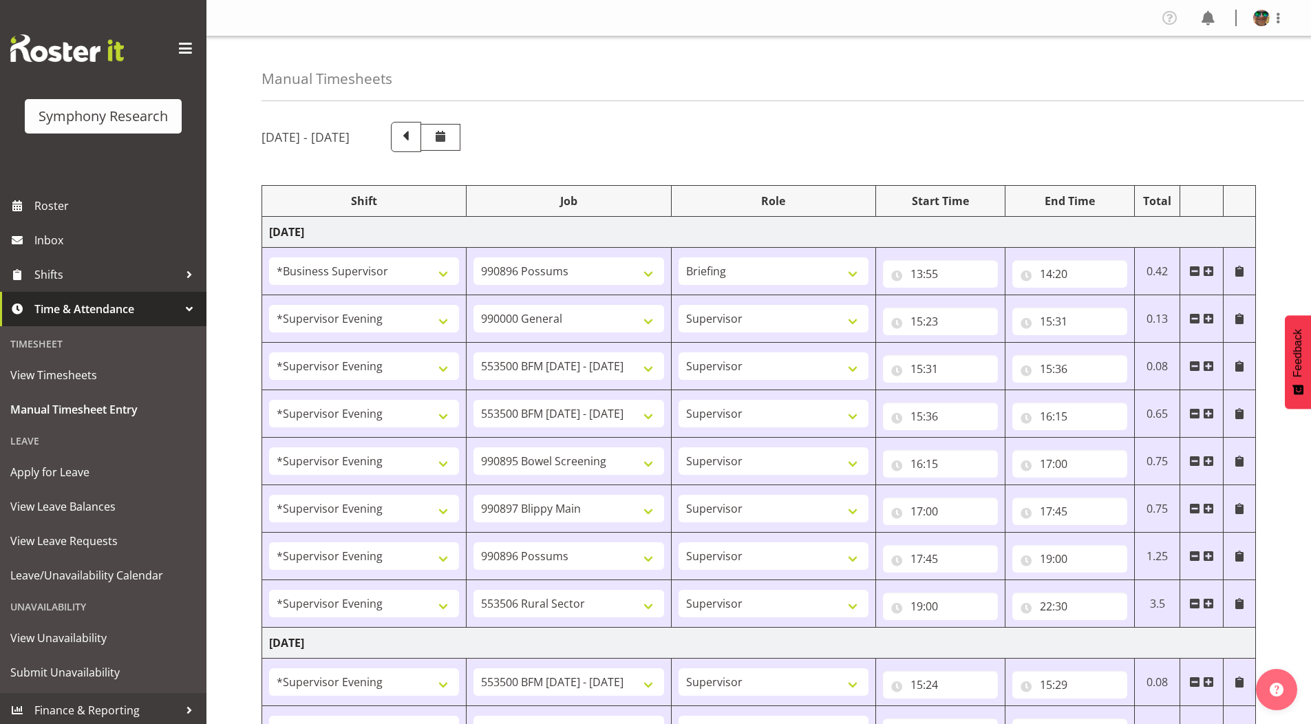
select select "10632"
select select "4583"
select select "10631"
select select "4583"
select select "10633"
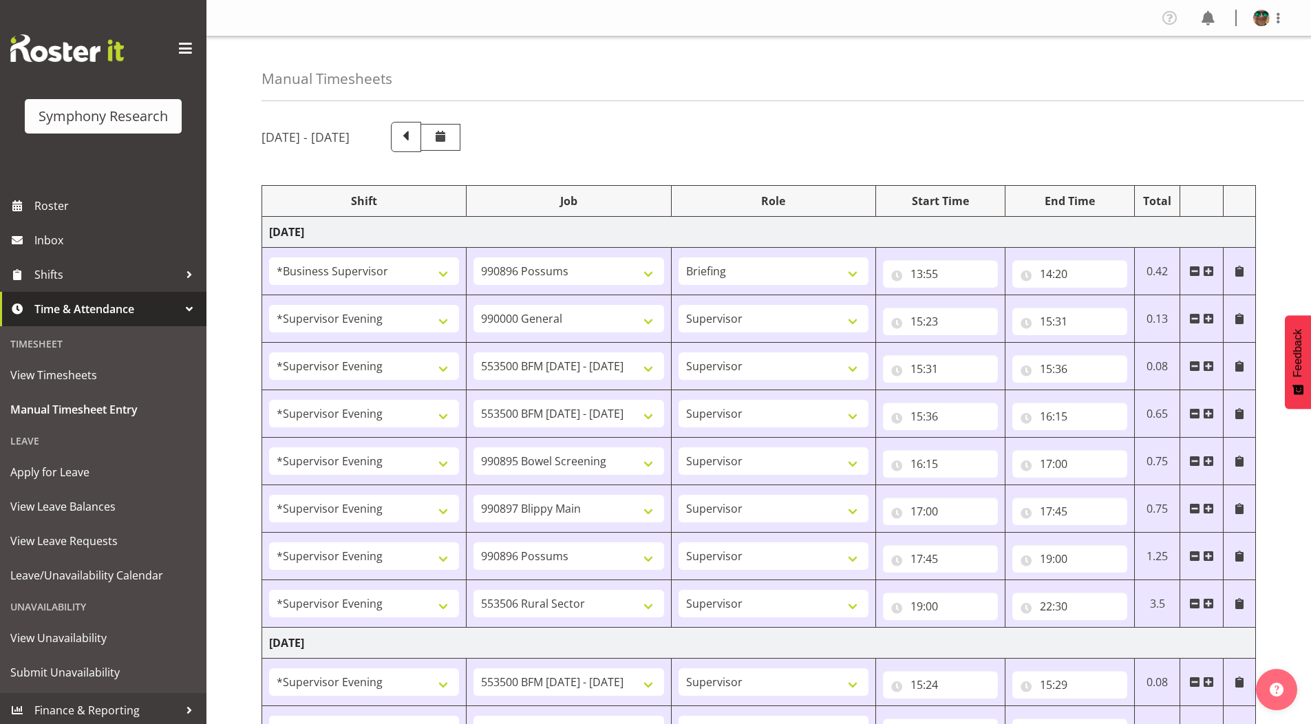
select select "4583"
select select "10575"
select select "4583"
select select "10587"
select select "4583"
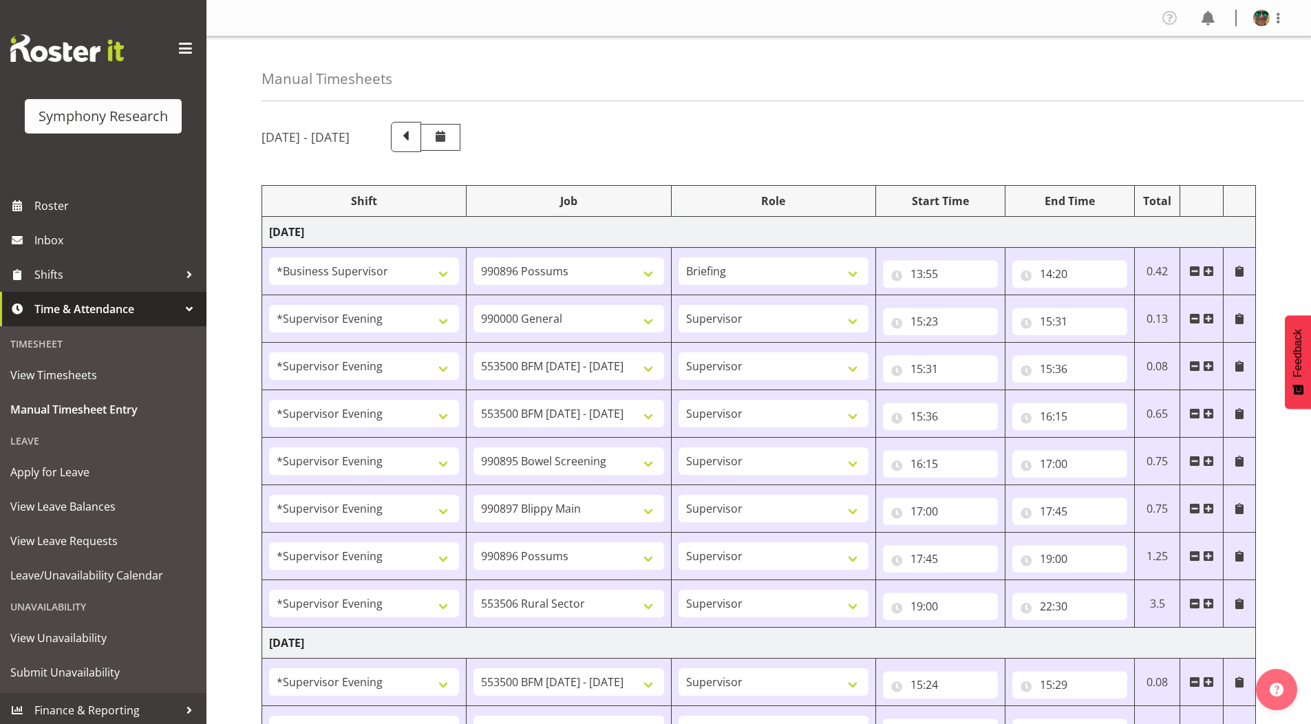
select select "10242"
select select "4583"
select select "10242"
select select "4583"
select select "9426"
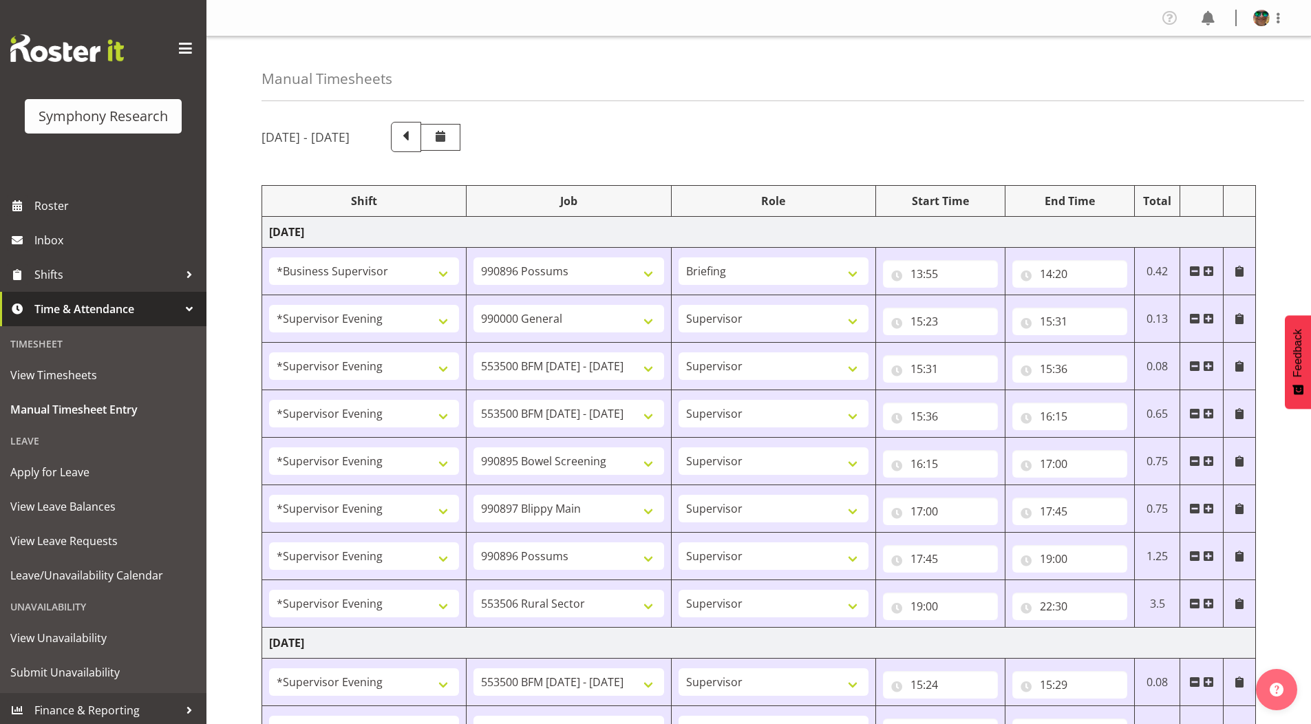
select select "4583"
select select "10632"
select select "4583"
select select "10631"
select select "4583"
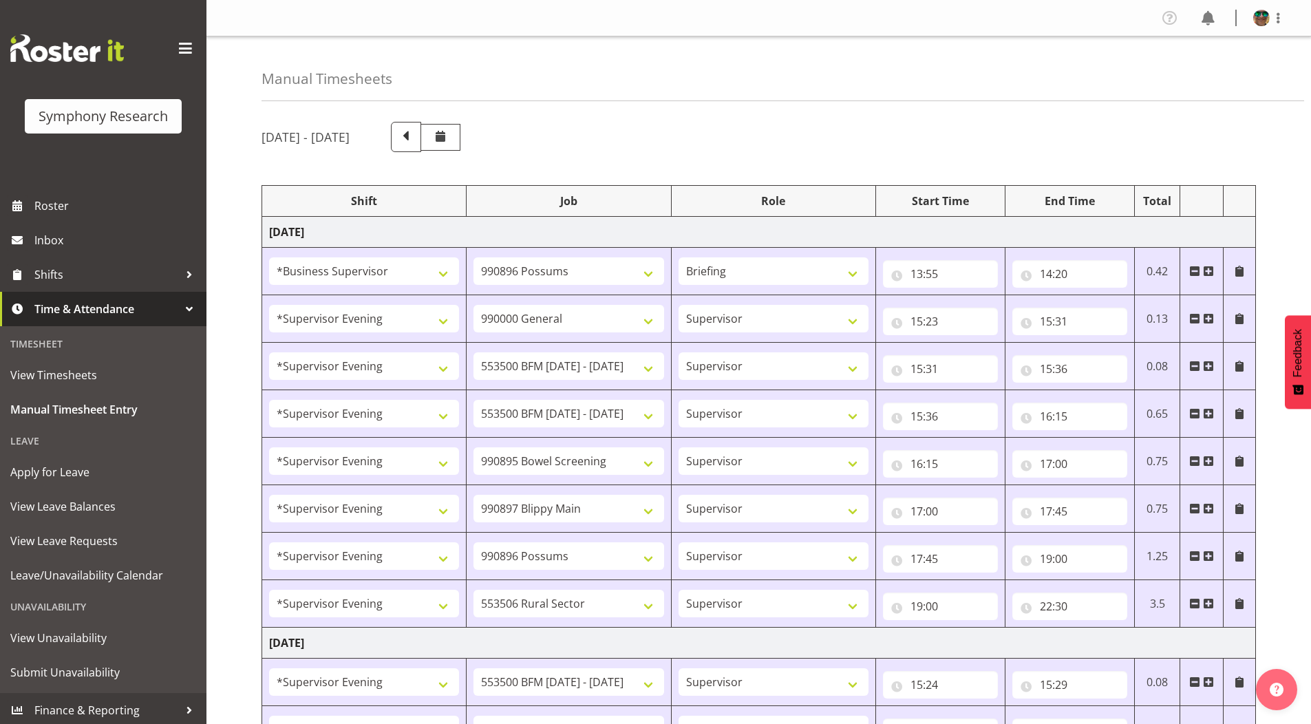
select select "10633"
select select "4583"
select select "10575"
select select "4583"
select select "10587"
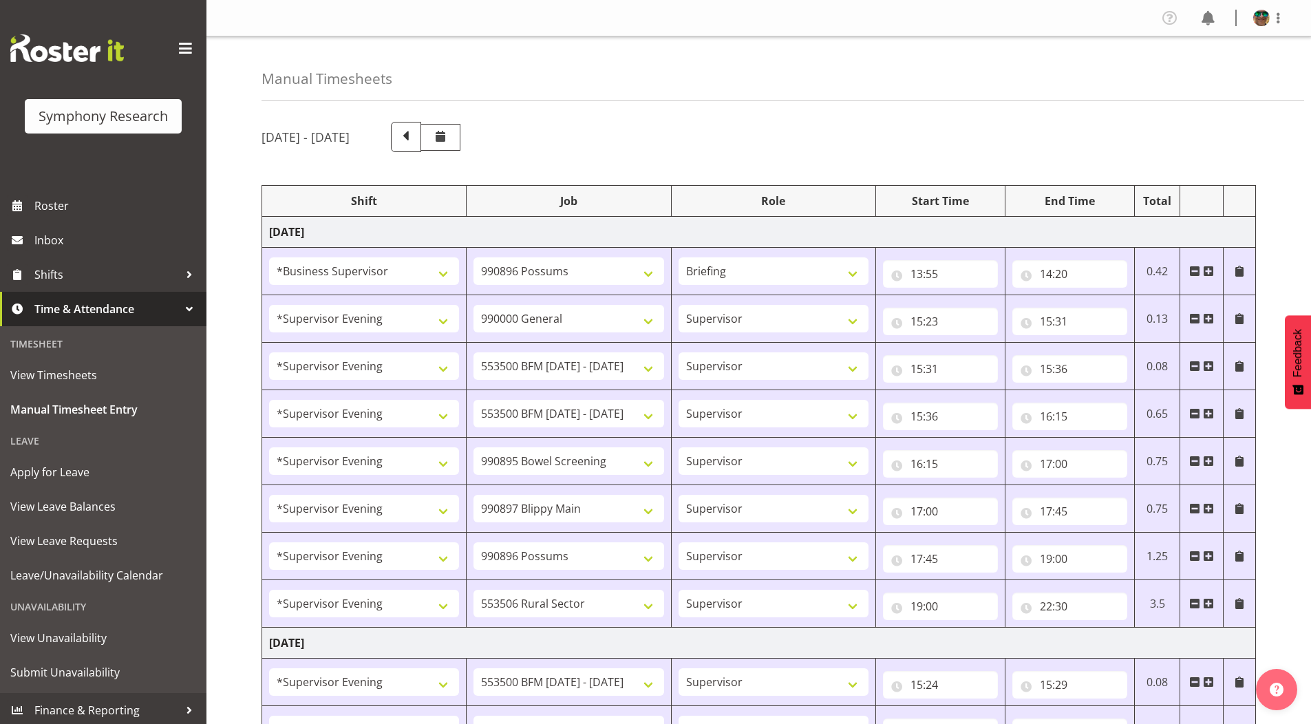
select select "19170"
select select "10242"
select select "19170"
select select "10242"
select select "19170"
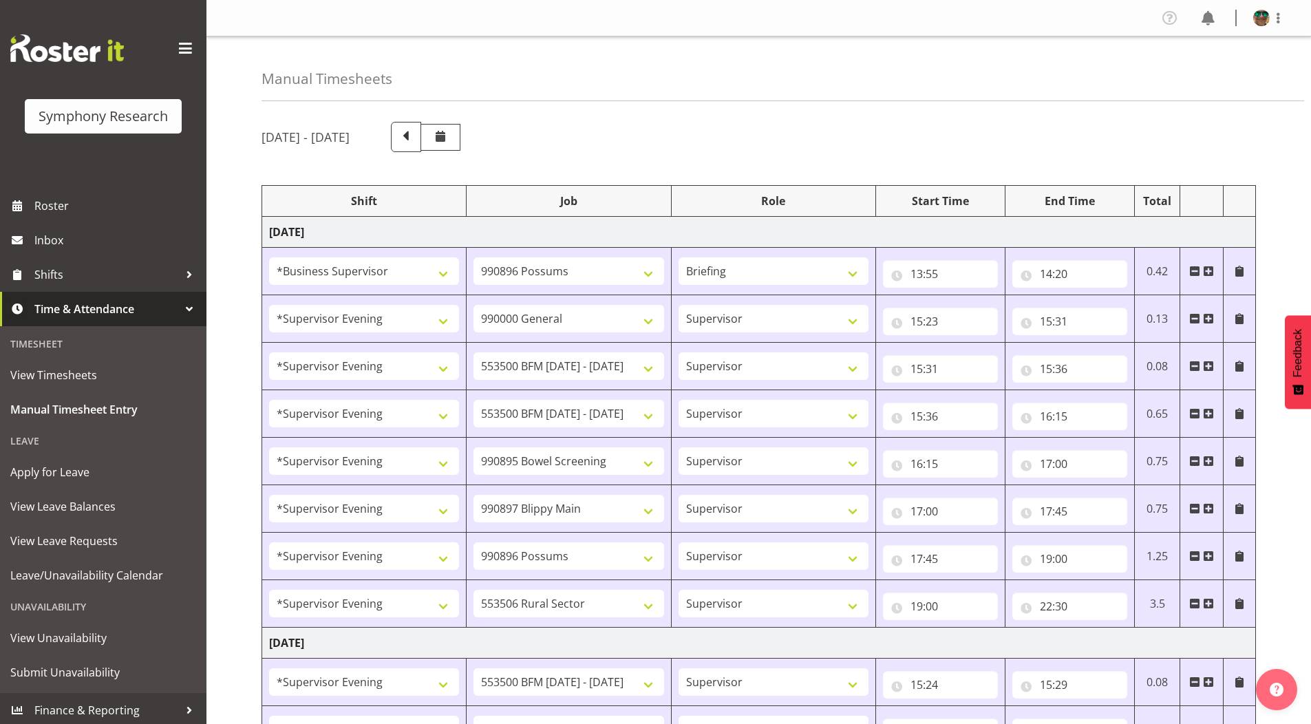
select select "9426"
select select "19170"
select select "10632"
select select "19170"
select select "10631"
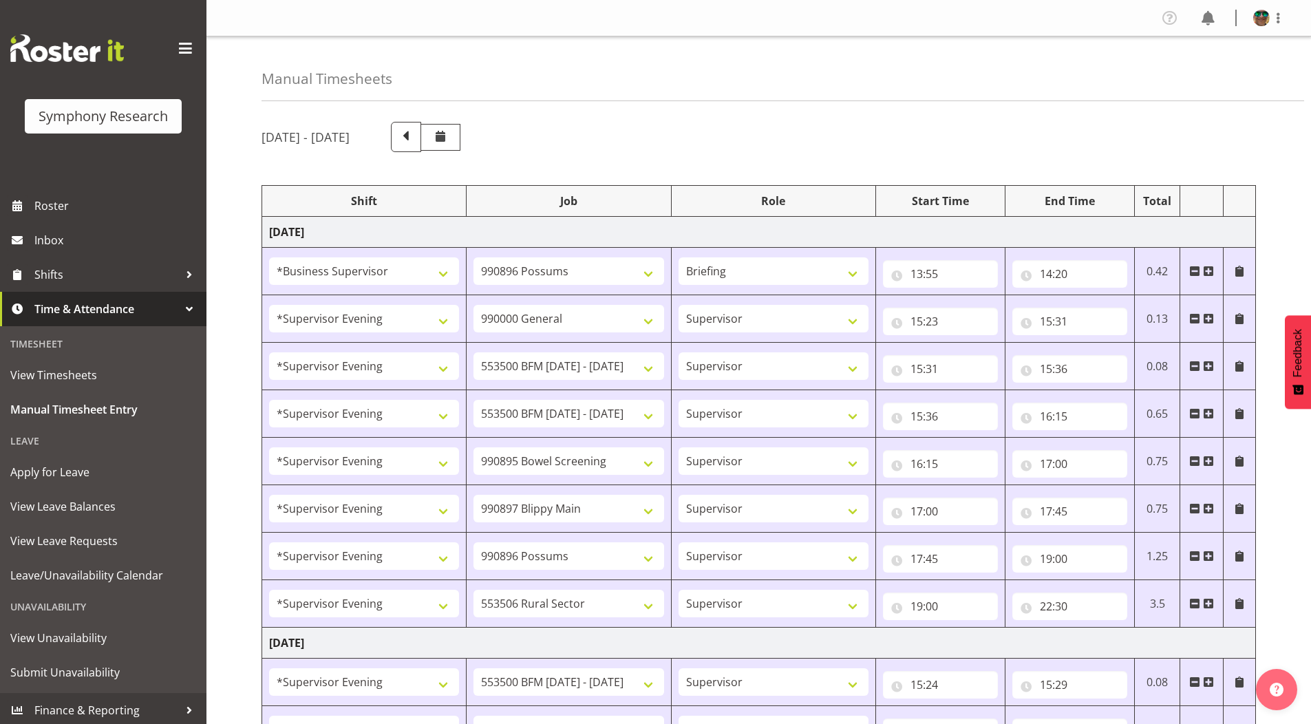
select select "19170"
select select "10633"
select select "19170"
select select "10575"
select select "19170"
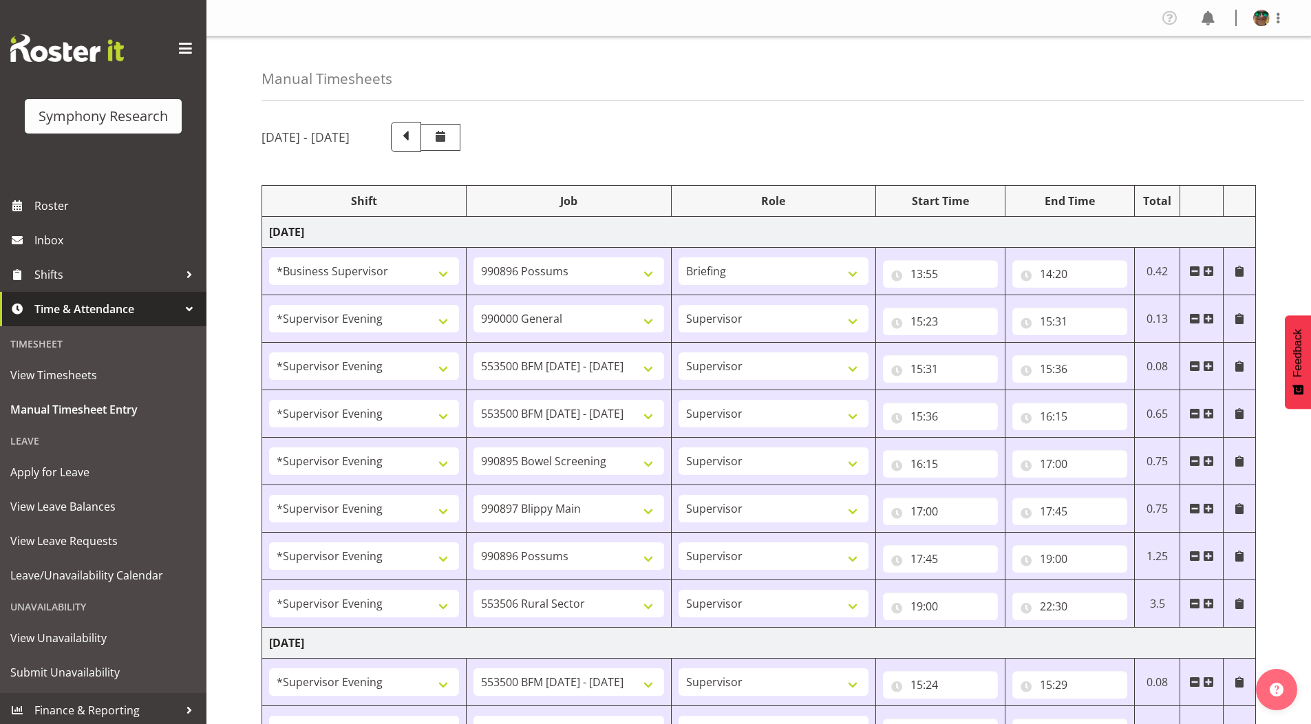
select select "10587"
select select "19170"
select select "9426"
select select "19170"
select select "10631"
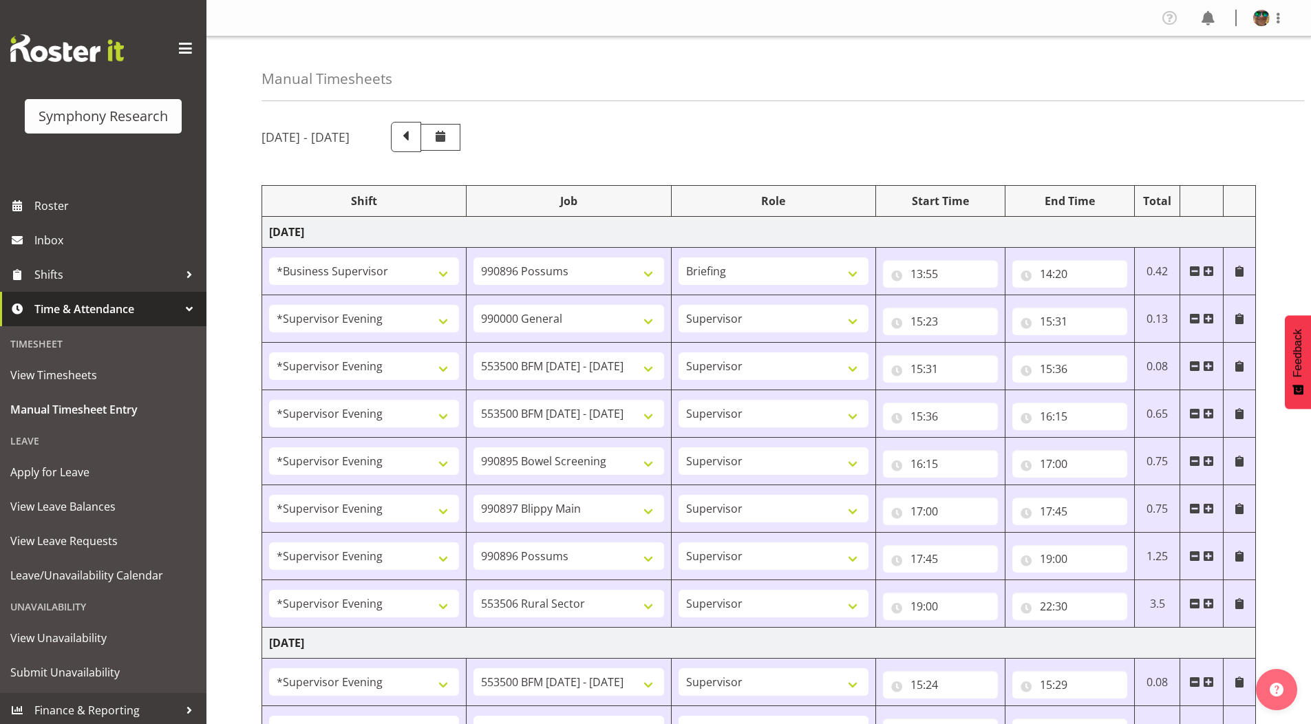
select select "19170"
select select "10633"
select select "19170"
select select "10575"
select select "19170"
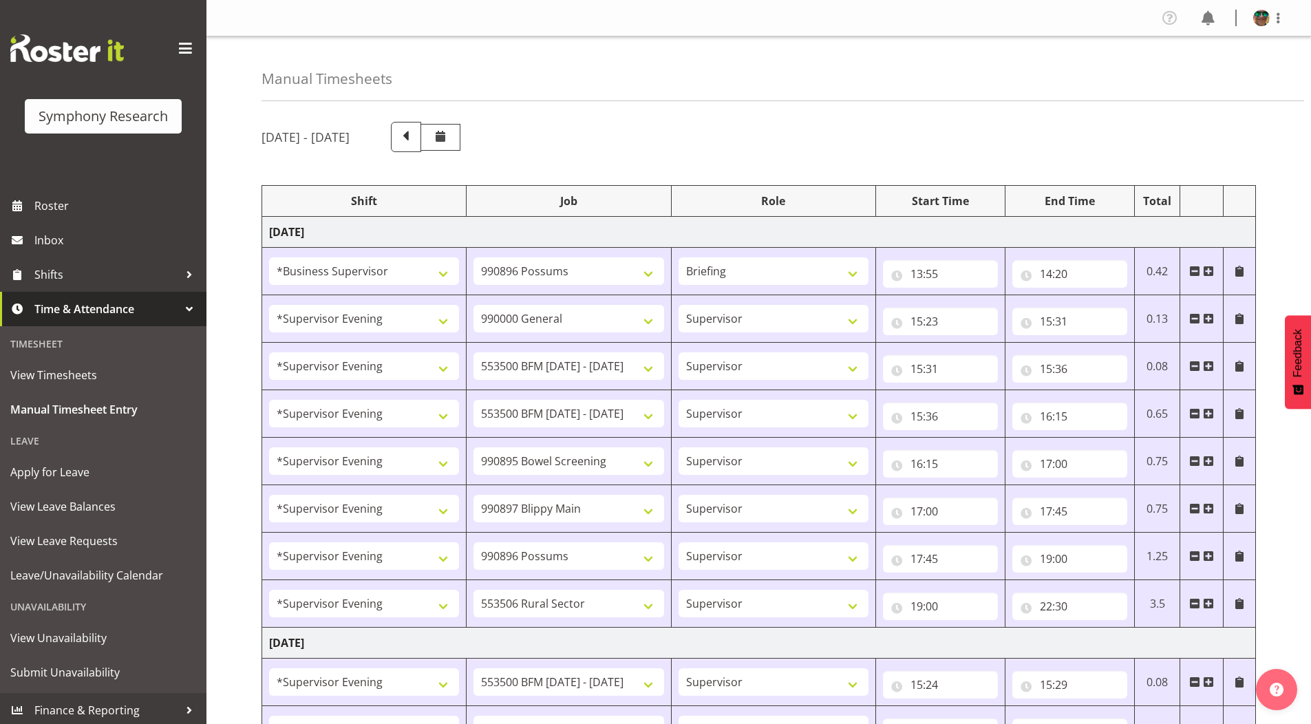
select select "10587"
